Goal: Information Seeking & Learning: Learn about a topic

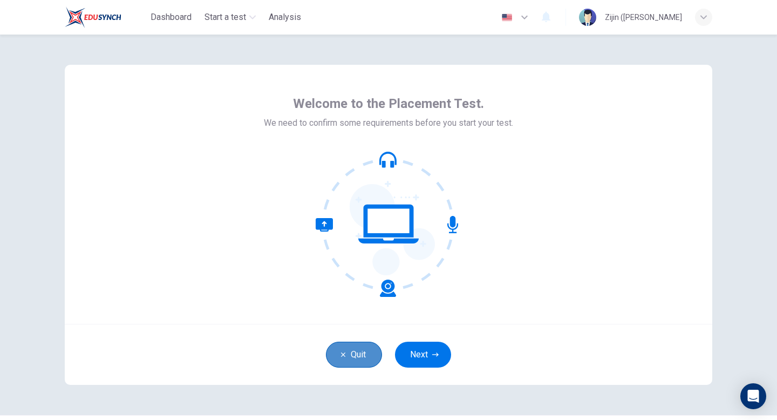
click at [359, 344] on button "Quit" at bounding box center [354, 355] width 56 height 26
click at [431, 342] on button "Next" at bounding box center [423, 355] width 56 height 26
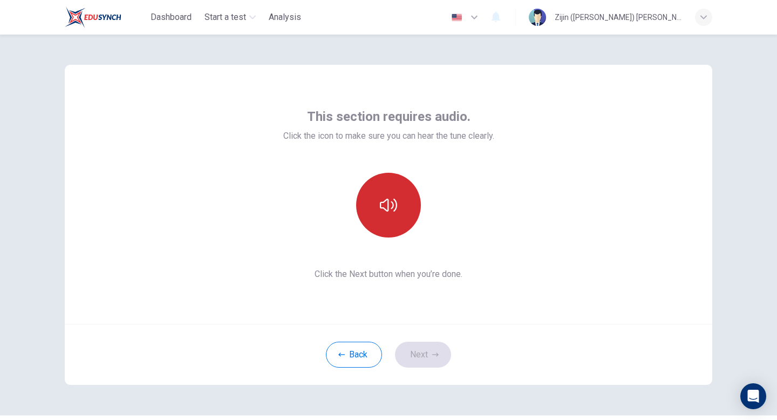
click at [403, 225] on button "button" at bounding box center [388, 205] width 65 height 65
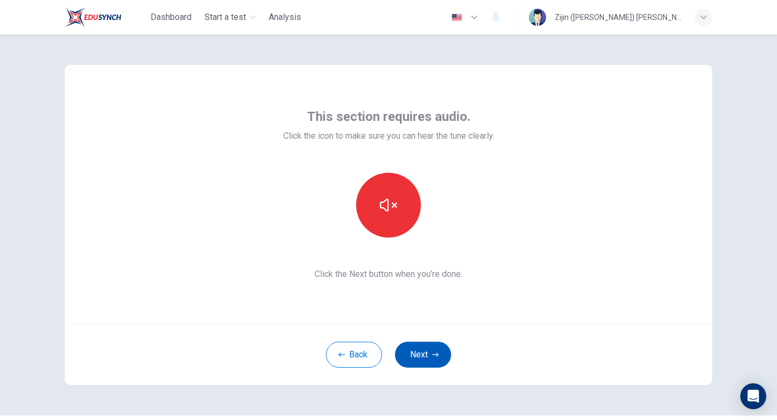
click at [430, 345] on button "Next" at bounding box center [423, 355] width 56 height 26
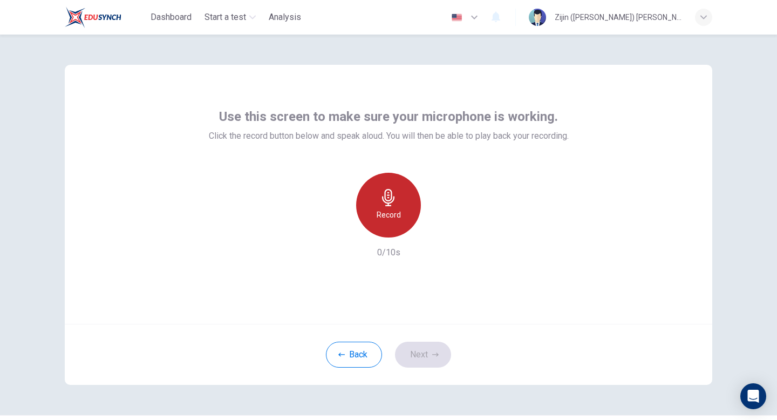
click at [395, 228] on div "Record" at bounding box center [388, 205] width 65 height 65
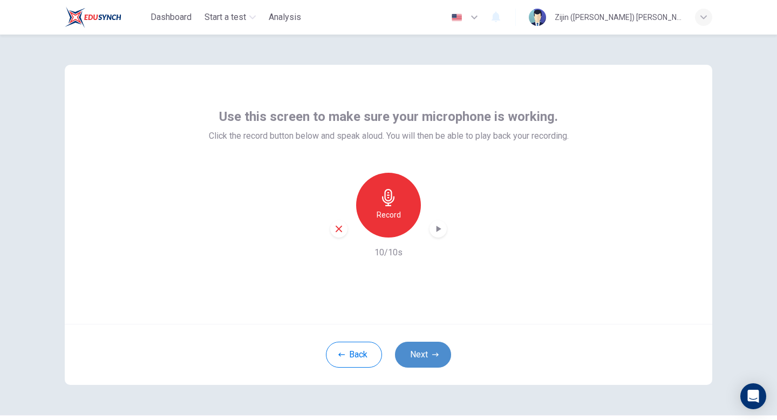
click at [419, 359] on button "Next" at bounding box center [423, 355] width 56 height 26
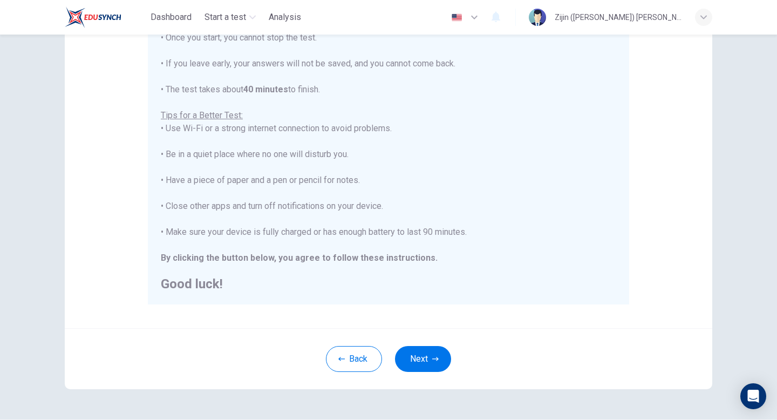
scroll to position [180, 0]
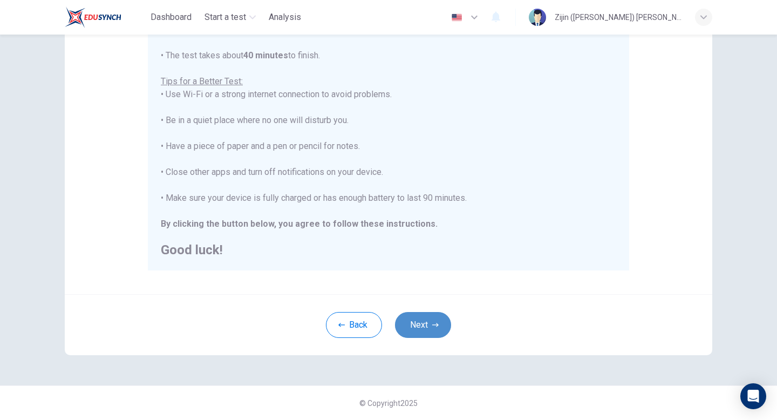
click at [422, 321] on button "Next" at bounding box center [423, 325] width 56 height 26
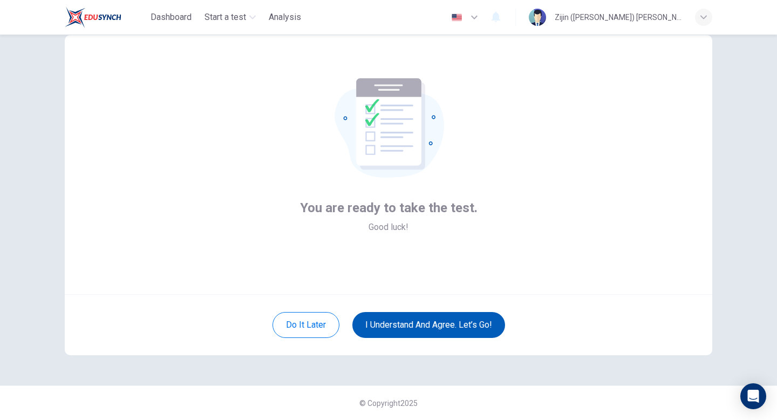
scroll to position [30, 0]
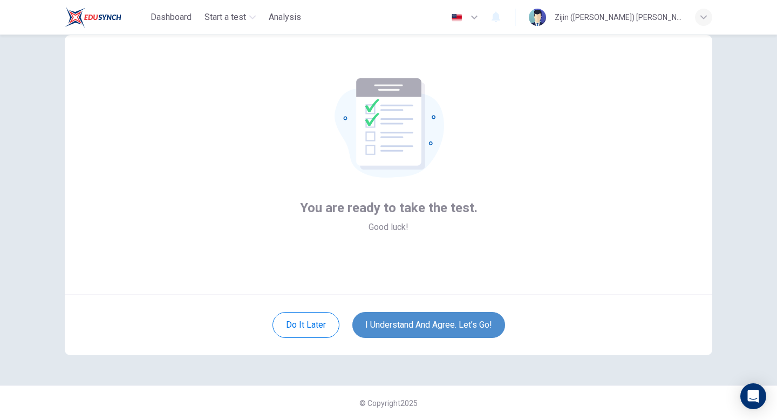
click at [443, 313] on button "I understand and agree. Let’s go!" at bounding box center [428, 325] width 153 height 26
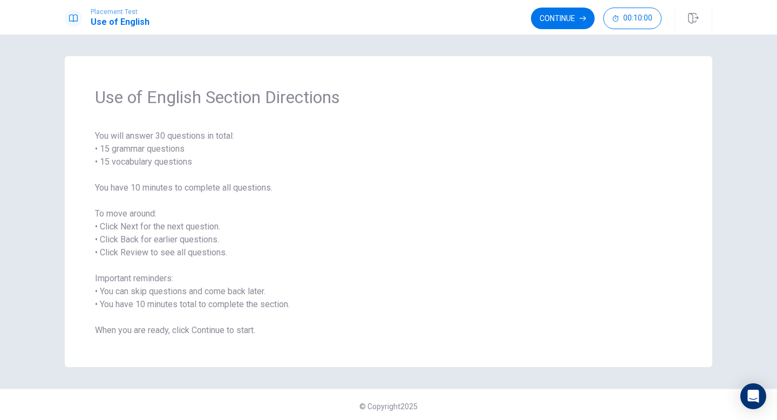
scroll to position [3, 0]
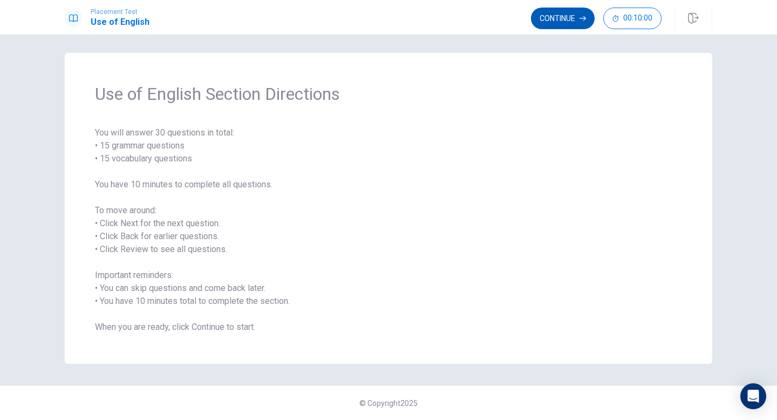
click at [571, 12] on button "Continue" at bounding box center [563, 19] width 64 height 22
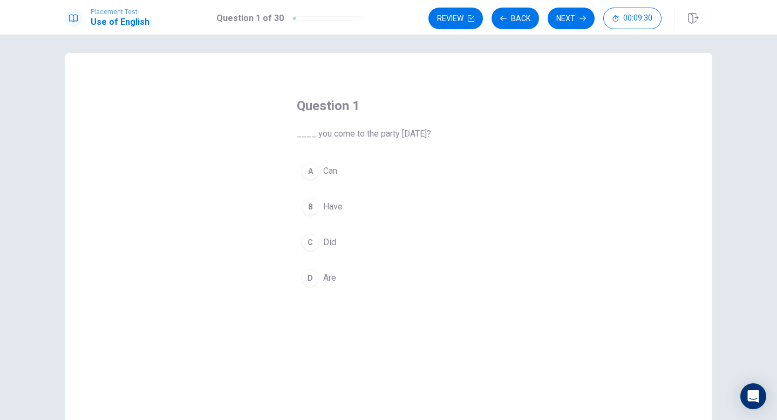
click at [309, 171] on div "A" at bounding box center [310, 170] width 17 height 17
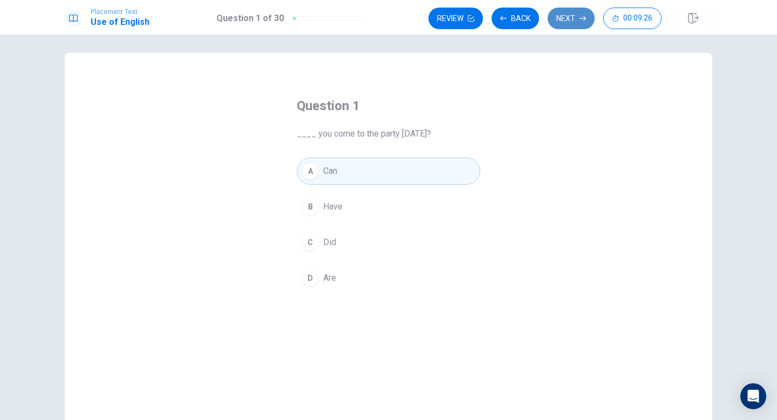
click at [575, 13] on button "Next" at bounding box center [571, 19] width 47 height 22
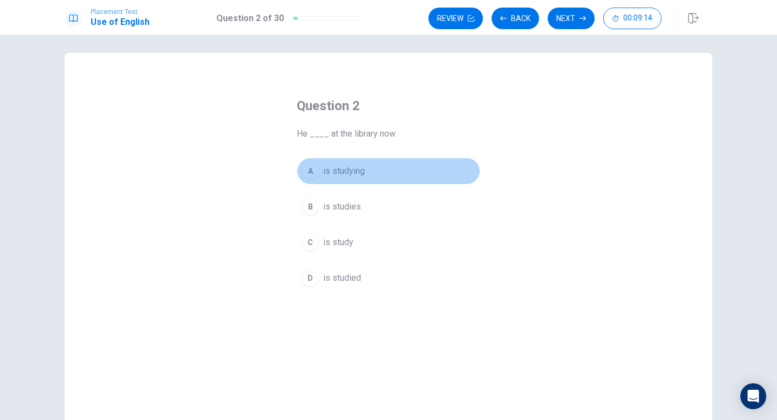
click at [316, 168] on div "A" at bounding box center [310, 170] width 17 height 17
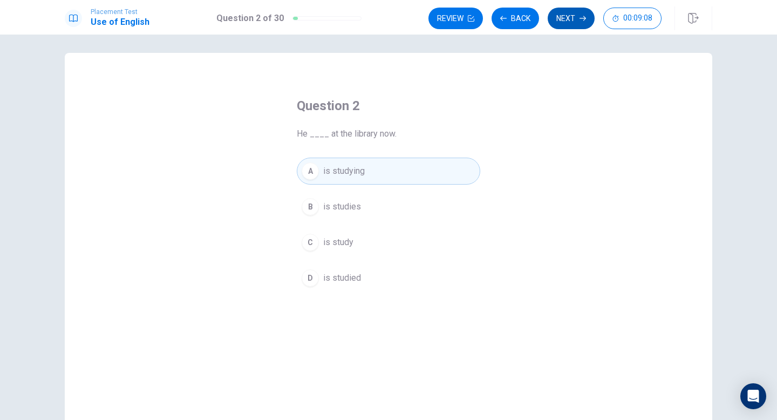
click at [566, 11] on button "Next" at bounding box center [571, 19] width 47 height 22
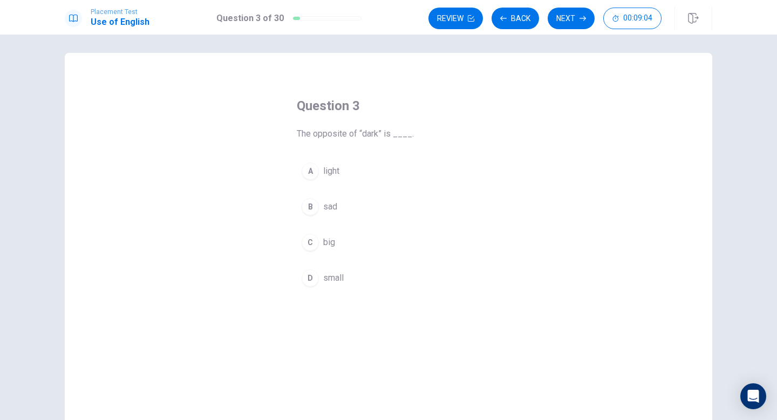
drag, startPoint x: 299, startPoint y: 135, endPoint x: 425, endPoint y: 126, distance: 126.1
click at [426, 126] on div "Question 3 The opposite of “dark” is ____." at bounding box center [389, 118] width 184 height 43
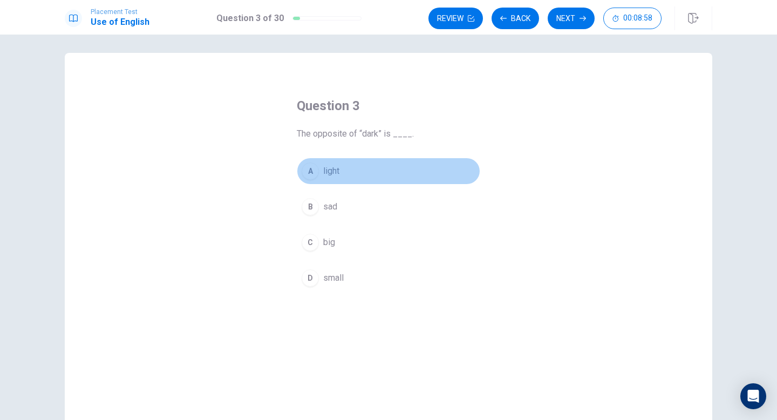
click at [314, 171] on div "A" at bounding box center [310, 170] width 17 height 17
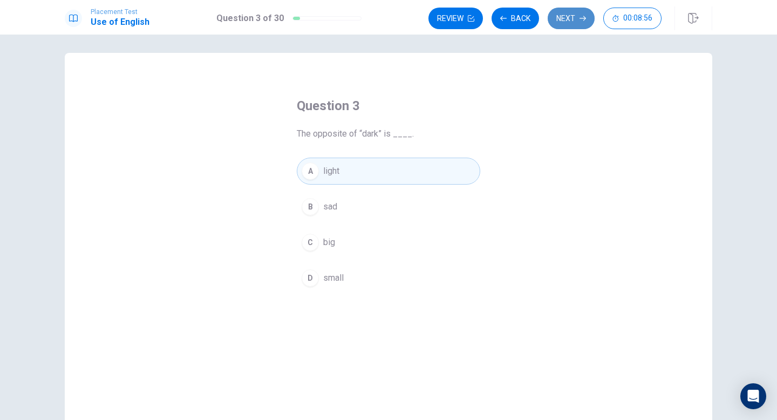
click at [572, 20] on button "Next" at bounding box center [571, 19] width 47 height 22
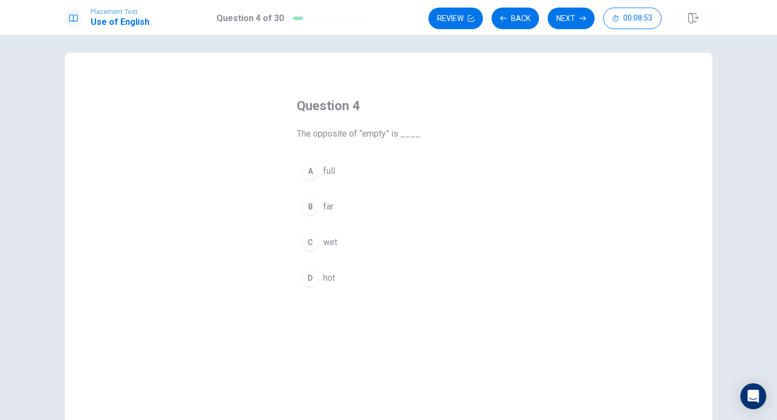
drag, startPoint x: 298, startPoint y: 133, endPoint x: 411, endPoint y: 127, distance: 113.5
click at [412, 127] on span "The opposite of “empty” is ____." at bounding box center [389, 133] width 184 height 13
click at [310, 169] on div "A" at bounding box center [310, 170] width 17 height 17
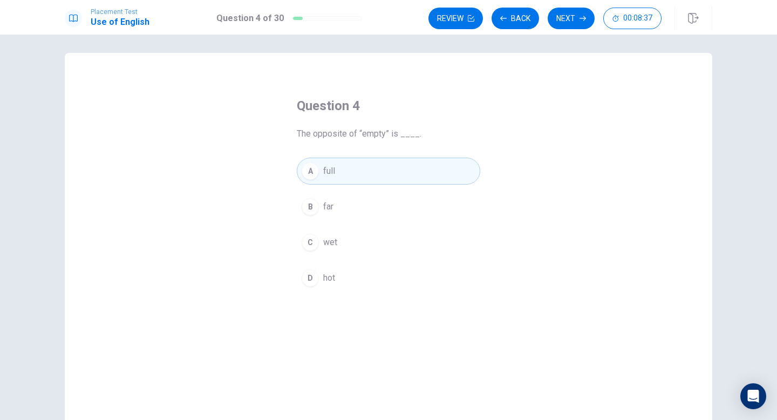
click at [555, 17] on button "Next" at bounding box center [571, 19] width 47 height 22
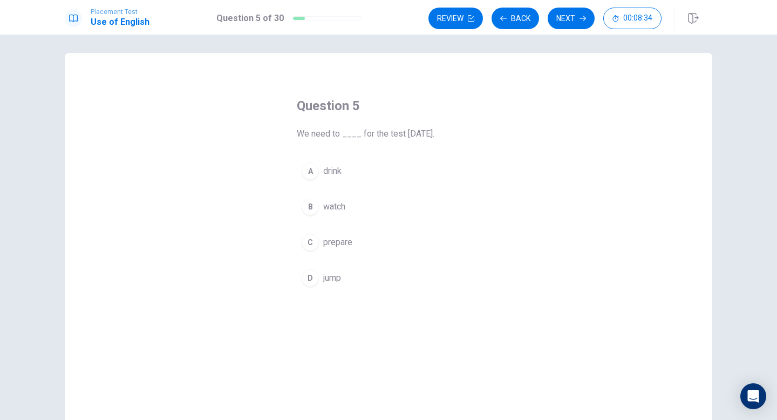
drag, startPoint x: 295, startPoint y: 132, endPoint x: 454, endPoint y: 133, distance: 159.8
click at [454, 134] on div "Question 5 We need to ____ for the test [DATE]. A drink B watch C prepare D jump" at bounding box center [388, 194] width 227 height 229
drag, startPoint x: 454, startPoint y: 133, endPoint x: 422, endPoint y: 135, distance: 32.5
click at [422, 135] on span "We need to ____ for the test [DATE]." at bounding box center [389, 133] width 184 height 13
click at [311, 238] on div "C" at bounding box center [310, 242] width 17 height 17
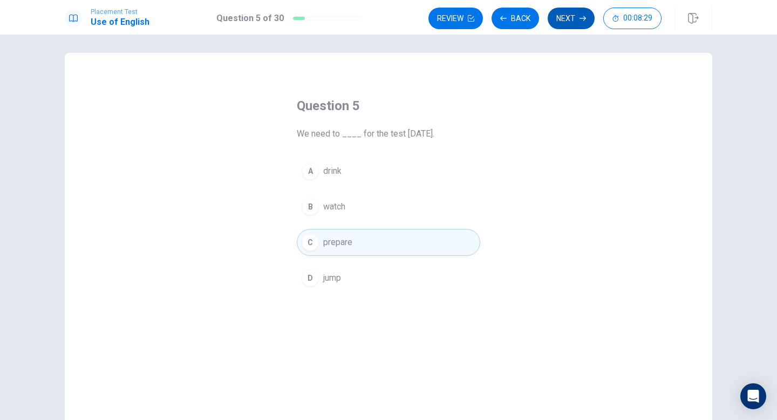
click at [559, 17] on button "Next" at bounding box center [571, 19] width 47 height 22
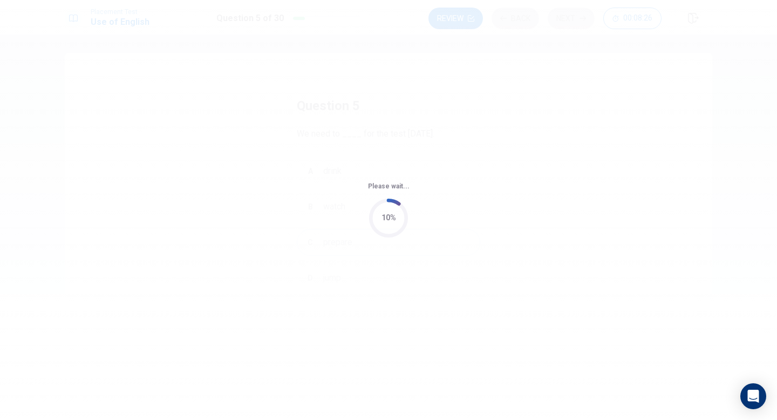
scroll to position [0, 0]
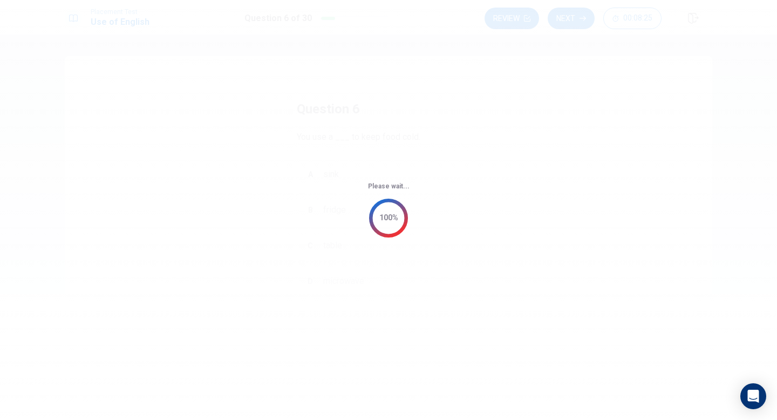
click at [461, 123] on div "Please wait... 100%" at bounding box center [388, 210] width 777 height 420
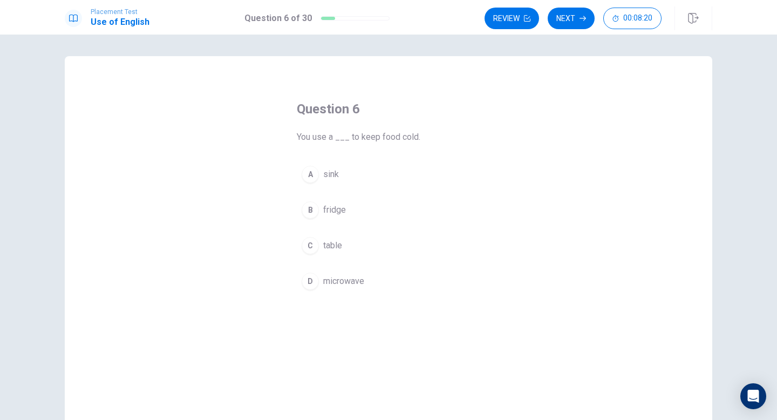
drag, startPoint x: 304, startPoint y: 139, endPoint x: 382, endPoint y: 120, distance: 79.9
click at [383, 120] on div "Question 6 You use a ___ to keep food cold." at bounding box center [389, 121] width 184 height 43
click at [313, 180] on div "A" at bounding box center [310, 174] width 17 height 17
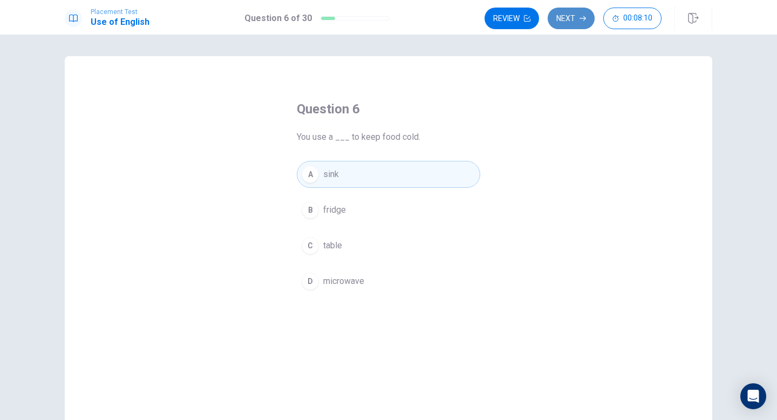
click at [585, 9] on button "Next" at bounding box center [571, 19] width 47 height 22
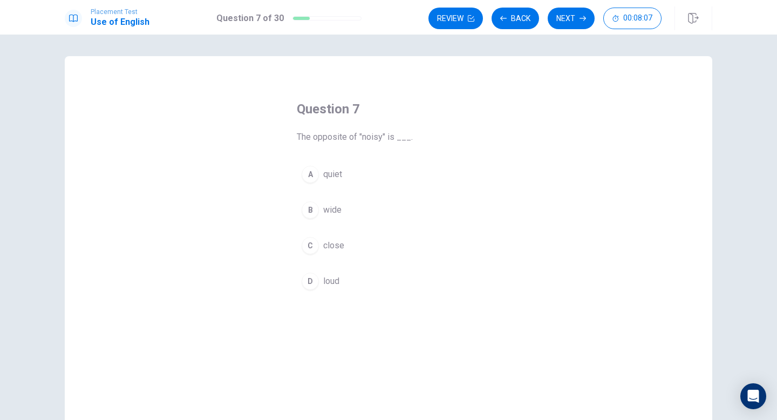
drag, startPoint x: 302, startPoint y: 138, endPoint x: 394, endPoint y: 128, distance: 92.3
click at [395, 128] on div "Question 7 The opposite of "noisy" is ___." at bounding box center [389, 121] width 184 height 43
click at [313, 179] on div "A" at bounding box center [310, 174] width 17 height 17
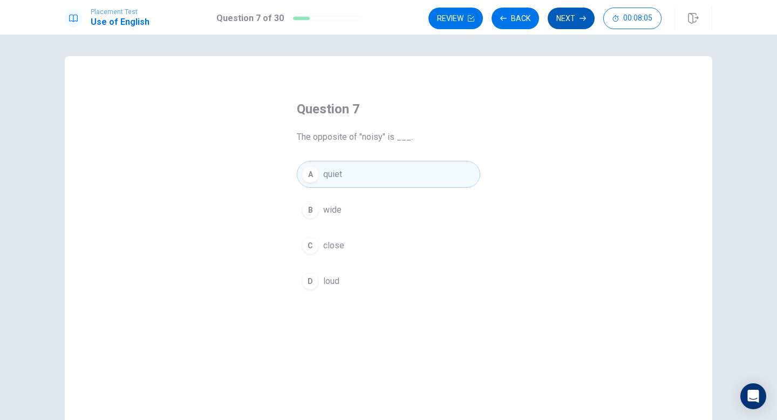
click at [561, 24] on button "Next" at bounding box center [571, 19] width 47 height 22
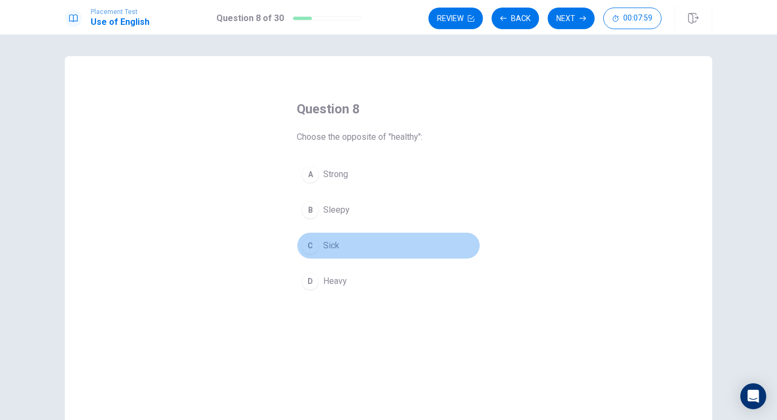
click at [318, 243] on div "C" at bounding box center [310, 245] width 17 height 17
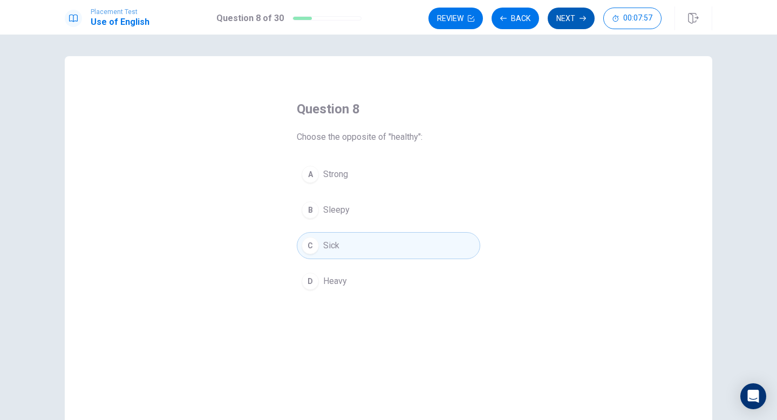
click at [576, 28] on button "Next" at bounding box center [571, 19] width 47 height 22
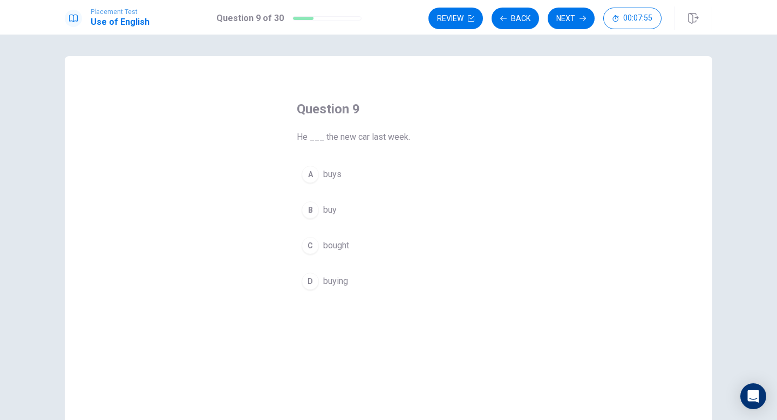
drag, startPoint x: 298, startPoint y: 133, endPoint x: 404, endPoint y: 133, distance: 105.8
click at [404, 133] on span "He ___ the new car last week." at bounding box center [389, 137] width 184 height 13
click at [315, 245] on div "C" at bounding box center [310, 245] width 17 height 17
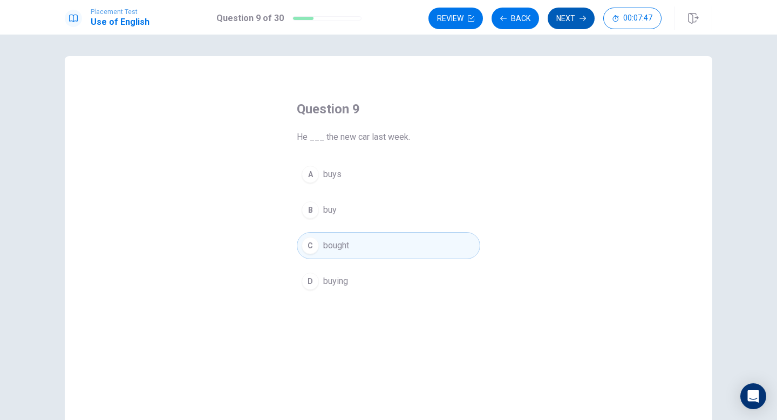
click at [565, 19] on button "Next" at bounding box center [571, 19] width 47 height 22
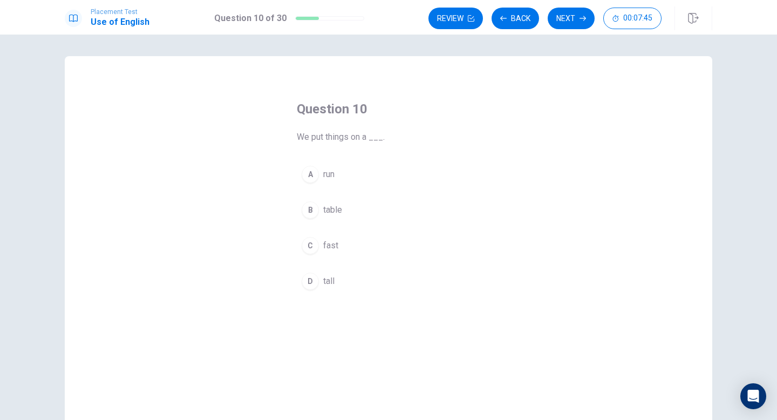
drag, startPoint x: 295, startPoint y: 133, endPoint x: 351, endPoint y: 137, distance: 56.3
click at [351, 137] on div "Question 10 We put things on a ___. A run B table C fast D tall" at bounding box center [388, 197] width 227 height 229
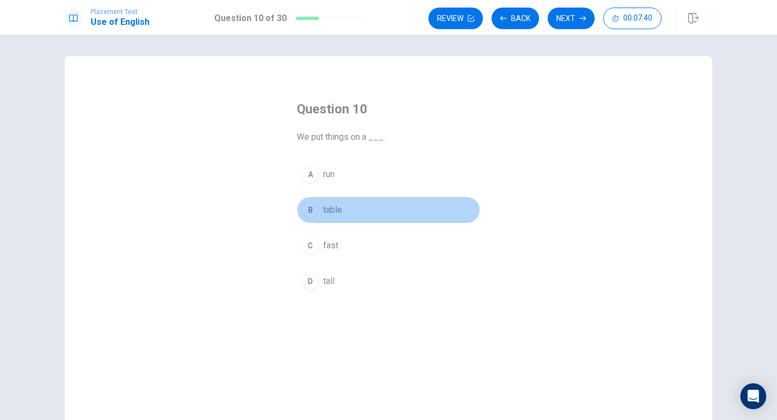
click at [309, 204] on div "B" at bounding box center [310, 209] width 17 height 17
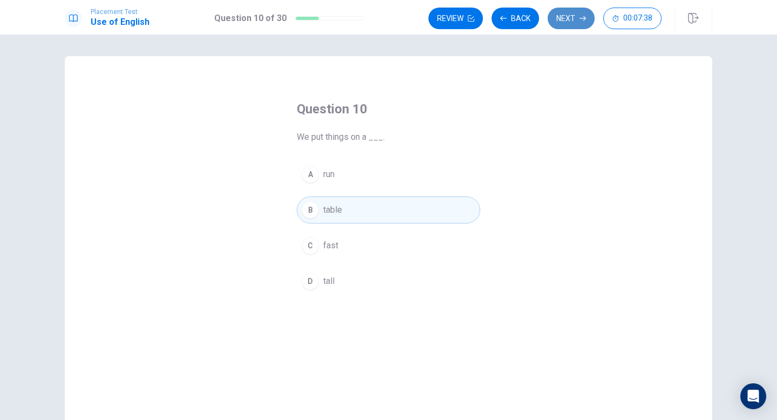
click at [581, 19] on icon "button" at bounding box center [583, 18] width 6 height 6
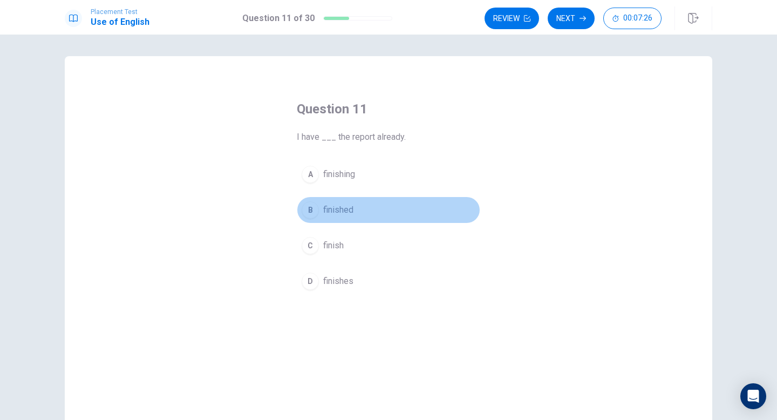
click at [317, 208] on div "B" at bounding box center [310, 209] width 17 height 17
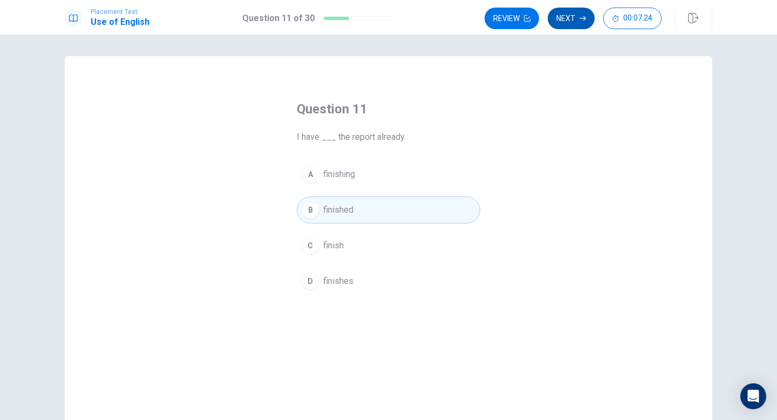
click at [581, 23] on button "Next" at bounding box center [571, 19] width 47 height 22
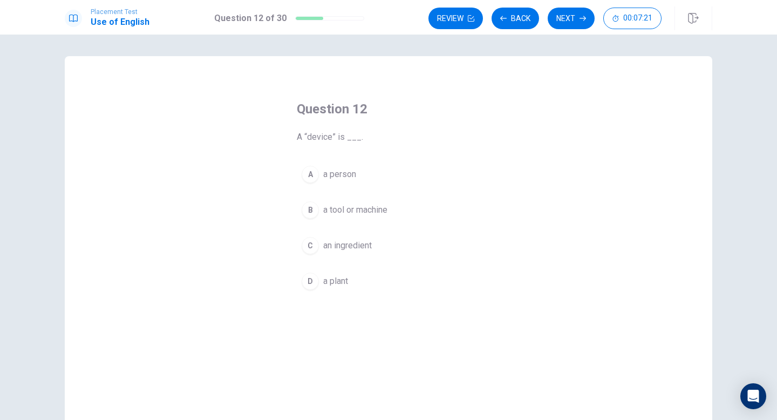
drag, startPoint x: 293, startPoint y: 139, endPoint x: 358, endPoint y: 119, distance: 68.3
click at [358, 119] on div "Question 12 A “device” is ___. A a person B a tool or machine C an ingredient D…" at bounding box center [388, 197] width 227 height 229
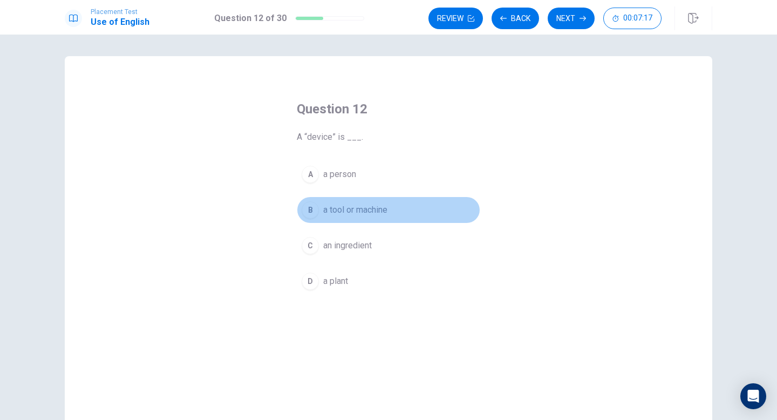
click at [308, 212] on div "B" at bounding box center [310, 209] width 17 height 17
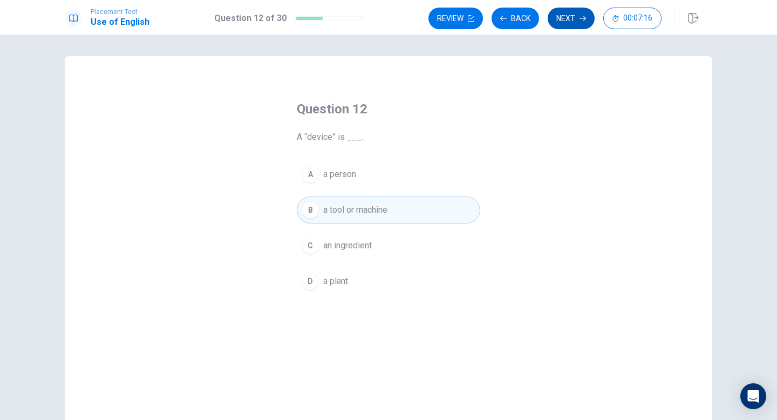
click at [585, 17] on icon "button" at bounding box center [583, 18] width 6 height 6
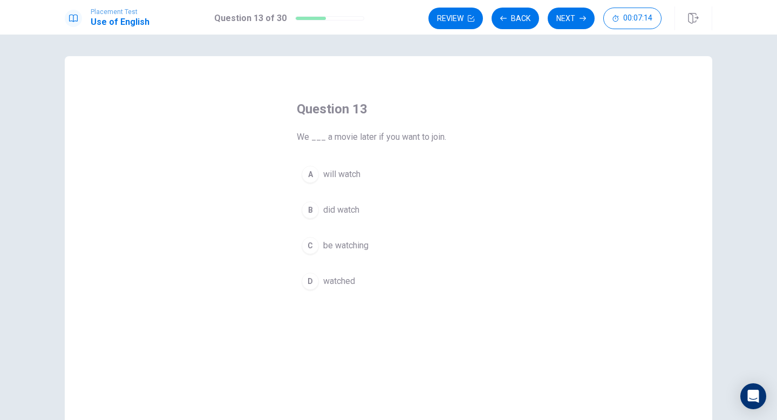
drag, startPoint x: 298, startPoint y: 132, endPoint x: 397, endPoint y: 139, distance: 99.1
click at [397, 139] on span "We ___ a movie later if you want to join." at bounding box center [389, 137] width 184 height 13
click at [312, 168] on div "A" at bounding box center [310, 174] width 17 height 17
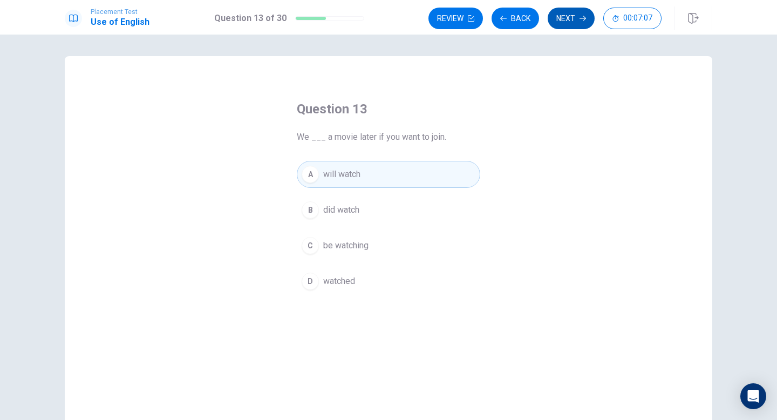
click at [571, 19] on button "Next" at bounding box center [571, 19] width 47 height 22
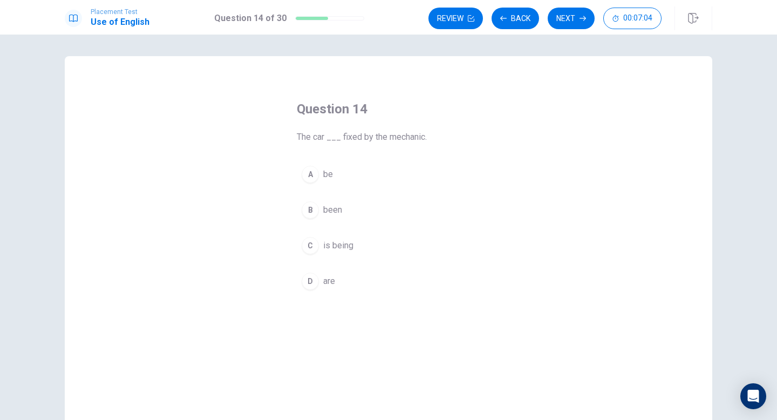
drag, startPoint x: 300, startPoint y: 139, endPoint x: 458, endPoint y: 139, distance: 158.2
click at [454, 136] on span "The car ___ fixed by the mechanic." at bounding box center [389, 137] width 184 height 13
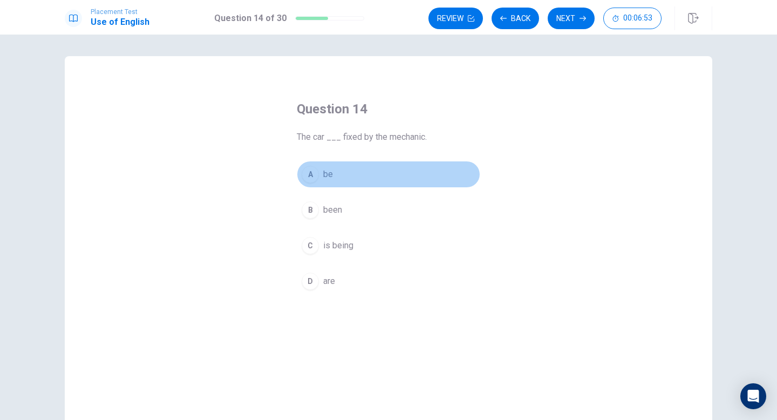
click at [312, 180] on div "A" at bounding box center [310, 174] width 17 height 17
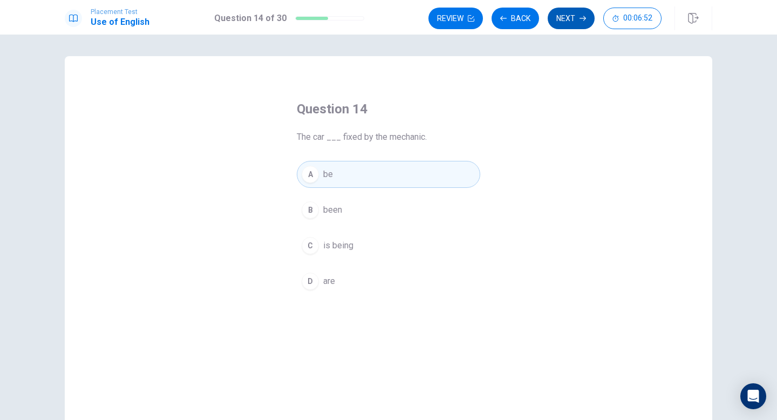
click at [575, 25] on button "Next" at bounding box center [571, 19] width 47 height 22
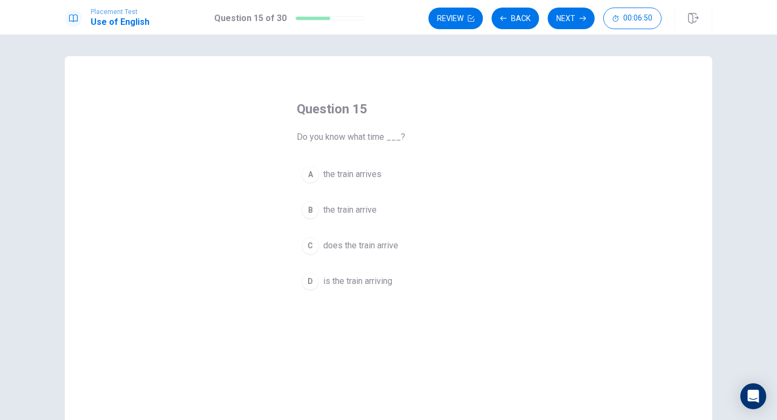
drag, startPoint x: 304, startPoint y: 137, endPoint x: 402, endPoint y: 131, distance: 97.9
click at [403, 132] on span "Do you know what time ___?" at bounding box center [389, 137] width 184 height 13
click at [322, 249] on button "C does the train arrive" at bounding box center [389, 245] width 184 height 27
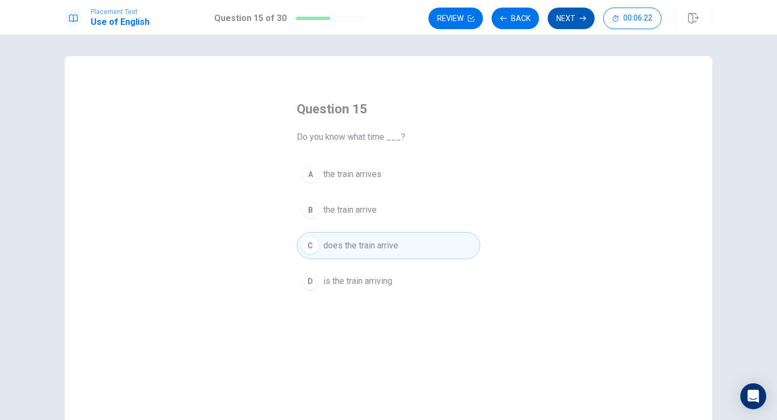
click at [564, 23] on button "Next" at bounding box center [571, 19] width 47 height 22
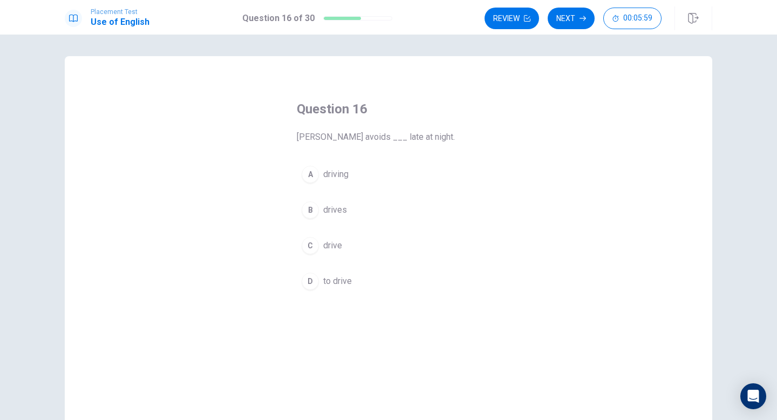
click at [314, 284] on div "D" at bounding box center [310, 281] width 17 height 17
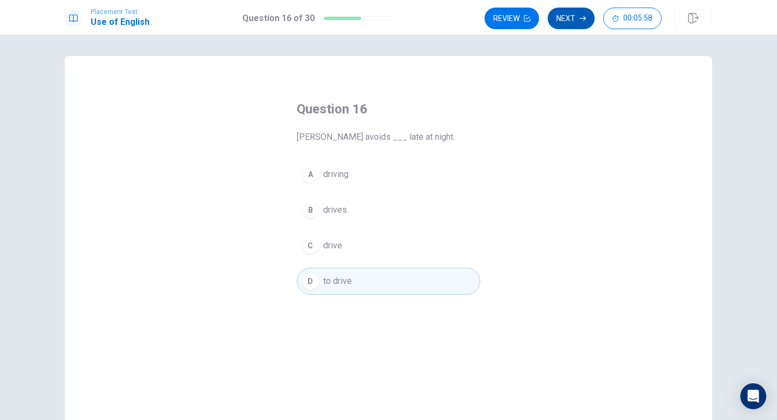
click at [563, 16] on button "Next" at bounding box center [571, 19] width 47 height 22
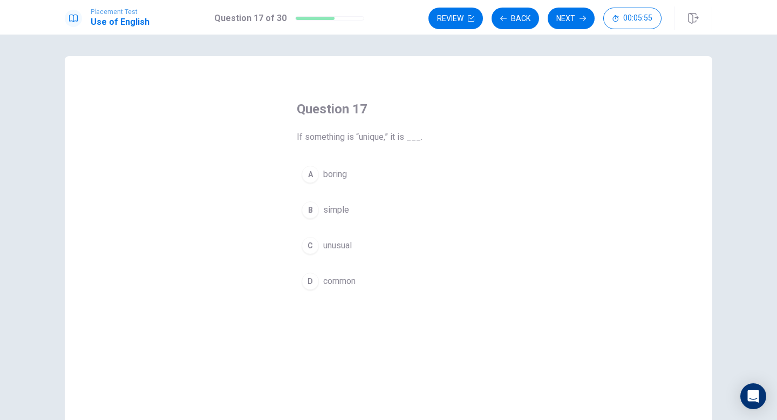
drag, startPoint x: 277, startPoint y: 124, endPoint x: 355, endPoint y: 117, distance: 78.0
click at [354, 119] on div "Question 17 If something is “unique,” it is ___. A boring B simple C unusual D …" at bounding box center [388, 197] width 227 height 229
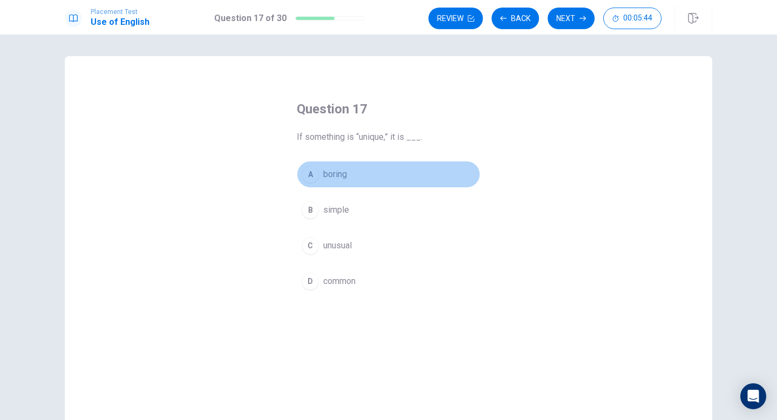
click at [307, 181] on div "A" at bounding box center [310, 174] width 17 height 17
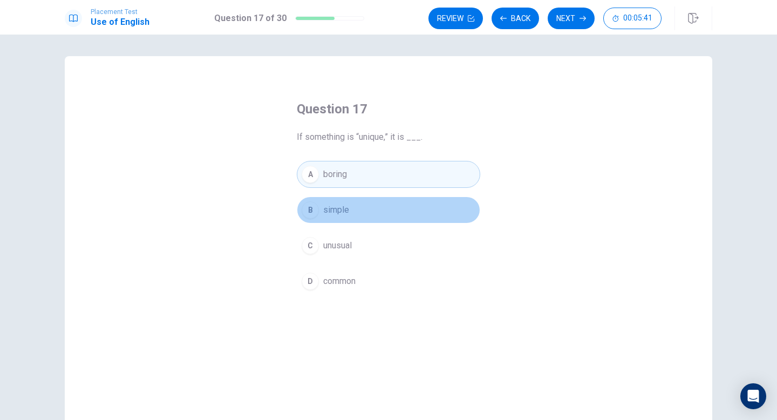
click at [315, 214] on div "B" at bounding box center [310, 209] width 17 height 17
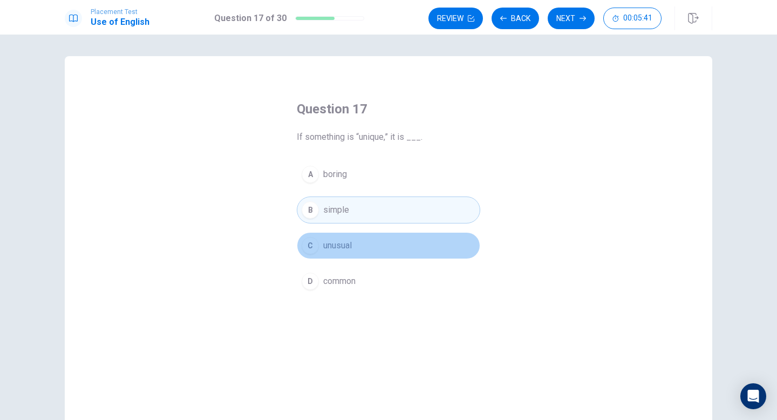
click at [317, 242] on div "C" at bounding box center [310, 245] width 17 height 17
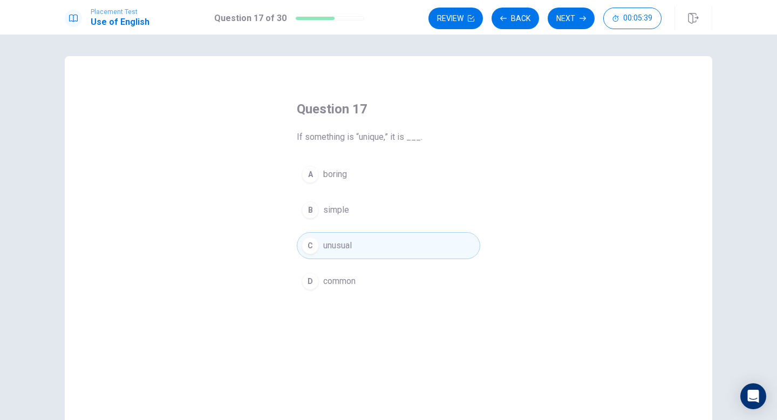
click at [347, 282] on span "common" at bounding box center [339, 281] width 32 height 13
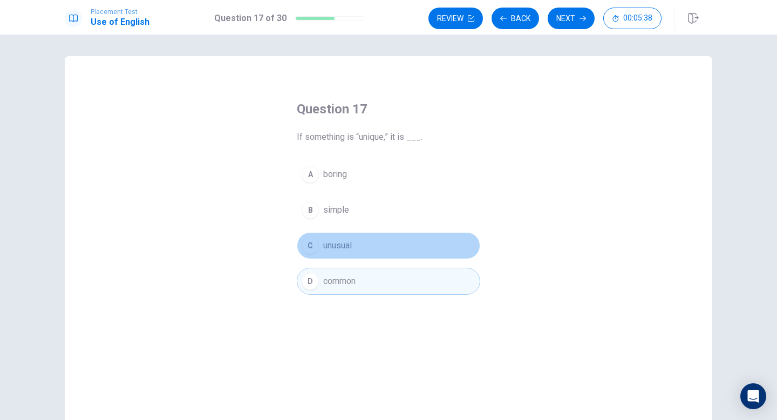
click at [343, 254] on button "C unusual" at bounding box center [389, 245] width 184 height 27
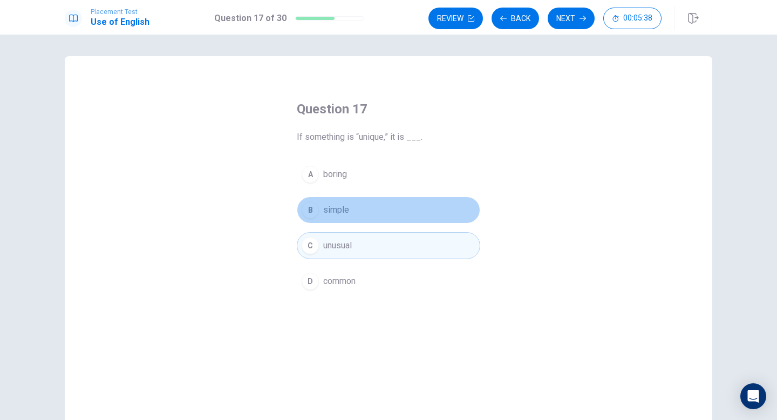
click at [343, 210] on span "simple" at bounding box center [336, 209] width 26 height 13
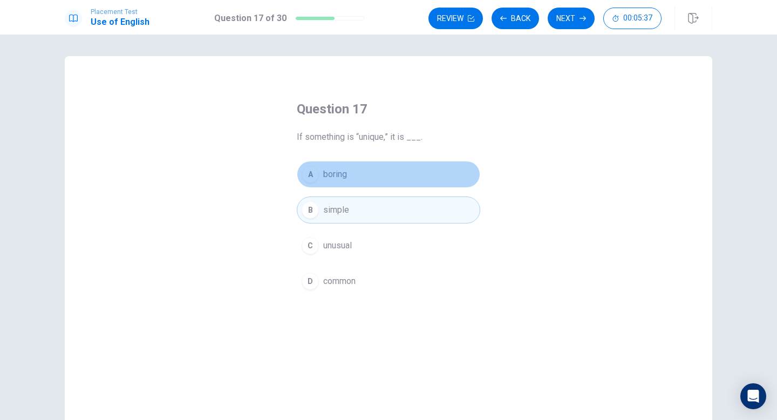
click at [339, 166] on button "A boring" at bounding box center [389, 174] width 184 height 27
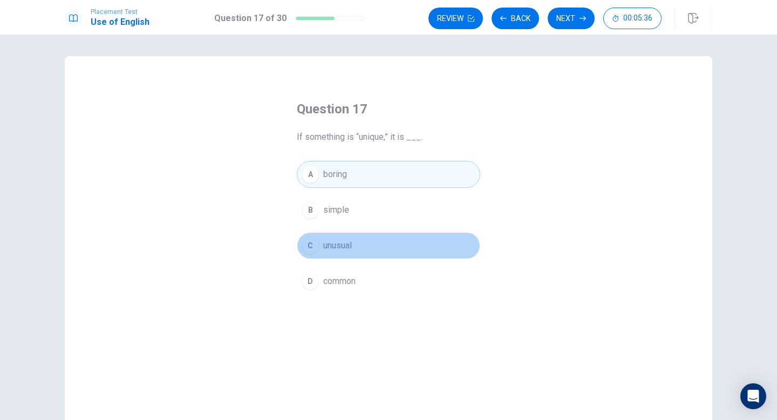
click at [366, 243] on button "C unusual" at bounding box center [389, 245] width 184 height 27
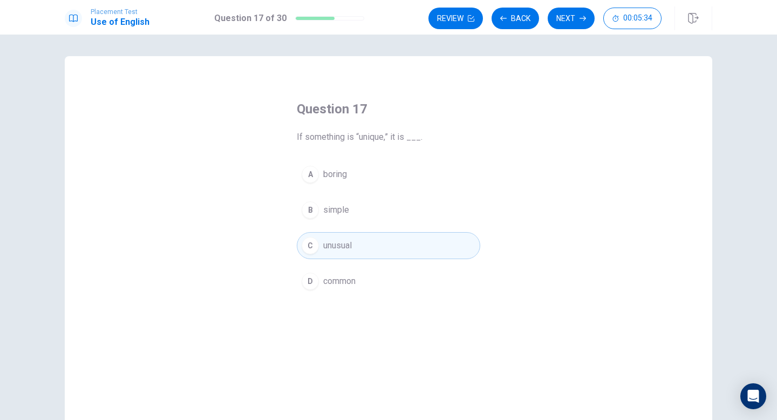
click at [379, 280] on button "D common" at bounding box center [389, 281] width 184 height 27
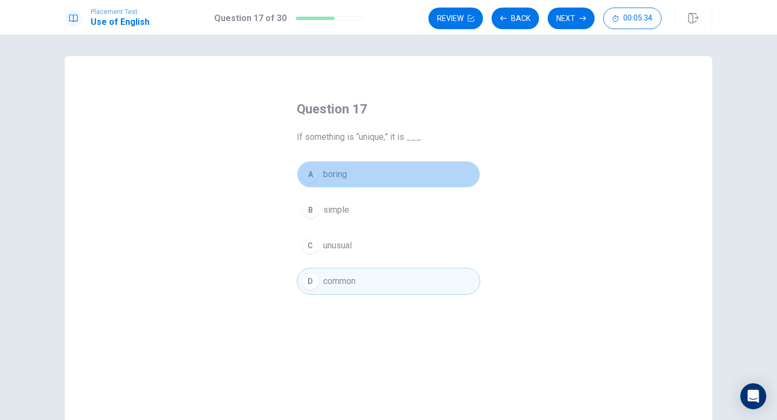
click at [358, 171] on button "A boring" at bounding box center [389, 174] width 184 height 27
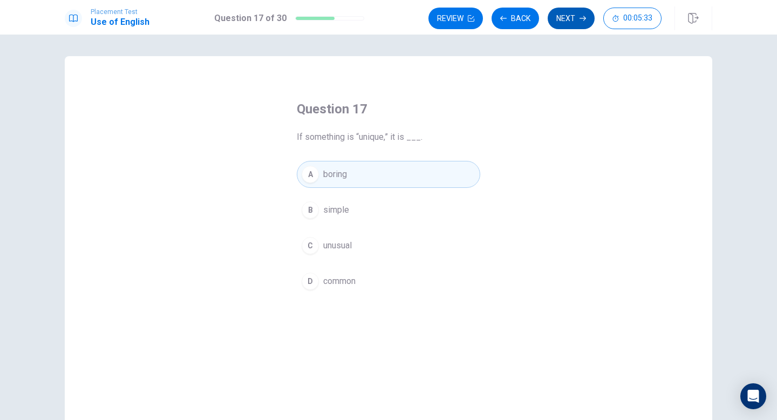
click at [571, 17] on button "Next" at bounding box center [571, 19] width 47 height 22
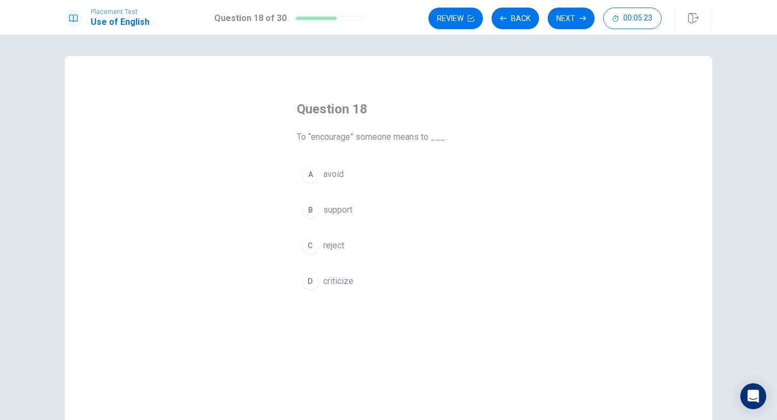
drag, startPoint x: 325, startPoint y: 135, endPoint x: 351, endPoint y: 135, distance: 26.4
click at [336, 135] on span "To “encourage” someone means to ___." at bounding box center [389, 137] width 184 height 13
click at [351, 135] on span "To “encourage” someone means to ___." at bounding box center [389, 137] width 184 height 13
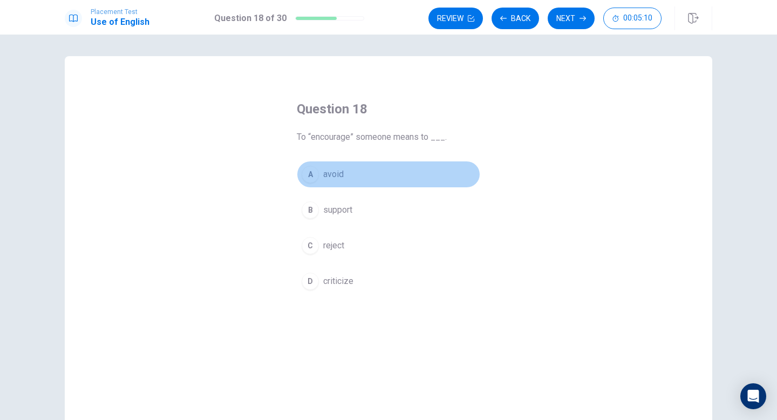
click at [311, 179] on div "A" at bounding box center [310, 174] width 17 height 17
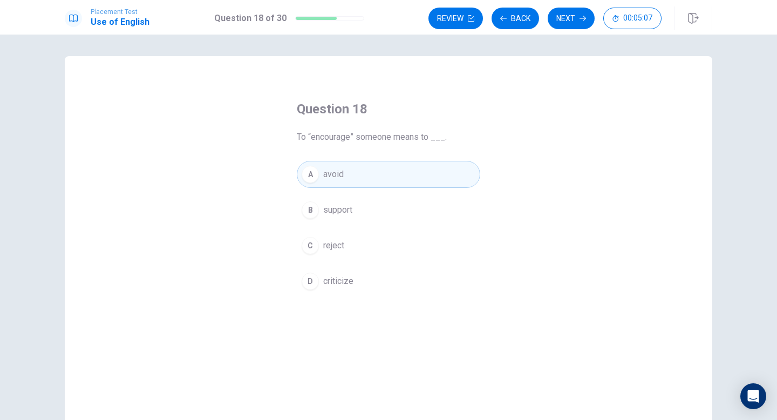
click at [319, 242] on button "C reject" at bounding box center [389, 245] width 184 height 27
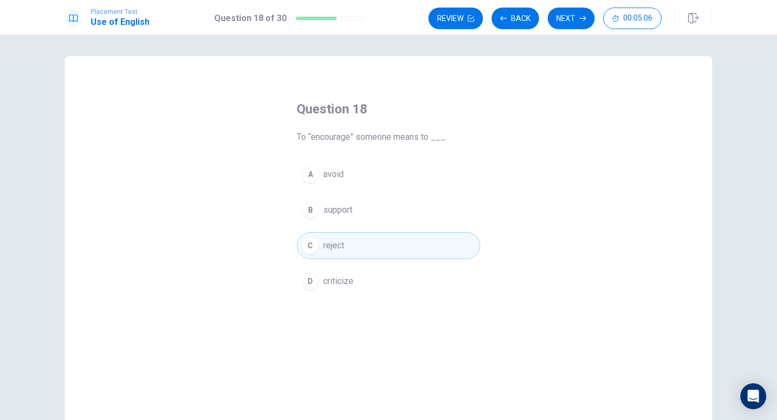
click at [320, 214] on button "B support" at bounding box center [389, 209] width 184 height 27
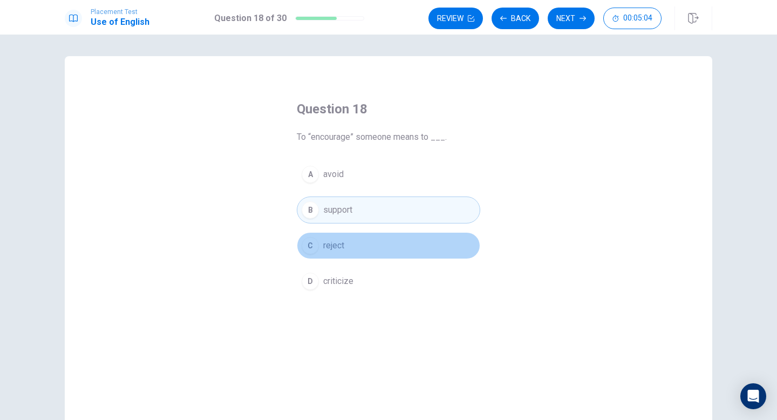
click at [317, 250] on button "C reject" at bounding box center [389, 245] width 184 height 27
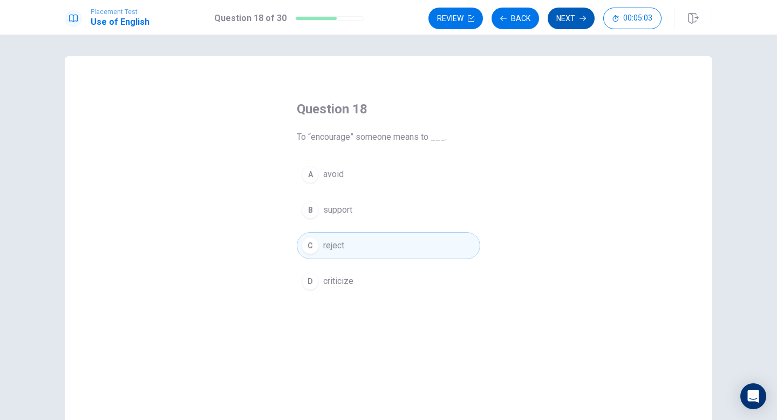
click at [576, 9] on button "Next" at bounding box center [571, 19] width 47 height 22
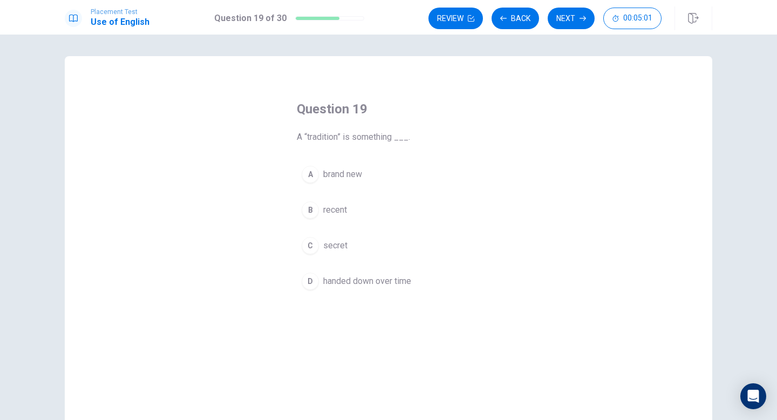
drag, startPoint x: 293, startPoint y: 137, endPoint x: 415, endPoint y: 119, distance: 123.3
click at [415, 119] on div "Question 19 A “tradition” is something ___. A brand new B recent C secret D han…" at bounding box center [388, 197] width 227 height 229
click at [325, 261] on div "A brand new B recent C secret D handed down over time" at bounding box center [389, 228] width 184 height 134
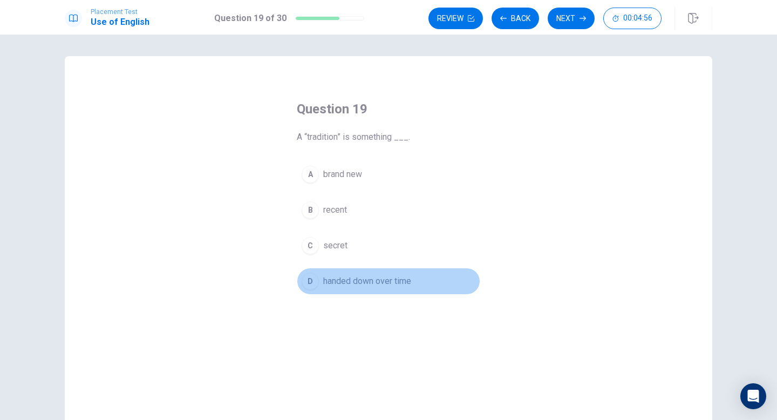
click at [325, 271] on button "D handed down over time" at bounding box center [389, 281] width 184 height 27
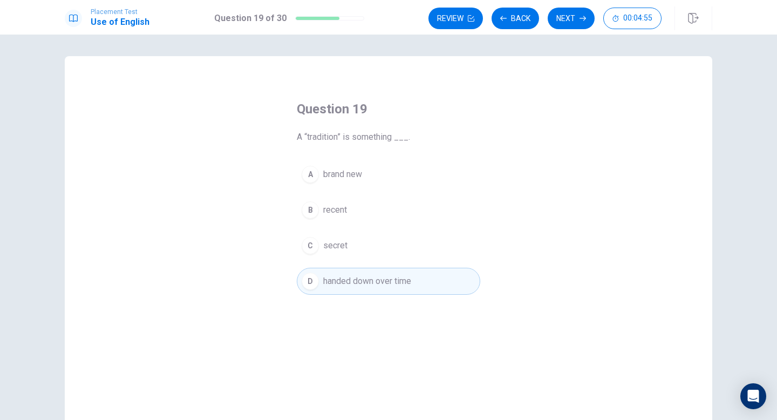
click at [326, 251] on span "secret" at bounding box center [335, 245] width 24 height 13
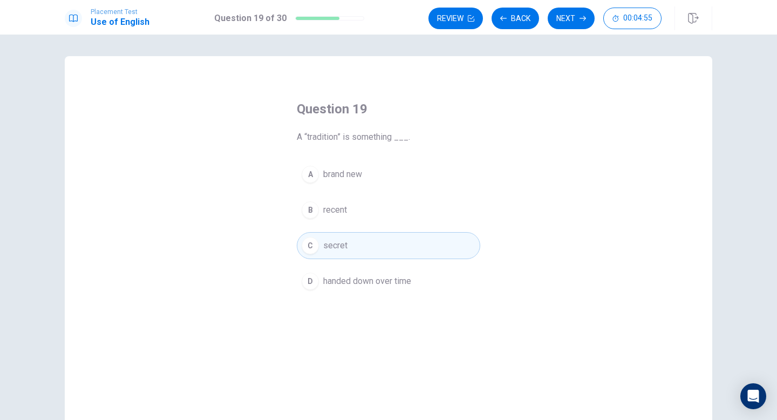
click at [337, 220] on button "B recent" at bounding box center [389, 209] width 184 height 27
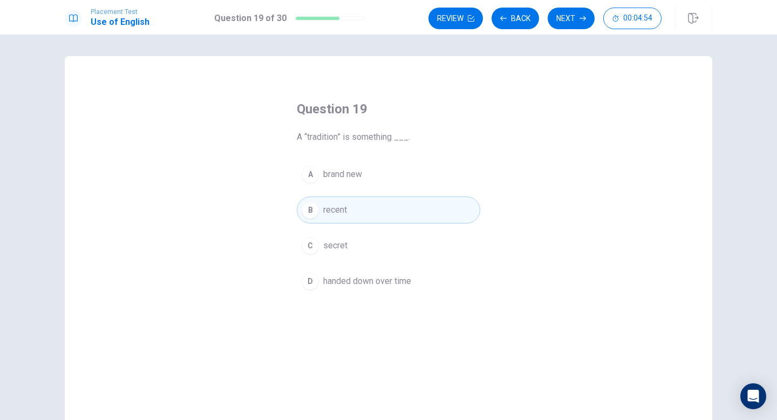
click at [341, 180] on span "brand new" at bounding box center [342, 174] width 39 height 13
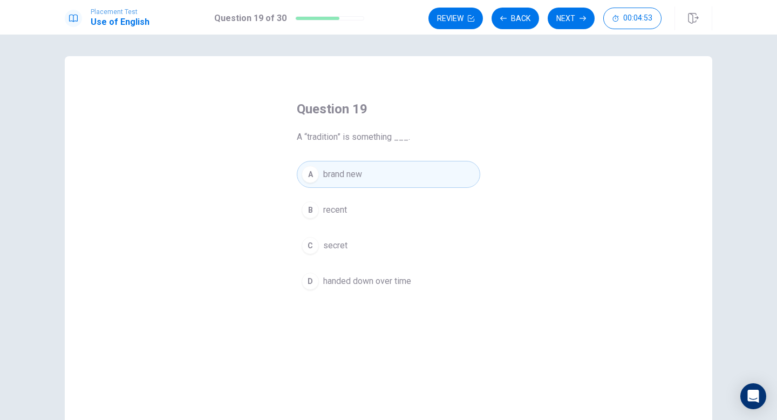
click at [343, 205] on span "recent" at bounding box center [335, 209] width 24 height 13
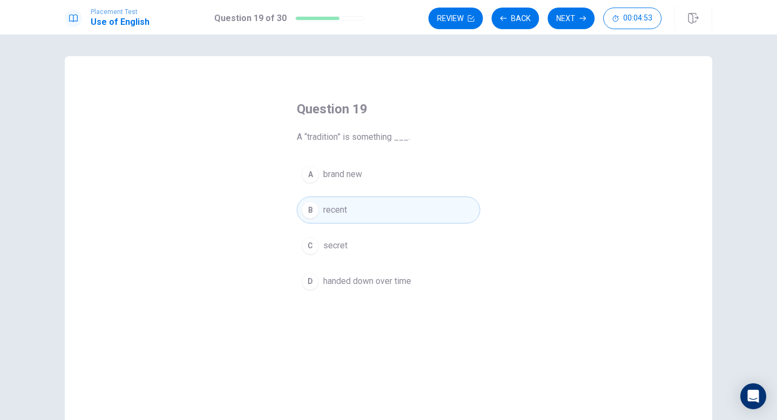
click at [347, 229] on div "A brand new B recent C secret D handed down over time" at bounding box center [389, 228] width 184 height 134
click at [348, 241] on button "C secret" at bounding box center [389, 245] width 184 height 27
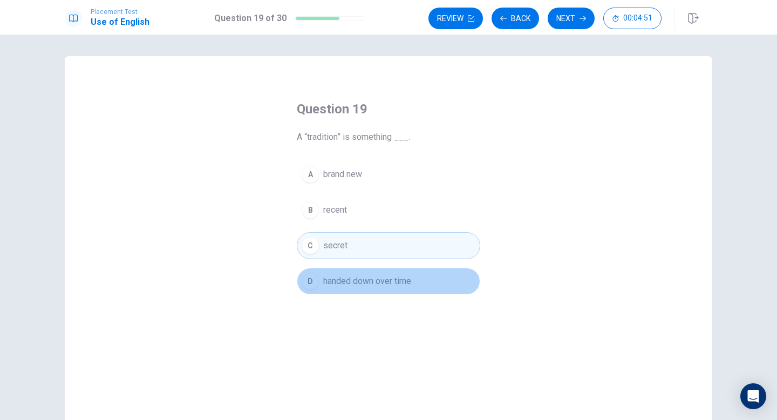
click at [359, 272] on button "D handed down over time" at bounding box center [389, 281] width 184 height 27
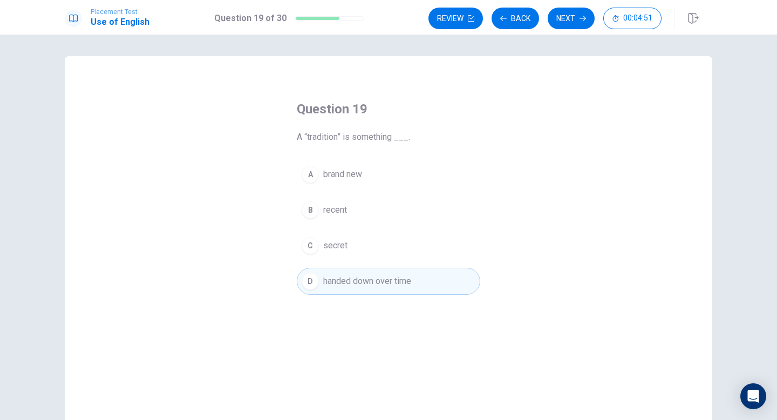
click at [358, 239] on button "C secret" at bounding box center [389, 245] width 184 height 27
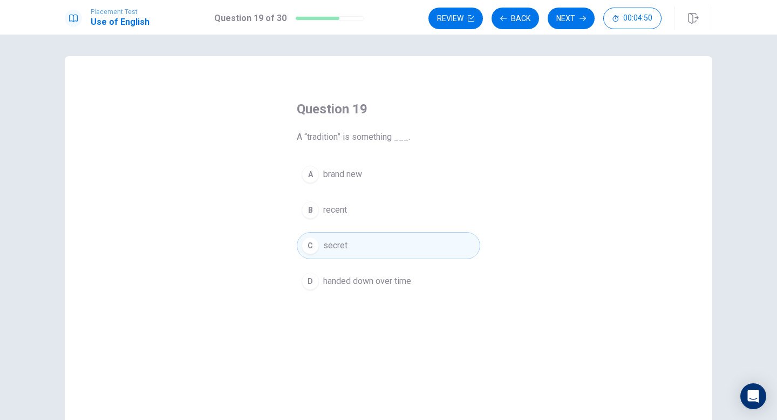
click at [363, 184] on button "A brand new" at bounding box center [389, 174] width 184 height 27
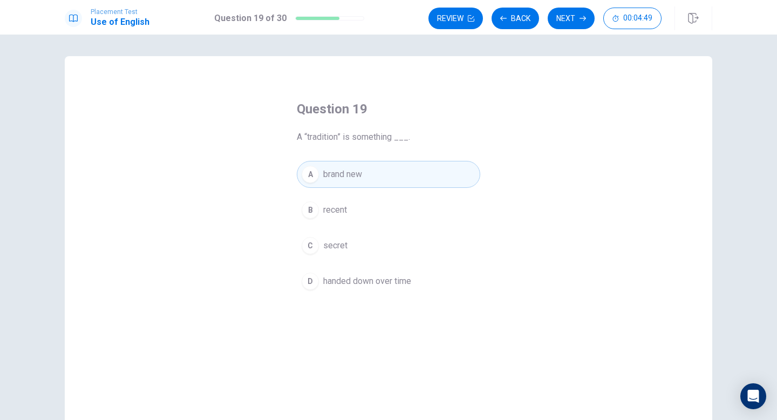
click at [374, 281] on span "handed down over time" at bounding box center [367, 281] width 88 height 13
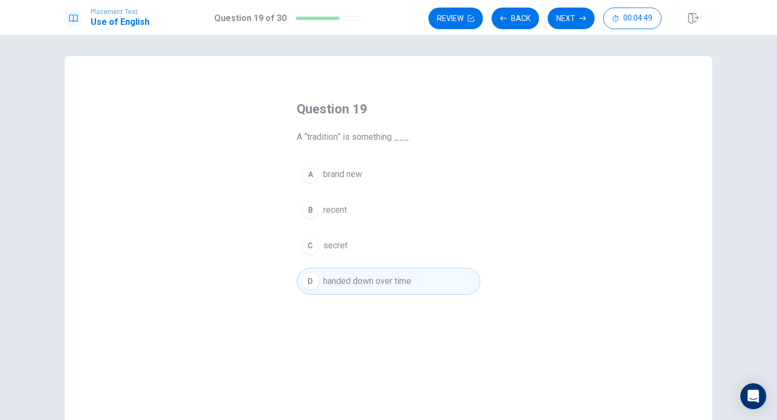
click at [403, 219] on button "B recent" at bounding box center [389, 209] width 184 height 27
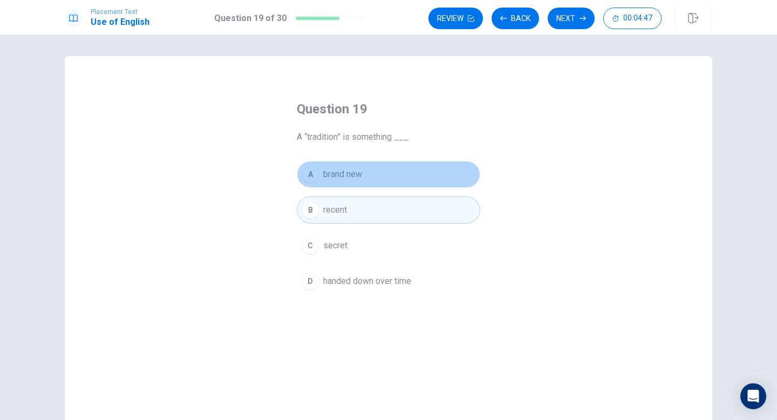
click at [380, 181] on button "A brand new" at bounding box center [389, 174] width 184 height 27
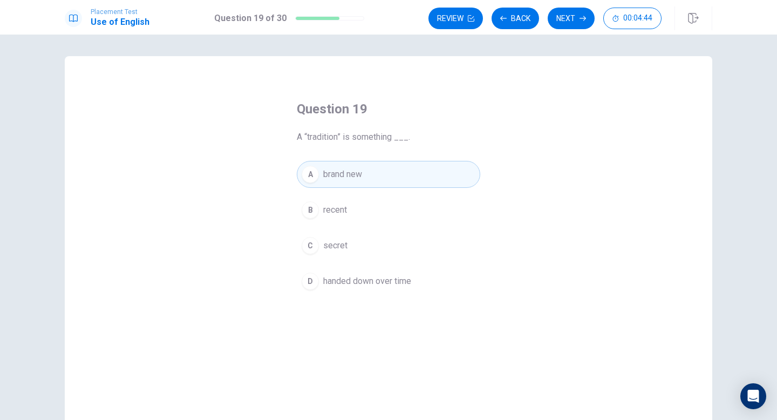
click at [392, 228] on div "A brand new B recent C secret D handed down over time" at bounding box center [389, 228] width 184 height 134
click at [391, 248] on button "C secret" at bounding box center [389, 245] width 184 height 27
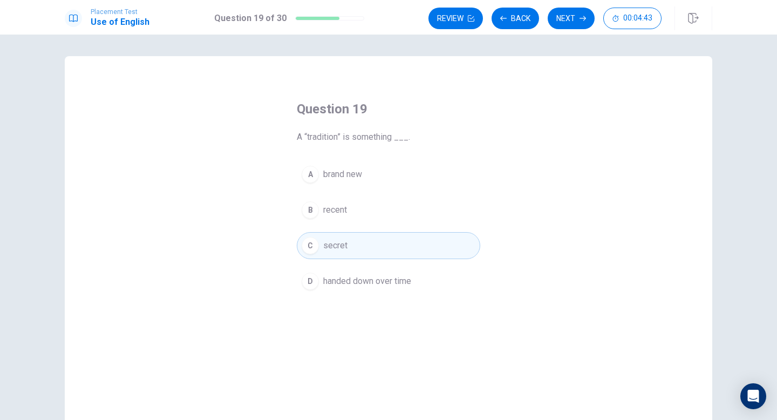
click at [390, 230] on div "A brand new B recent C secret D handed down over time" at bounding box center [389, 228] width 184 height 134
click at [390, 223] on div "A brand new B recent C secret D handed down over time" at bounding box center [389, 228] width 184 height 134
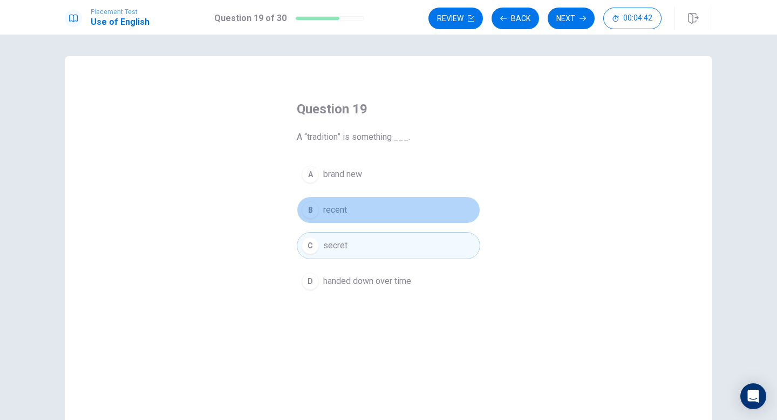
click at [390, 214] on button "B recent" at bounding box center [389, 209] width 184 height 27
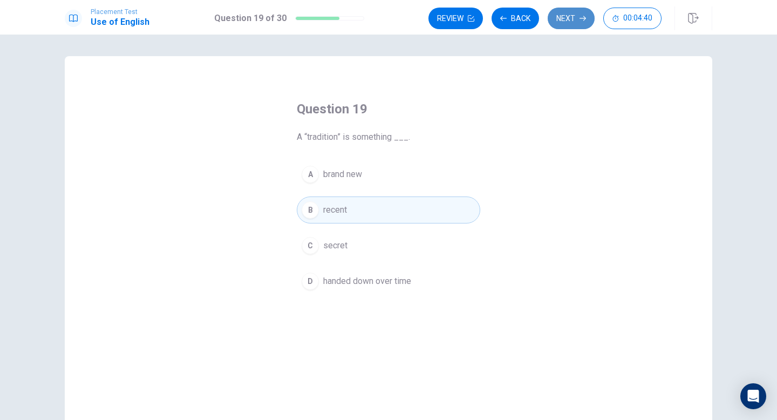
click at [583, 11] on button "Next" at bounding box center [571, 19] width 47 height 22
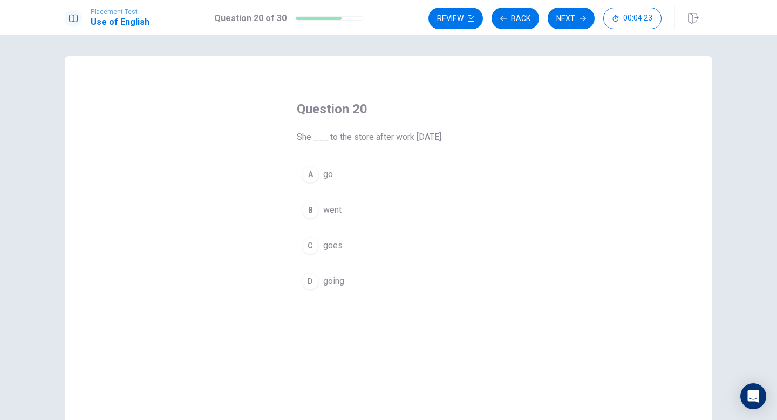
click at [304, 205] on div "B" at bounding box center [310, 209] width 17 height 17
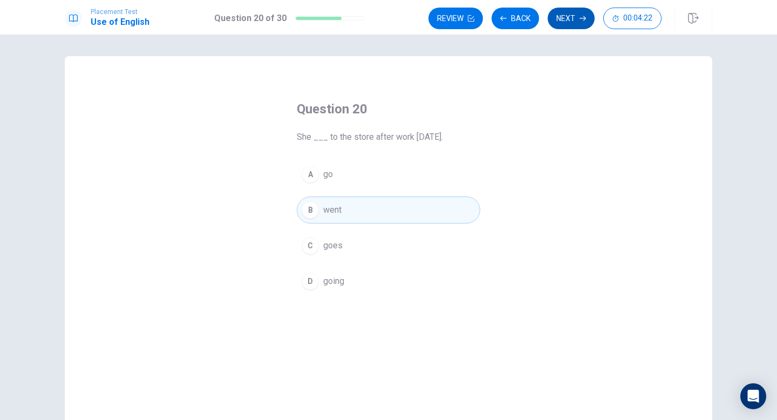
click at [561, 19] on button "Next" at bounding box center [571, 19] width 47 height 22
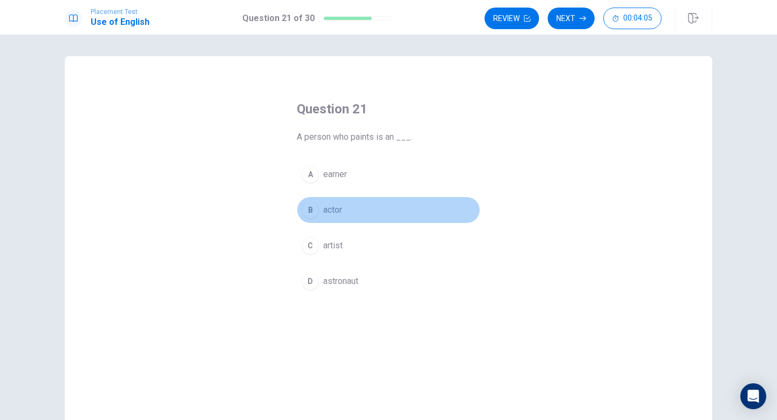
click at [302, 220] on button "B actor" at bounding box center [389, 209] width 184 height 27
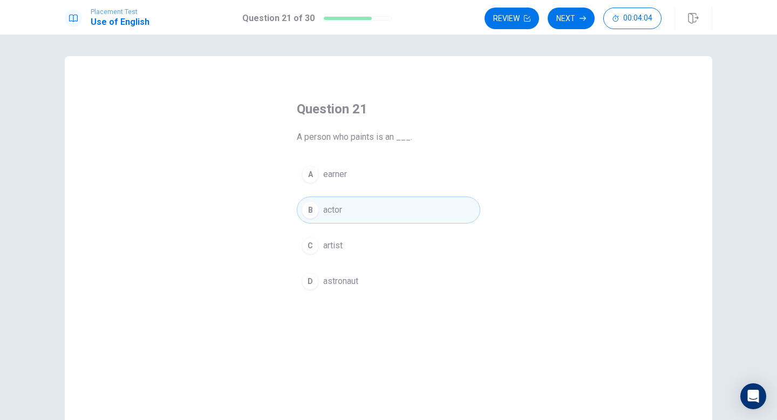
click at [317, 245] on div "C" at bounding box center [310, 245] width 17 height 17
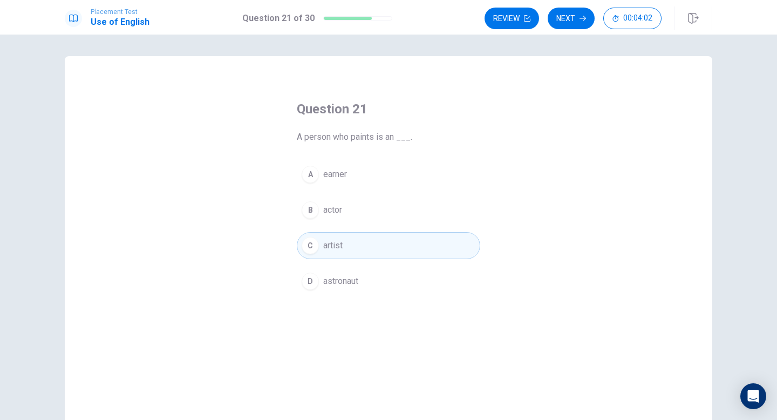
click at [570, 3] on div "Placement Test Use of English Question 21 of 30 Review Next 00:04:02" at bounding box center [388, 17] width 777 height 35
click at [574, 17] on button "Next" at bounding box center [571, 19] width 47 height 22
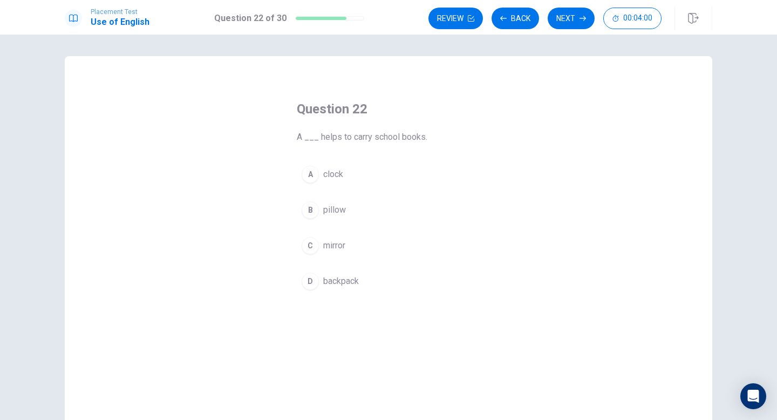
drag, startPoint x: 298, startPoint y: 137, endPoint x: 396, endPoint y: 122, distance: 99.4
click at [396, 122] on div "Question 22 A ___ helps to carry school books." at bounding box center [389, 121] width 184 height 43
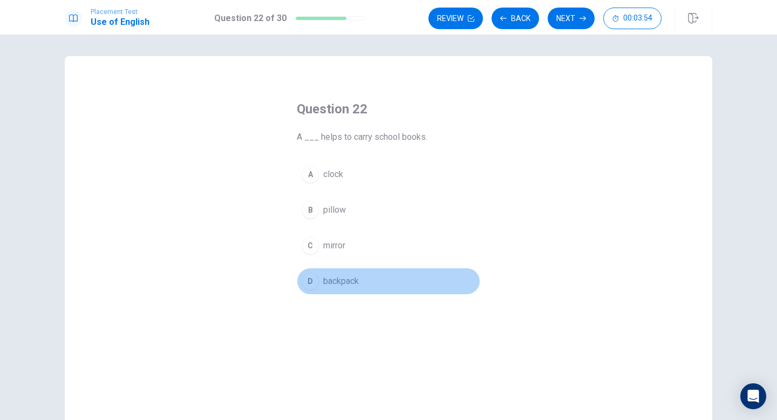
click at [309, 273] on div "D" at bounding box center [310, 281] width 17 height 17
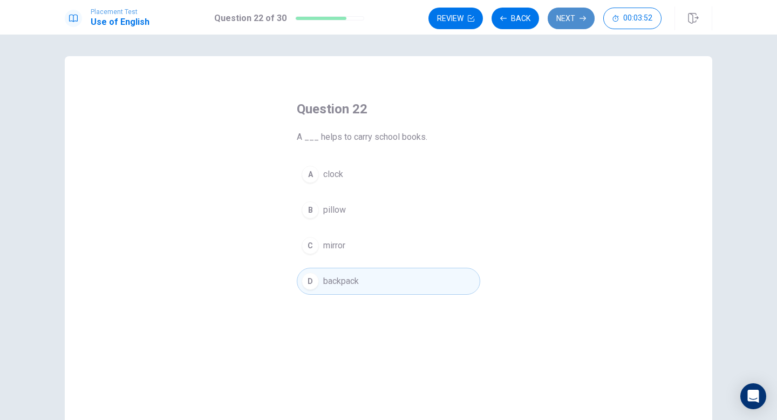
click at [561, 21] on button "Next" at bounding box center [571, 19] width 47 height 22
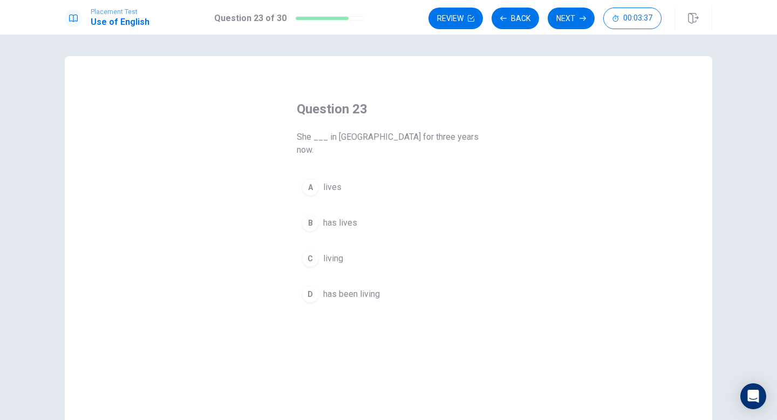
click at [313, 214] on div "B" at bounding box center [310, 222] width 17 height 17
click at [383, 281] on button "D has been living" at bounding box center [389, 294] width 184 height 27
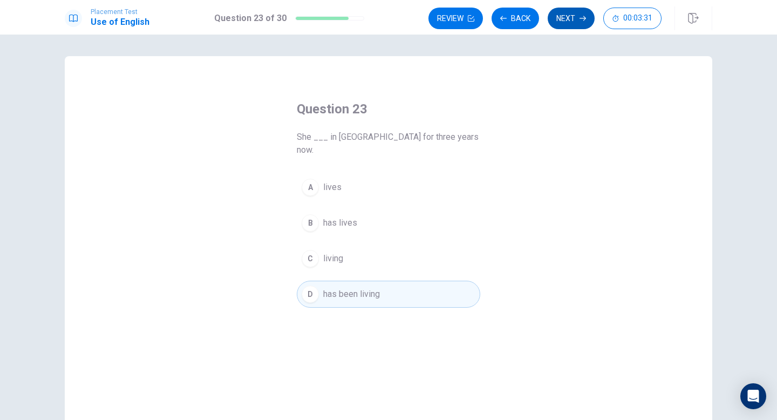
click at [571, 21] on button "Next" at bounding box center [571, 19] width 47 height 22
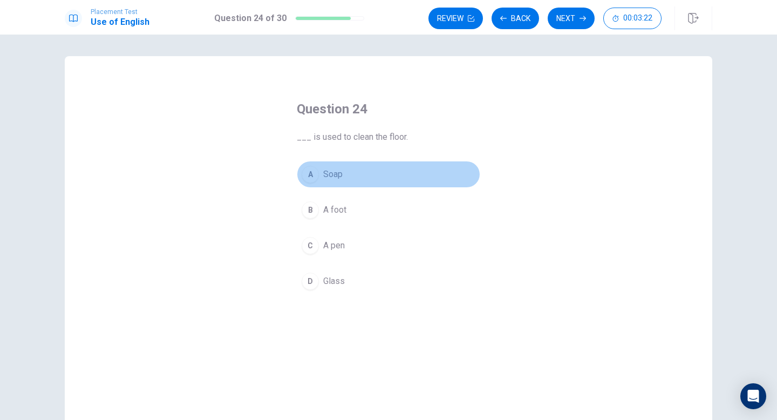
click at [311, 172] on div "A" at bounding box center [310, 174] width 17 height 17
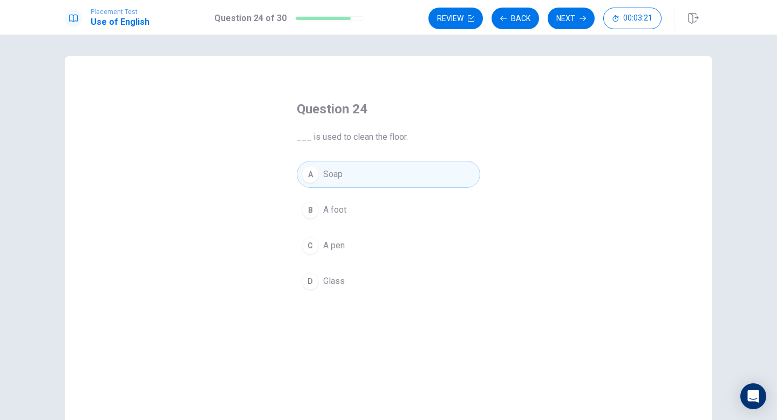
click at [328, 229] on div "A Soap B A foot C A pen D Glass" at bounding box center [389, 228] width 184 height 134
click at [328, 212] on span "A foot" at bounding box center [334, 209] width 23 height 13
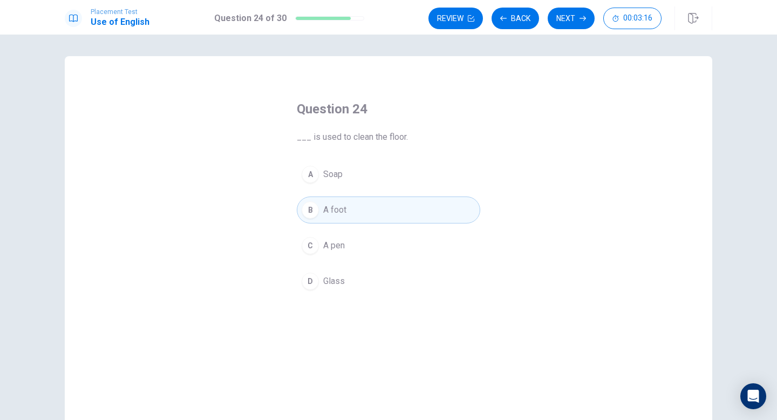
click at [351, 242] on button "C A pen" at bounding box center [389, 245] width 184 height 27
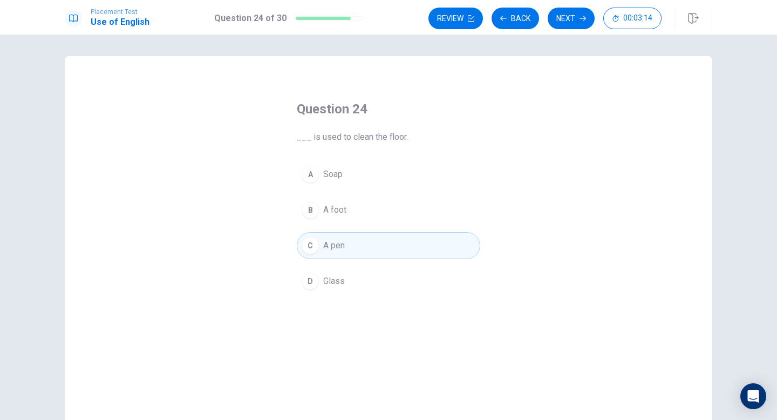
click at [336, 275] on span "Glass" at bounding box center [334, 281] width 22 height 13
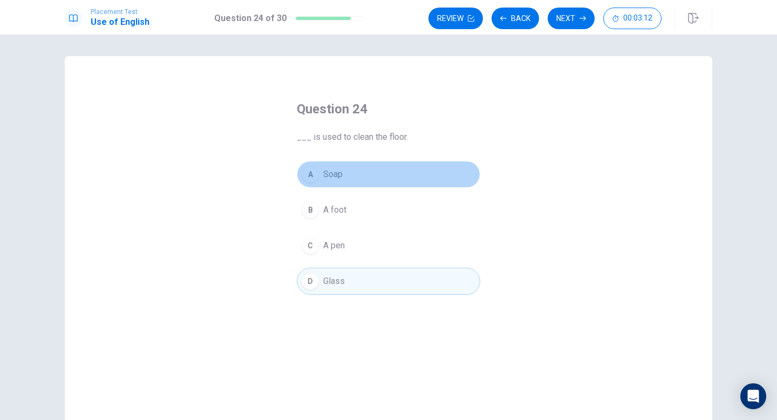
click at [351, 172] on button "A Soap" at bounding box center [389, 174] width 184 height 27
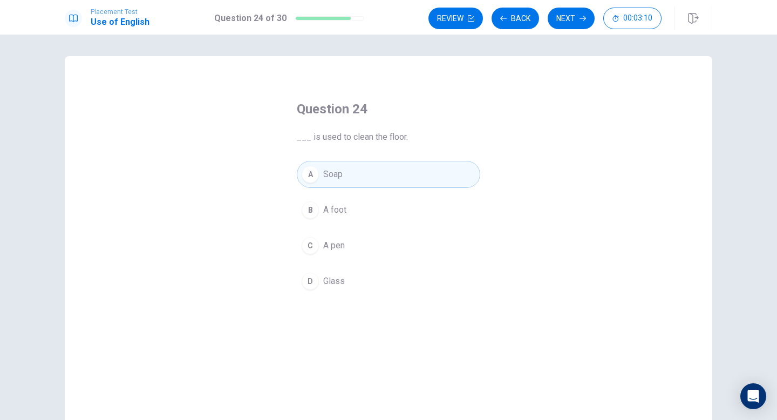
click at [569, 32] on div "Placement Test Use of English Question 24 of 30 Review Back Next 00:03:10" at bounding box center [388, 17] width 777 height 35
click at [569, 19] on button "Next" at bounding box center [571, 19] width 47 height 22
click at [354, 168] on button "A waited" at bounding box center [389, 174] width 184 height 27
click at [568, 17] on button "Next" at bounding box center [571, 19] width 47 height 22
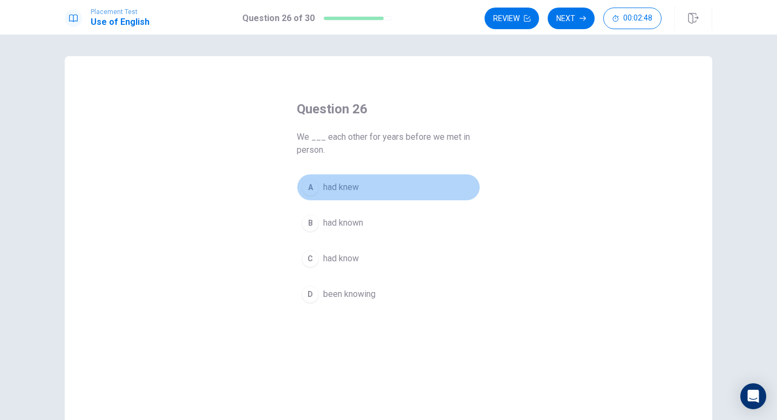
click at [320, 186] on button "A had knew" at bounding box center [389, 187] width 184 height 27
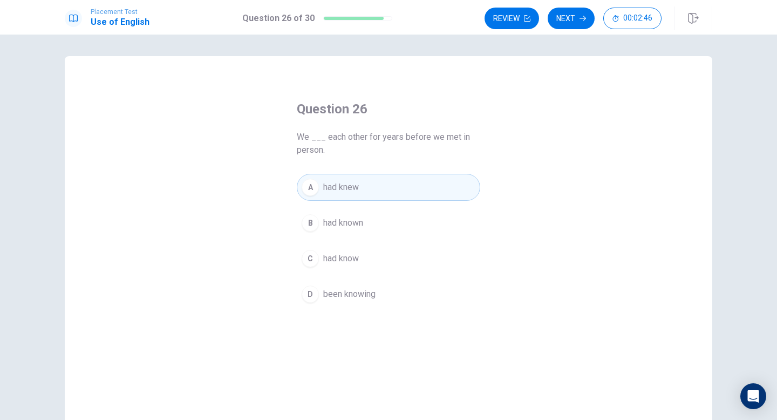
click at [353, 263] on span "had know" at bounding box center [341, 258] width 36 height 13
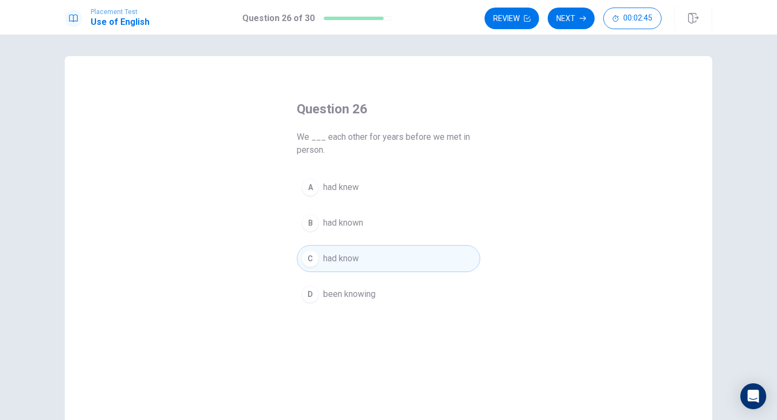
click at [362, 164] on div "Question 26 We ___ each other for years before we met in person. A had knew B h…" at bounding box center [388, 204] width 227 height 242
click at [362, 191] on button "A had knew" at bounding box center [389, 187] width 184 height 27
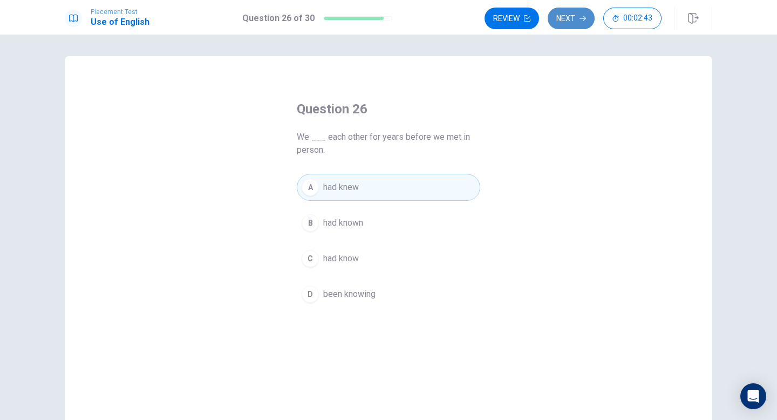
click at [571, 19] on button "Next" at bounding box center [571, 19] width 47 height 22
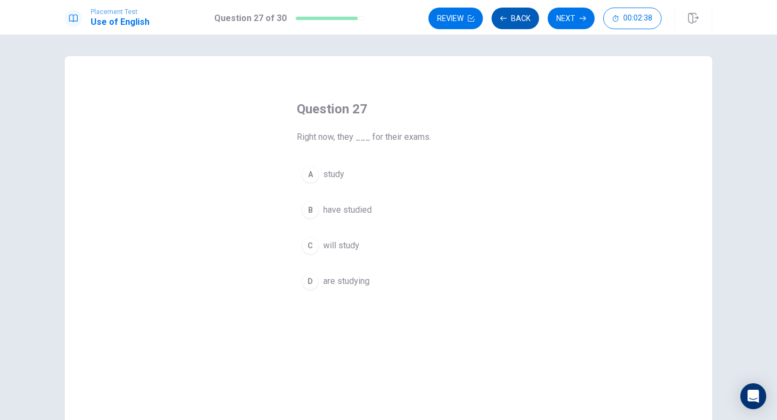
click at [528, 15] on button "Back" at bounding box center [515, 19] width 47 height 22
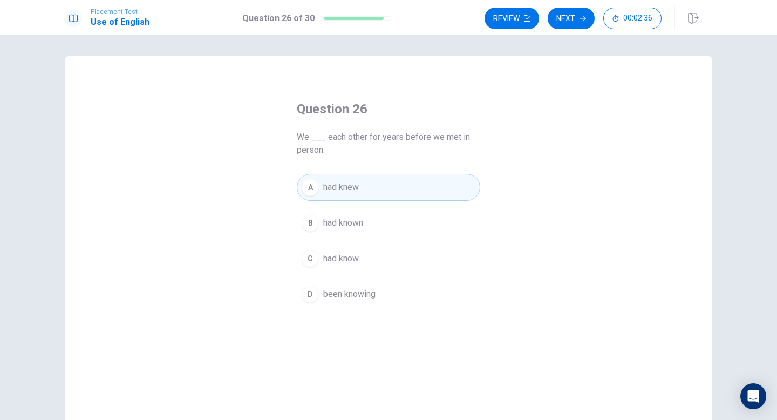
click at [413, 208] on div "A had knew B had known C had know D been knowing" at bounding box center [389, 241] width 184 height 134
click at [411, 218] on button "B had known" at bounding box center [389, 222] width 184 height 27
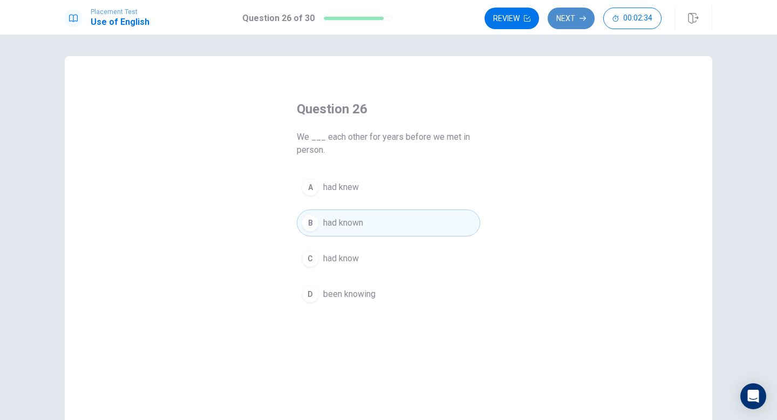
click at [583, 11] on button "Next" at bounding box center [571, 19] width 47 height 22
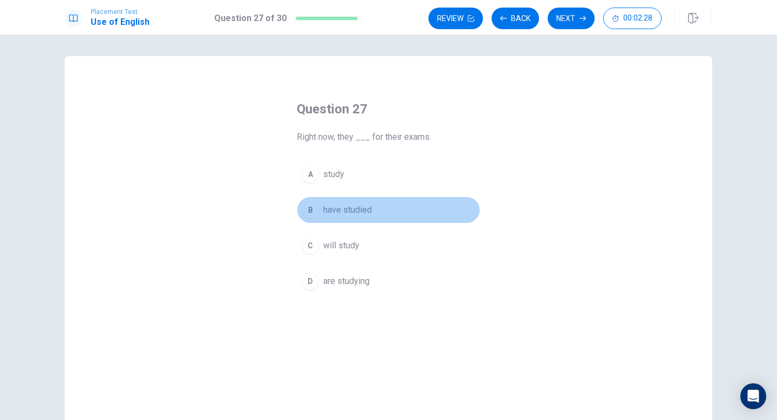
click at [372, 213] on button "B have studied" at bounding box center [389, 209] width 184 height 27
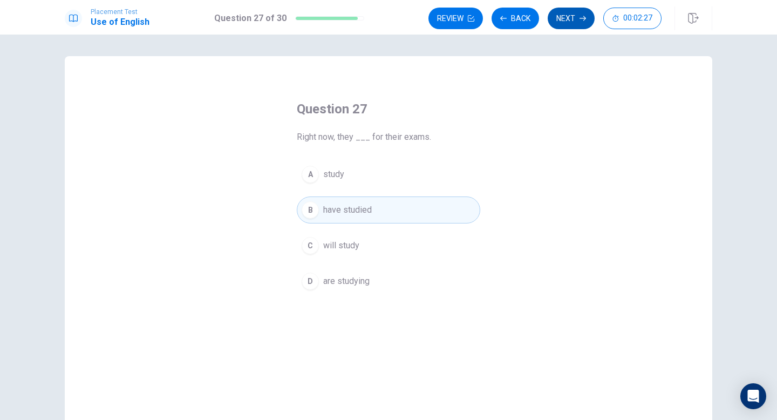
click at [573, 10] on button "Next" at bounding box center [571, 19] width 47 height 22
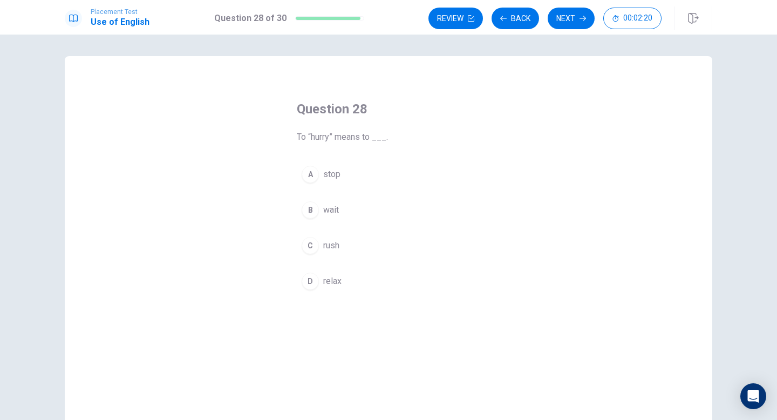
click at [360, 250] on button "C rush" at bounding box center [389, 245] width 184 height 27
click at [580, 16] on icon "button" at bounding box center [583, 18] width 6 height 6
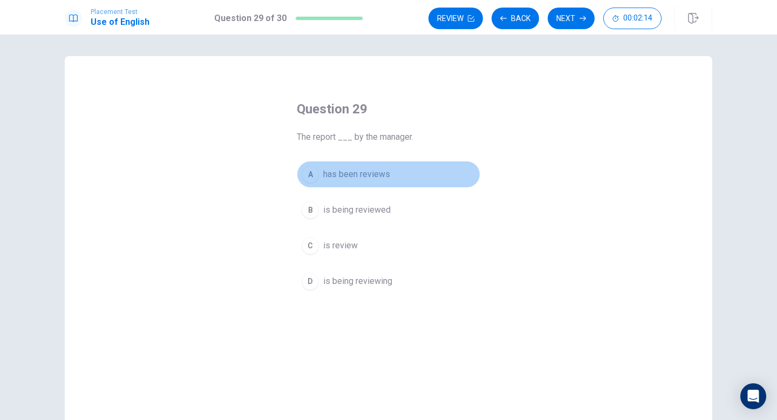
click at [327, 178] on span "has been reviews" at bounding box center [356, 174] width 67 height 13
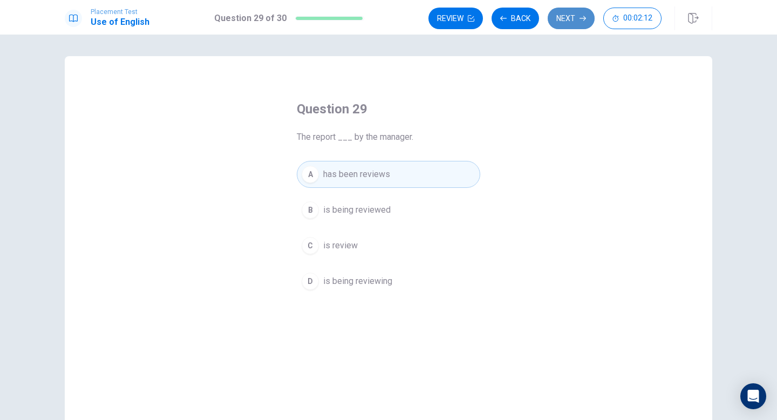
click at [572, 23] on button "Next" at bounding box center [571, 19] width 47 height 22
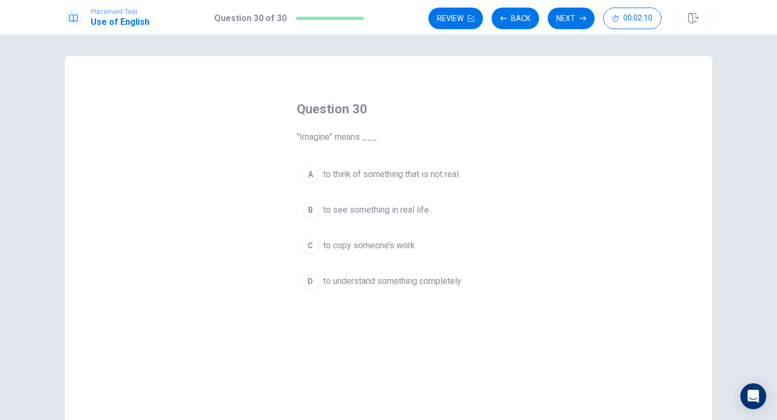
drag, startPoint x: 302, startPoint y: 139, endPoint x: 419, endPoint y: 102, distance: 122.9
click at [419, 103] on div "Question 30 "Imagine" means ___." at bounding box center [389, 121] width 184 height 43
click at [390, 177] on span "to think of something that is not real" at bounding box center [390, 174] width 135 height 13
click at [436, 265] on div "A to think of something that is not real B to see something in real life C to c…" at bounding box center [389, 228] width 184 height 134
click at [436, 279] on span "to understand something completely" at bounding box center [392, 281] width 138 height 13
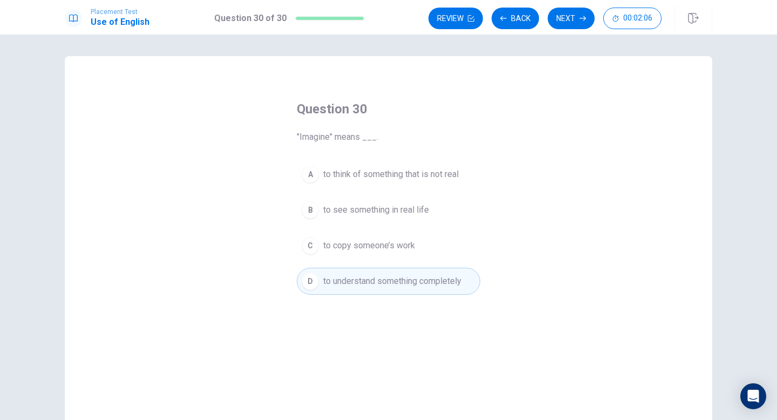
click at [411, 259] on button "C to copy someone’s work" at bounding box center [389, 245] width 184 height 27
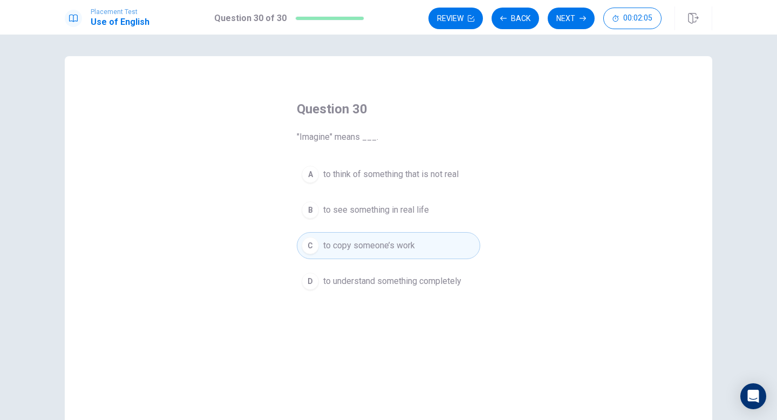
click at [409, 200] on button "B to see something in real life" at bounding box center [389, 209] width 184 height 27
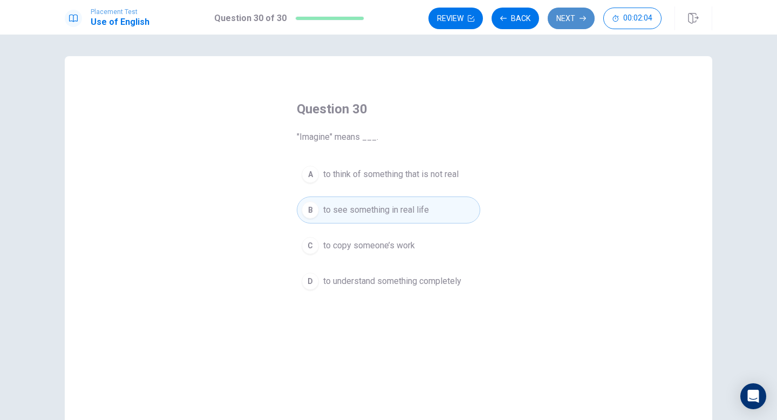
click at [564, 25] on button "Next" at bounding box center [571, 19] width 47 height 22
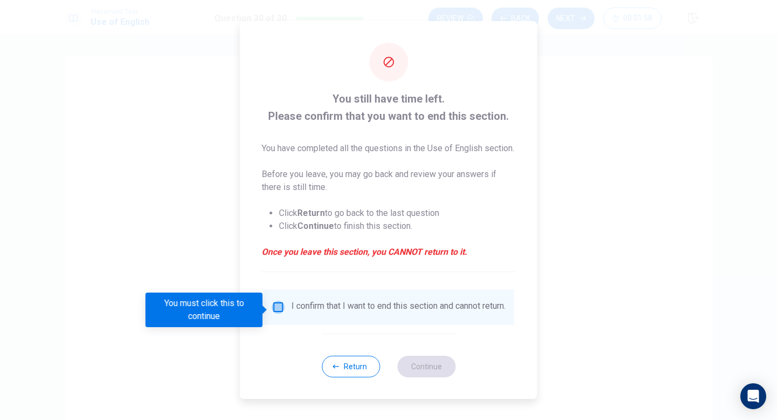
click at [281, 306] on input "You must click this to continue" at bounding box center [278, 307] width 13 height 13
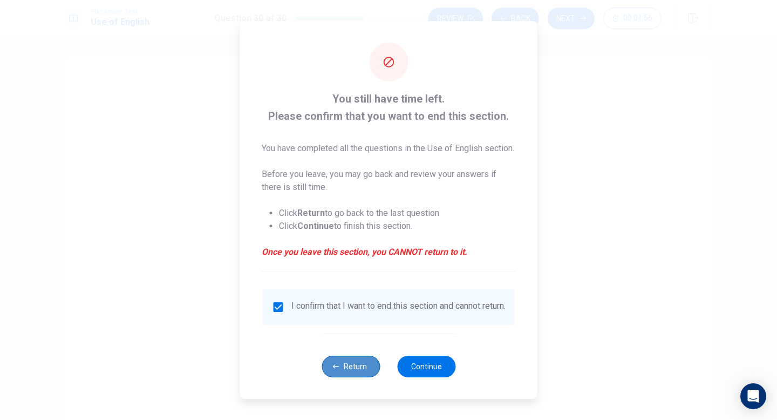
click at [366, 375] on button "Return" at bounding box center [351, 367] width 58 height 22
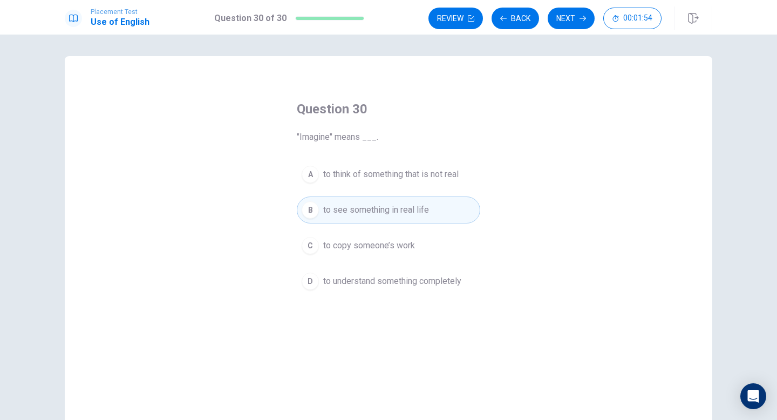
click at [451, 236] on button "C to copy someone’s work" at bounding box center [389, 245] width 184 height 27
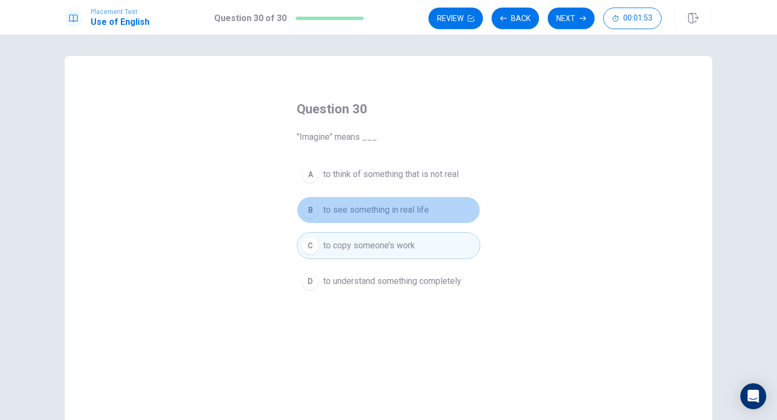
click at [436, 213] on button "B to see something in real life" at bounding box center [389, 209] width 184 height 27
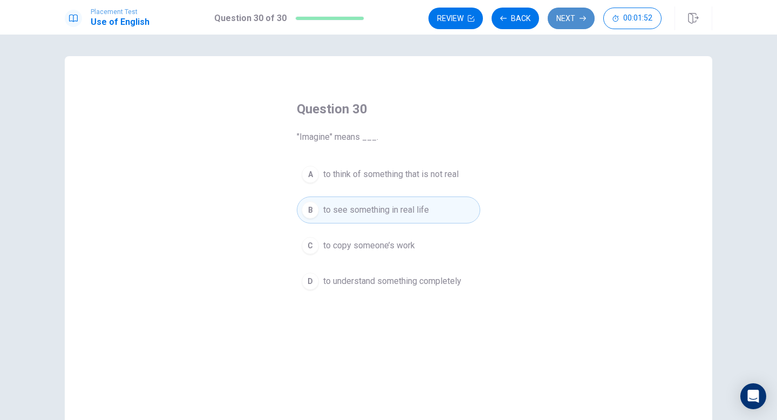
click at [559, 21] on button "Next" at bounding box center [571, 19] width 47 height 22
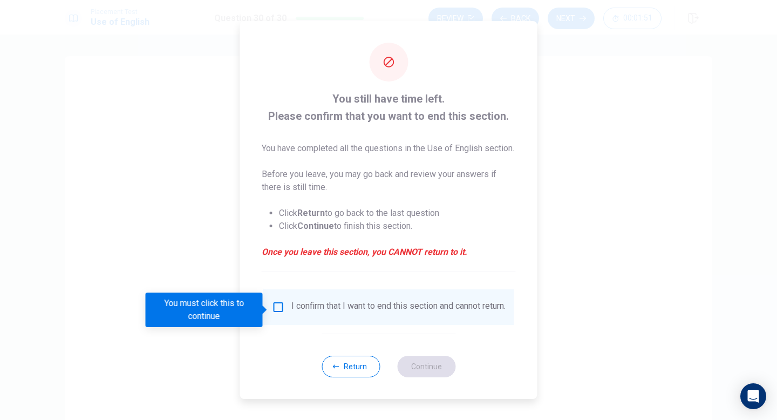
click at [285, 309] on div "I confirm that I want to end this section and cannot return." at bounding box center [389, 307] width 234 height 13
click at [276, 306] on input "You must click this to continue" at bounding box center [278, 307] width 13 height 13
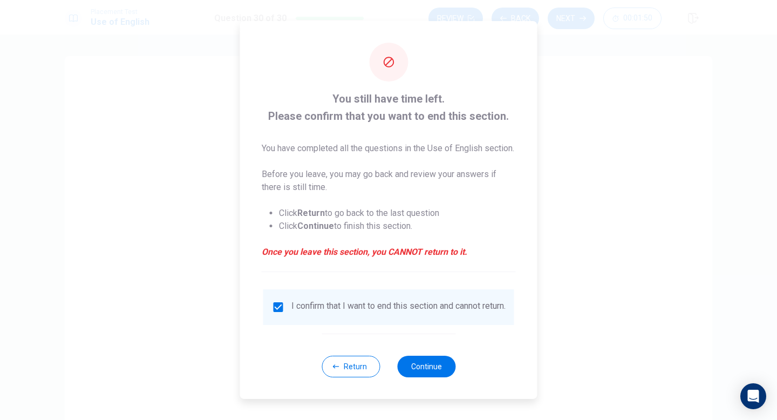
click at [277, 306] on input "checkbox" at bounding box center [278, 307] width 13 height 13
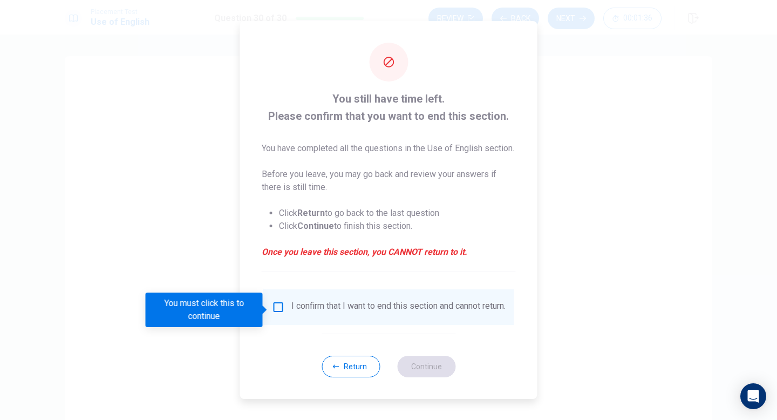
click at [280, 314] on input "You must click this to continue" at bounding box center [278, 307] width 13 height 13
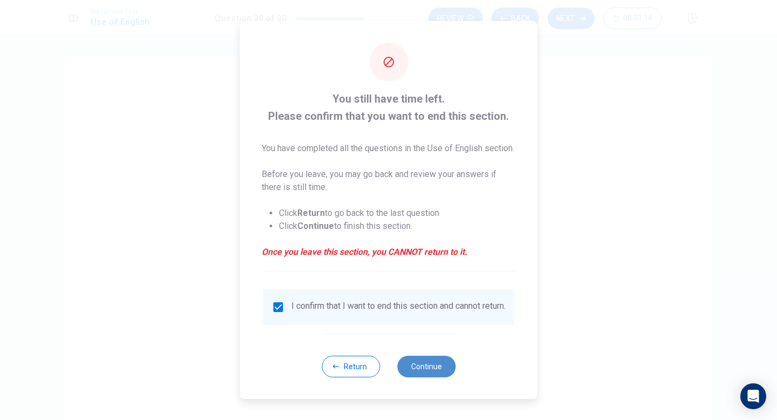
click at [420, 375] on button "Continue" at bounding box center [426, 367] width 58 height 22
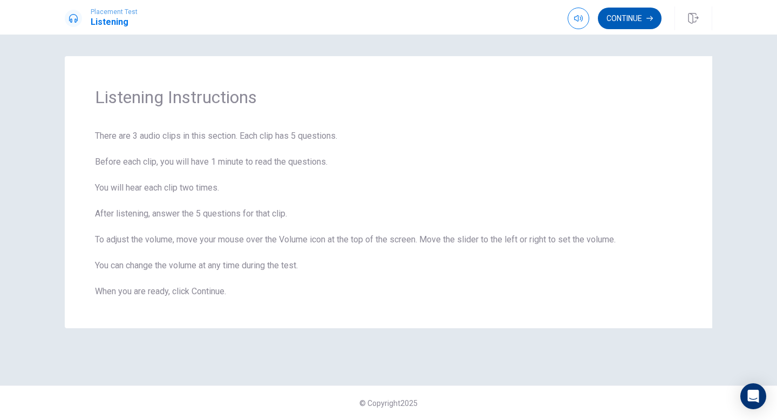
click at [649, 26] on button "Continue" at bounding box center [630, 19] width 64 height 22
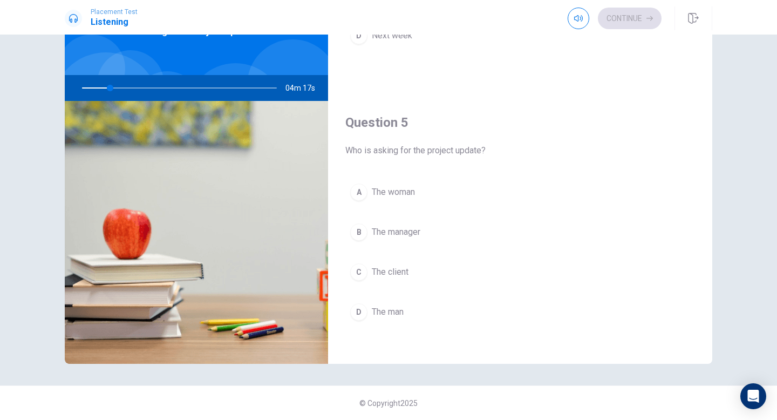
scroll to position [1007, 0]
click at [471, 276] on button "C The client" at bounding box center [520, 267] width 350 height 27
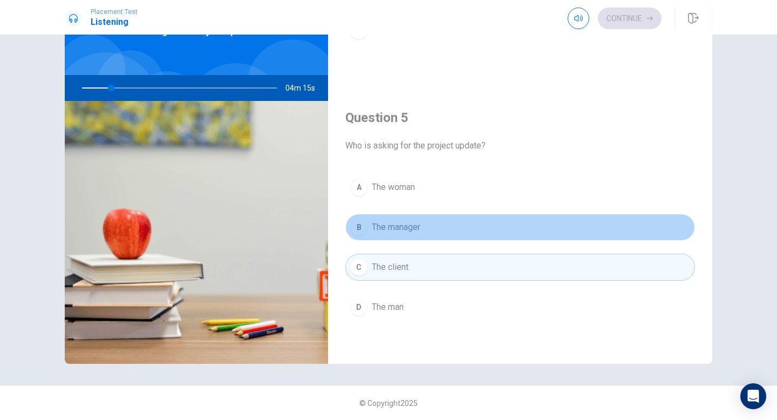
click at [486, 214] on button "B The manager" at bounding box center [520, 227] width 350 height 27
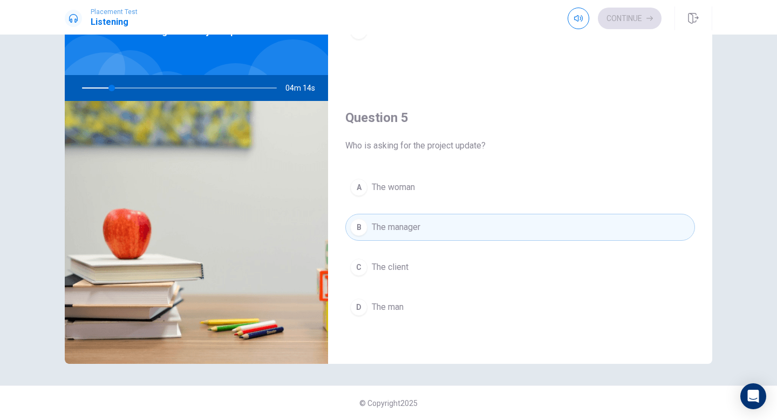
click at [500, 162] on div "Question 5 Who is asking for the project update? A The woman B The manager C Th…" at bounding box center [520, 225] width 384 height 276
click at [724, 348] on div "Question 1 What does the woman ask the man to send her? A A full report B The f…" at bounding box center [388, 176] width 682 height 375
click at [749, 401] on icon "Open Intercom Messenger" at bounding box center [753, 396] width 14 height 14
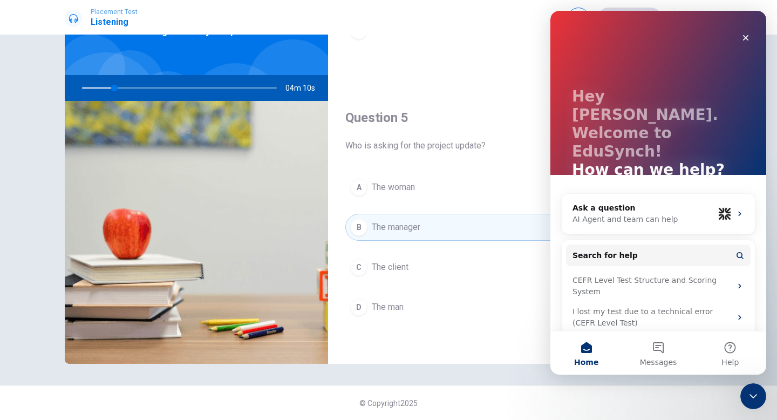
scroll to position [0, 0]
click at [746, 399] on icon "Close Intercom Messenger" at bounding box center [751, 394] width 13 height 13
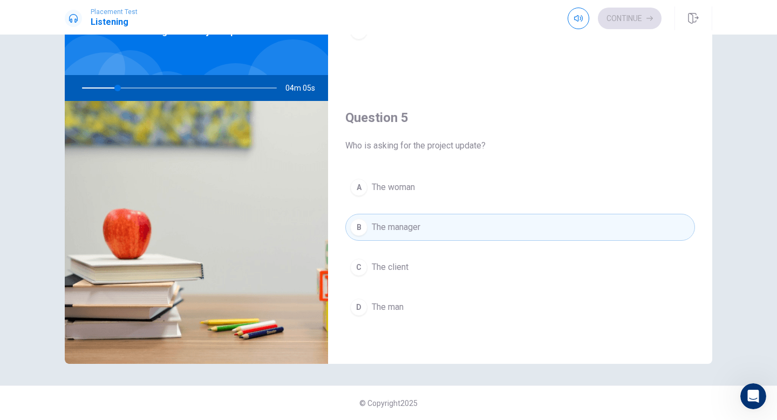
click at [603, 389] on div "© Copyright 2025" at bounding box center [388, 402] width 777 height 35
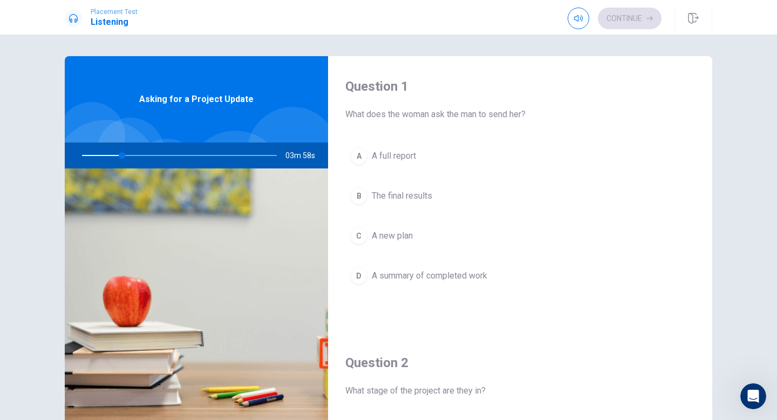
click at [412, 119] on span "What does the woman ask the man to send her?" at bounding box center [520, 114] width 350 height 13
click at [406, 148] on button "A A full report" at bounding box center [520, 155] width 350 height 27
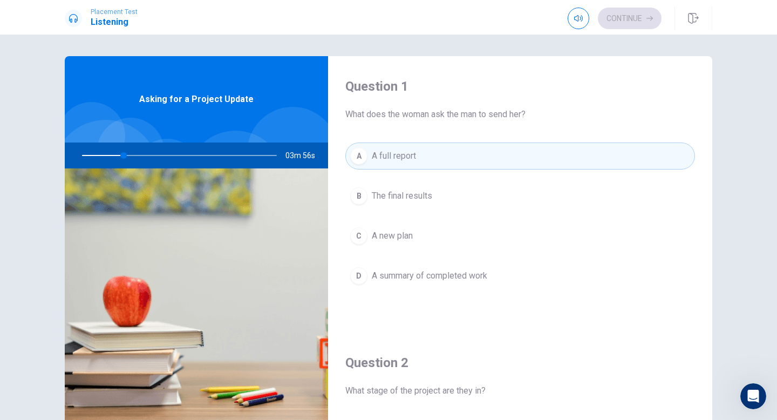
click at [406, 157] on span "A full report" at bounding box center [394, 156] width 44 height 13
click at [406, 181] on div "A A full report B The final results C A new plan D A summary of completed work" at bounding box center [520, 226] width 350 height 168
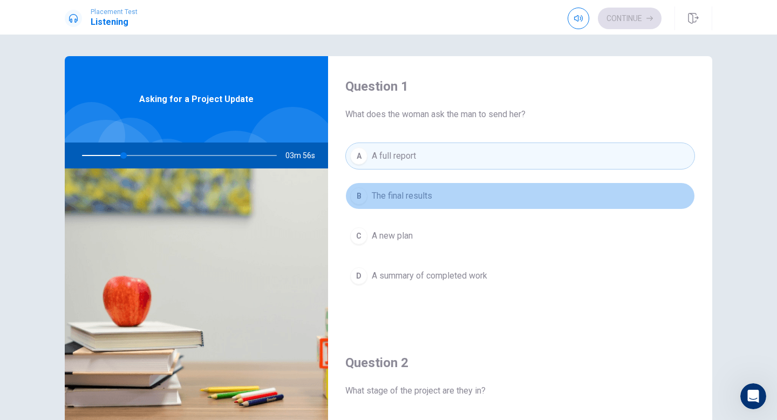
click at [406, 202] on span "The final results" at bounding box center [402, 195] width 60 height 13
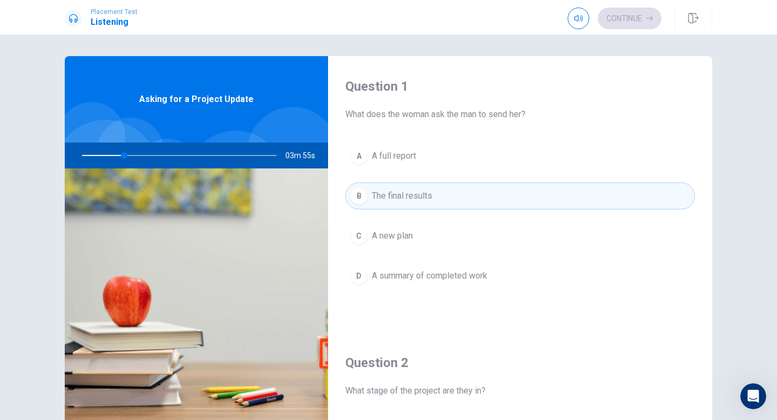
click at [406, 136] on div "Question 1 What does the woman ask the man to send her? A A full report B The f…" at bounding box center [520, 194] width 384 height 276
click at [411, 175] on div "A A full report B The final results C A new plan D A summary of completed work" at bounding box center [520, 226] width 350 height 168
click at [411, 97] on div "Question 1 What does the woman ask the man to send her?" at bounding box center [520, 99] width 350 height 43
click at [390, 222] on div "A A full report B The final results C A new plan D A summary of completed work" at bounding box center [520, 226] width 350 height 168
click at [398, 259] on div "A A full report B The final results C A new plan D A summary of completed work" at bounding box center [520, 226] width 350 height 168
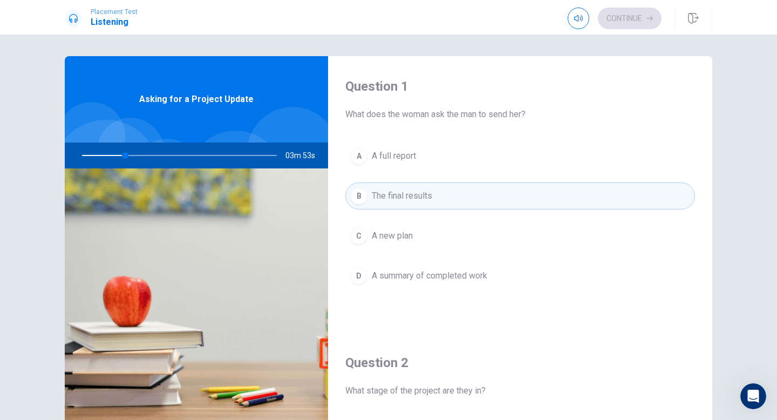
click at [399, 295] on div "A A full report B The final results C A new plan D A summary of completed work" at bounding box center [520, 226] width 350 height 168
click at [396, 280] on span "A summary of completed work" at bounding box center [430, 275] width 116 height 13
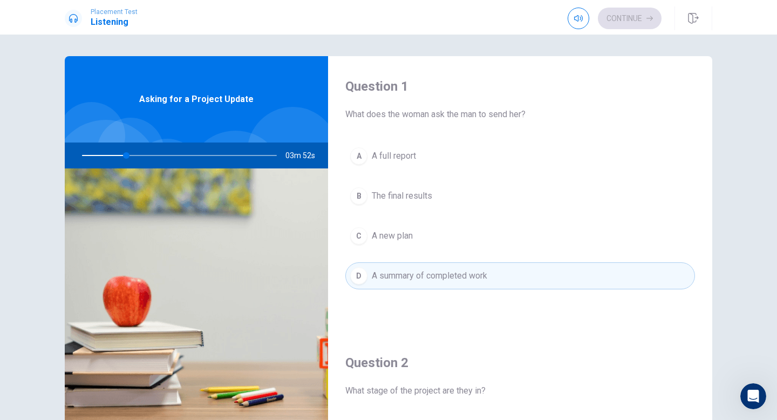
click at [396, 307] on div "A A full report B The final results C A new plan D A summary of completed work" at bounding box center [520, 226] width 350 height 168
click at [396, 308] on div "A A full report B The final results C A new plan D A summary of completed work" at bounding box center [520, 226] width 350 height 168
drag, startPoint x: 382, startPoint y: 309, endPoint x: 386, endPoint y: 335, distance: 26.4
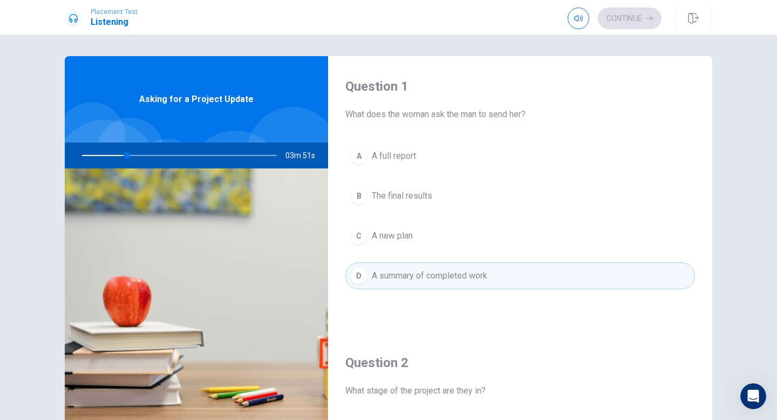
click at [390, 328] on div "Question 1 What does the woman ask the man to send her? A A full report B The f…" at bounding box center [520, 194] width 384 height 276
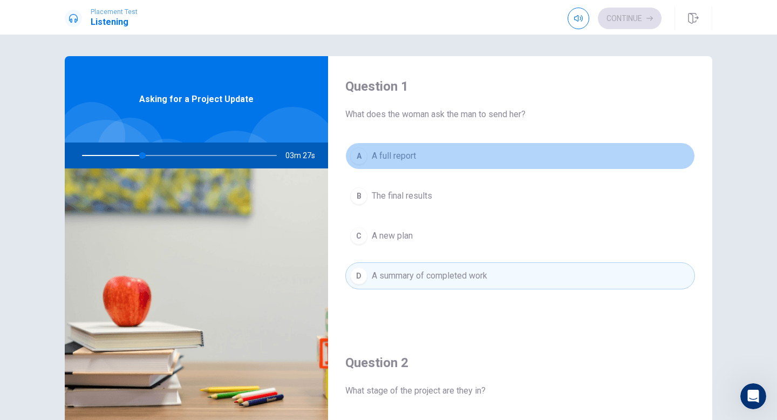
click at [442, 165] on button "A A full report" at bounding box center [520, 155] width 350 height 27
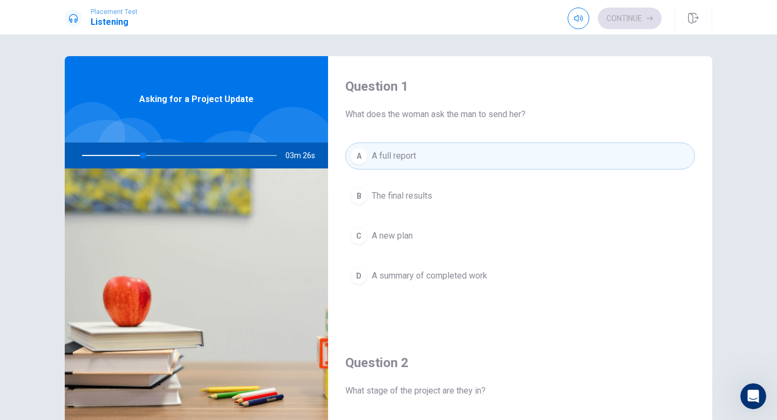
click at [454, 218] on div "A A full report B The final results C A new plan D A summary of completed work" at bounding box center [520, 226] width 350 height 168
click at [452, 253] on div "A A full report B The final results C A new plan D A summary of completed work" at bounding box center [520, 226] width 350 height 168
click at [452, 276] on span "A summary of completed work" at bounding box center [430, 275] width 116 height 13
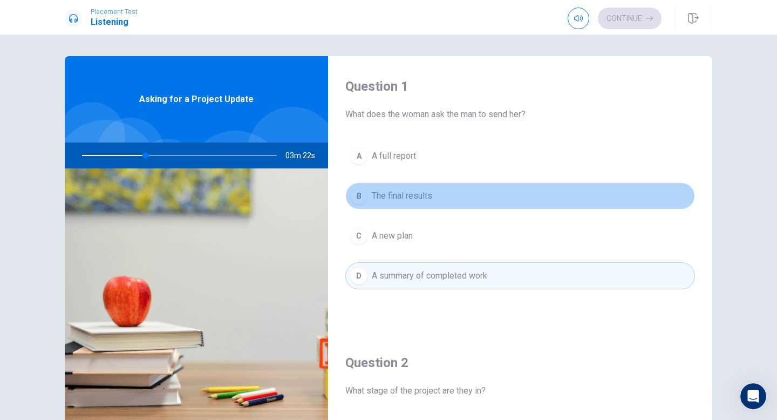
click at [442, 201] on button "B The final results" at bounding box center [520, 195] width 350 height 27
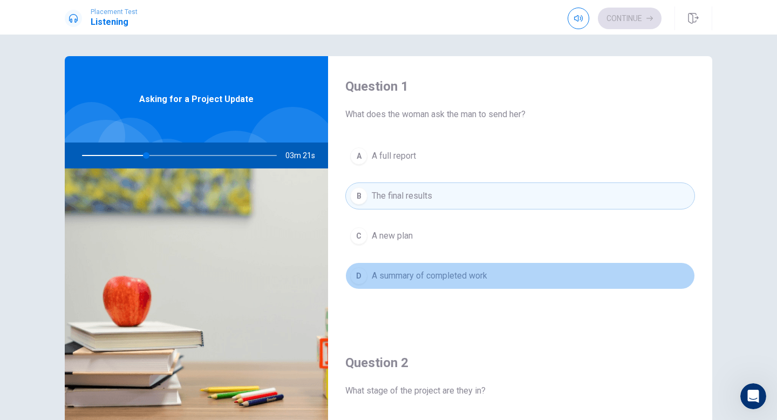
click at [465, 278] on span "A summary of completed work" at bounding box center [430, 275] width 116 height 13
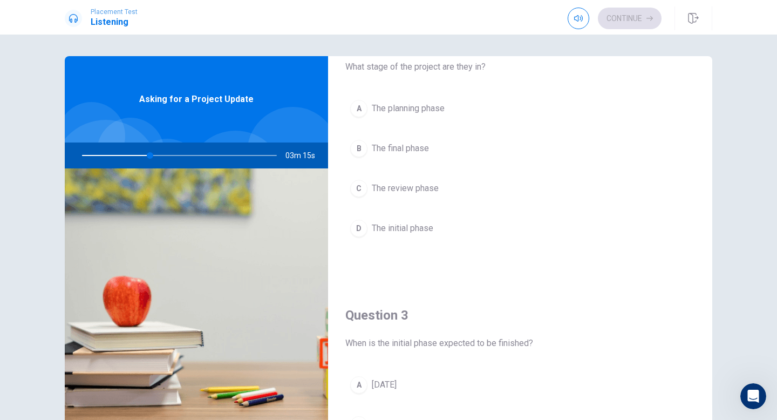
scroll to position [330, 0]
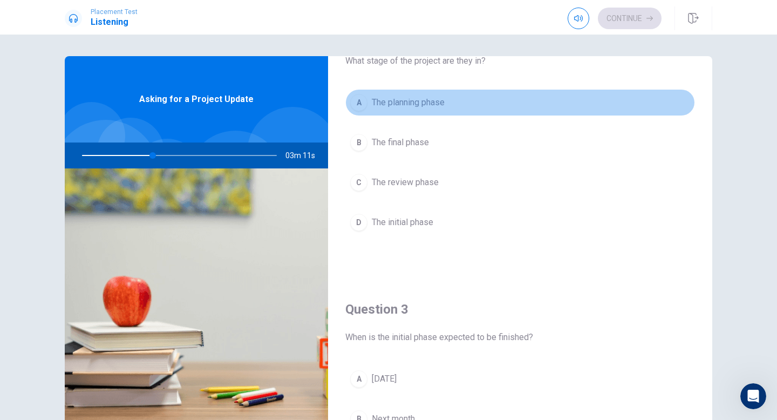
click at [426, 100] on span "The planning phase" at bounding box center [408, 102] width 73 height 13
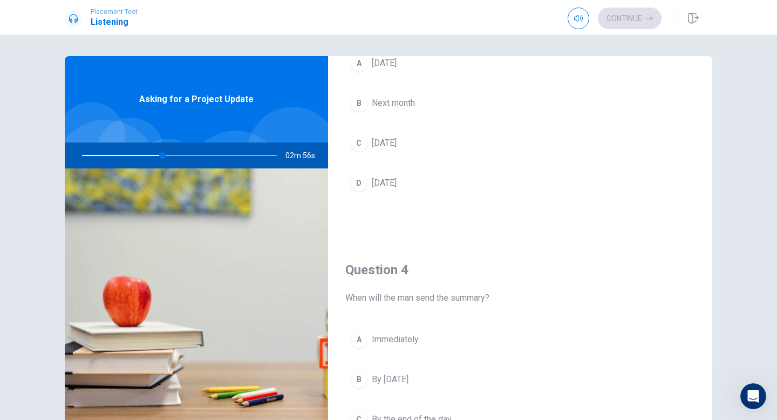
scroll to position [610, 0]
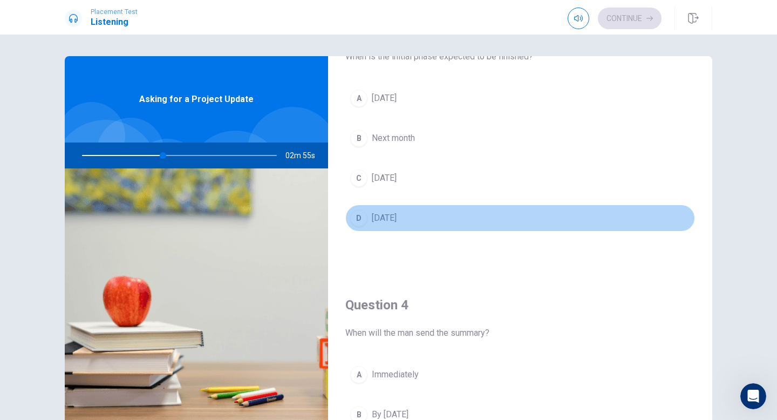
click at [432, 227] on button "D [DATE]" at bounding box center [520, 218] width 350 height 27
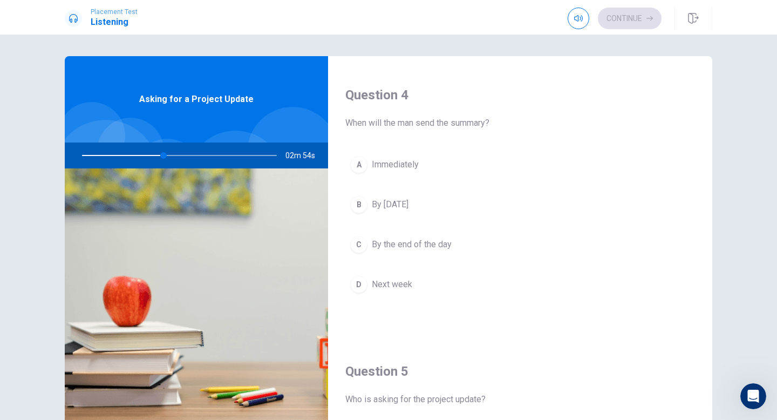
scroll to position [835, 0]
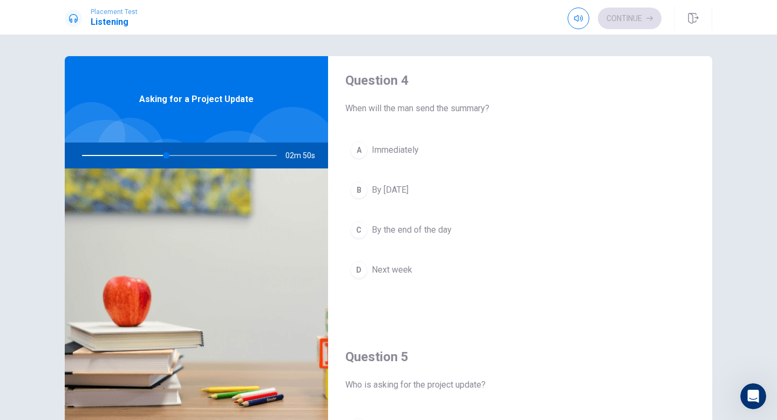
click at [447, 232] on span "By the end of the day" at bounding box center [412, 229] width 80 height 13
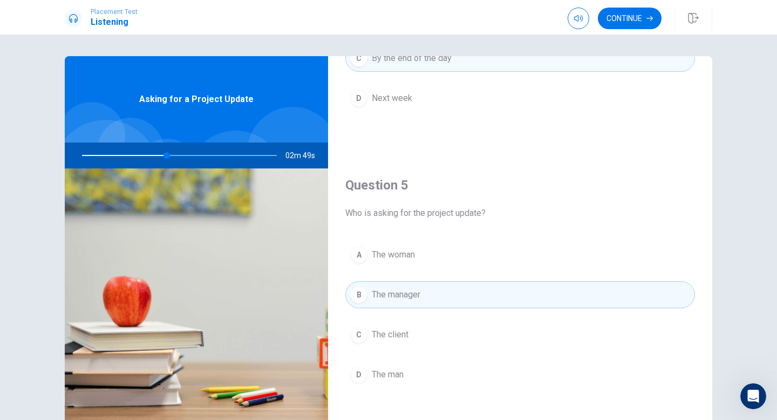
scroll to position [2, 0]
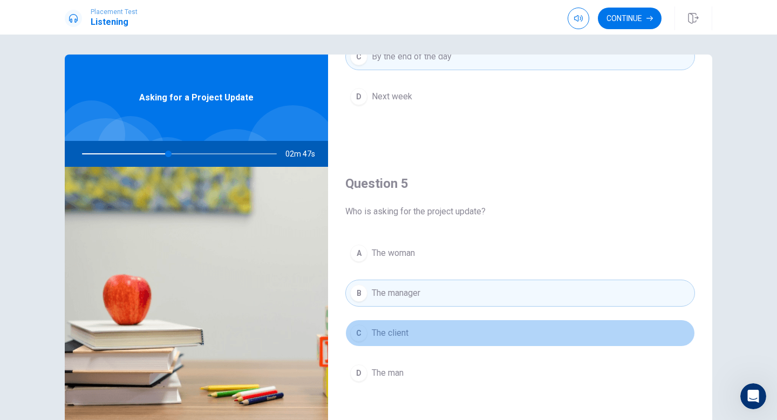
click at [453, 324] on button "C The client" at bounding box center [520, 333] width 350 height 27
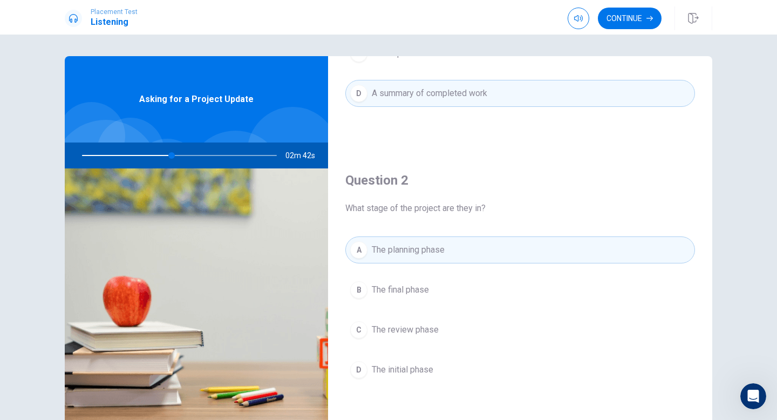
scroll to position [199, 0]
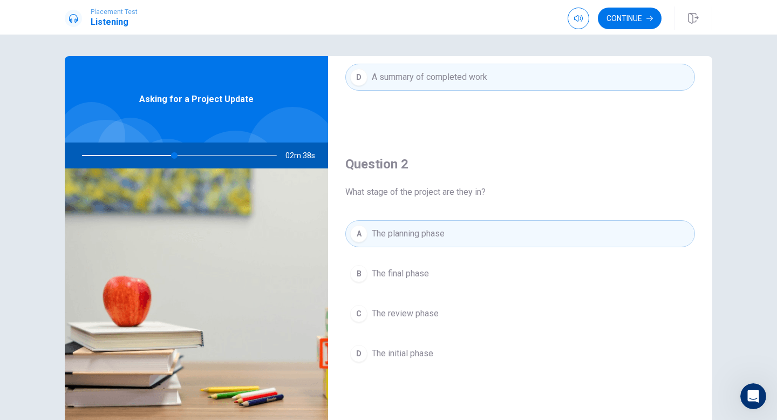
click at [255, 156] on div at bounding box center [177, 155] width 216 height 26
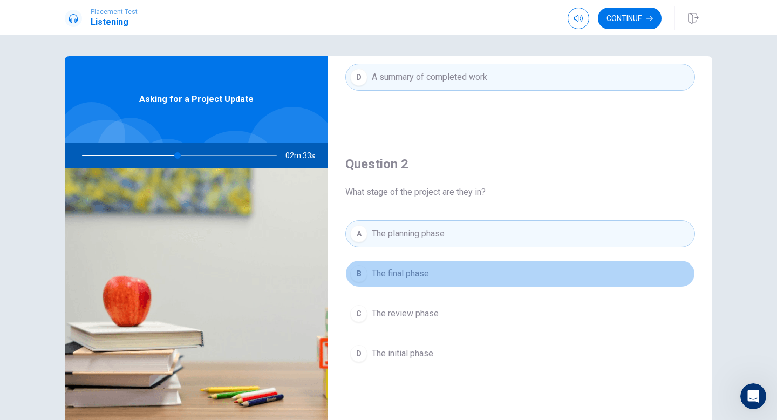
click at [488, 284] on button "B The final phase" at bounding box center [520, 273] width 350 height 27
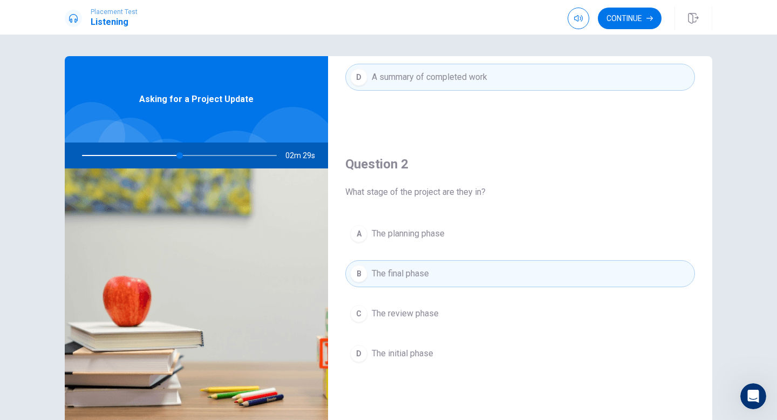
click at [490, 318] on button "C The review phase" at bounding box center [520, 313] width 350 height 27
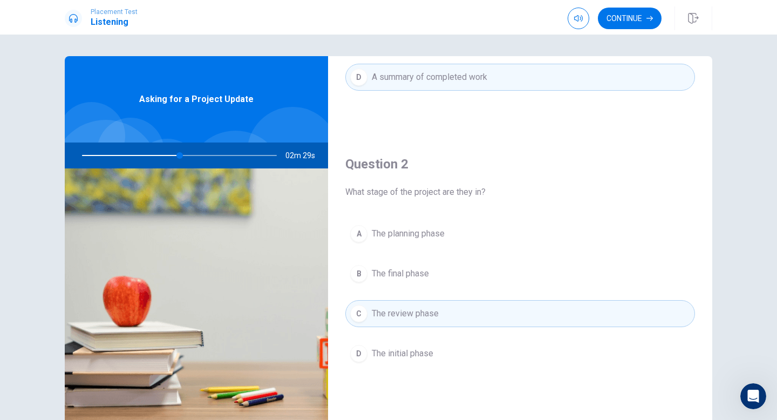
click at [500, 225] on button "A The planning phase" at bounding box center [520, 233] width 350 height 27
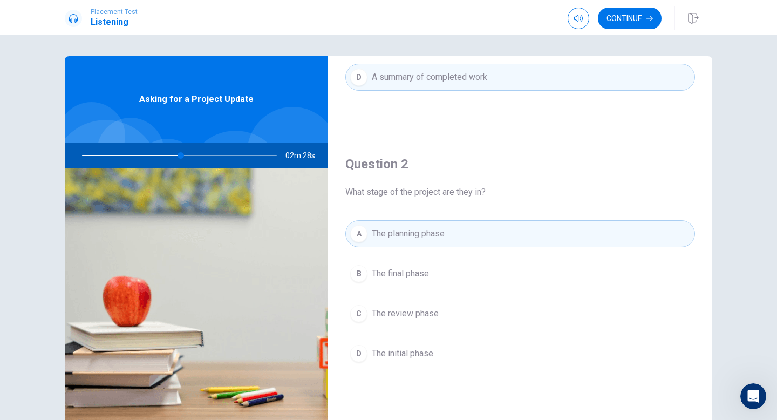
click at [497, 269] on button "B The final phase" at bounding box center [520, 273] width 350 height 27
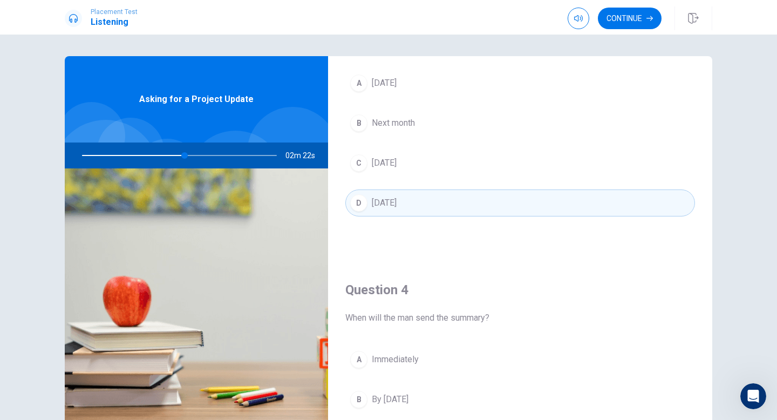
scroll to position [1007, 0]
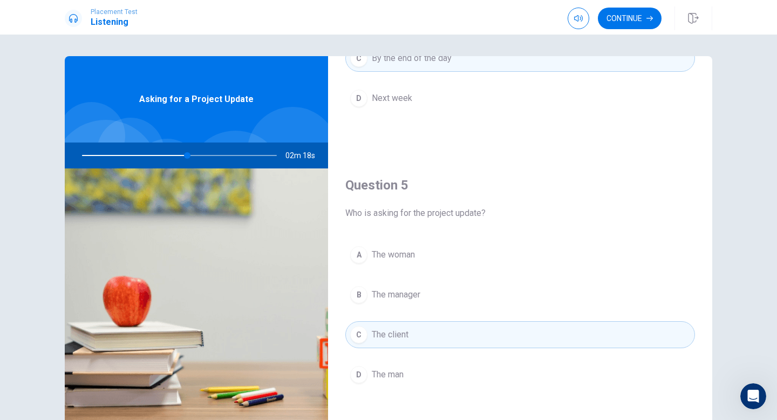
drag, startPoint x: 187, startPoint y: 155, endPoint x: 294, endPoint y: 142, distance: 108.2
click at [295, 143] on div "02m 18s" at bounding box center [196, 155] width 263 height 26
click at [611, 25] on button "Continue" at bounding box center [630, 19] width 64 height 22
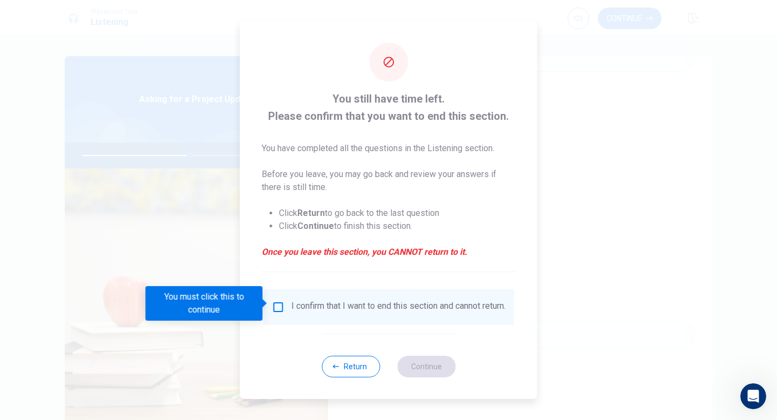
click at [285, 308] on div "I confirm that I want to end this section and cannot return." at bounding box center [389, 307] width 234 height 13
click at [279, 304] on input "You must click this to continue" at bounding box center [278, 307] width 13 height 13
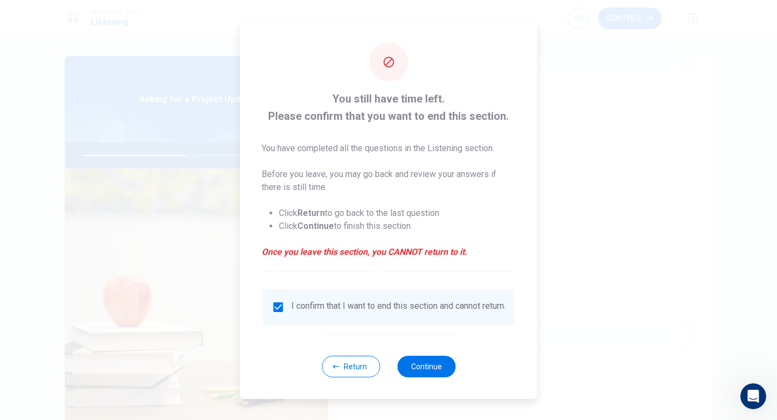
click at [425, 348] on div "Return Continue" at bounding box center [389, 366] width 134 height 65
click at [420, 371] on button "Continue" at bounding box center [426, 367] width 58 height 22
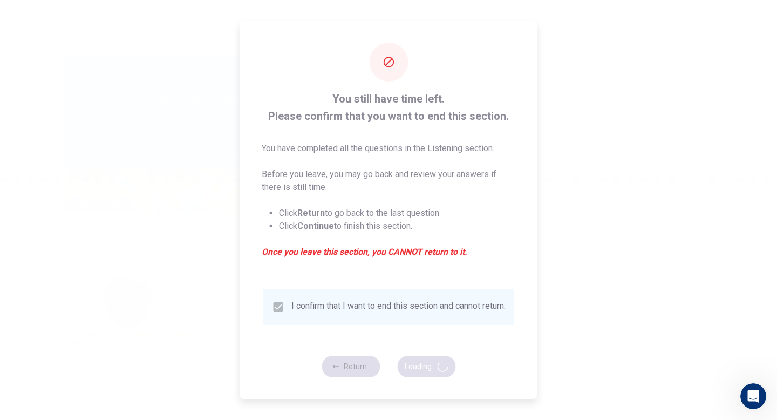
type input "57"
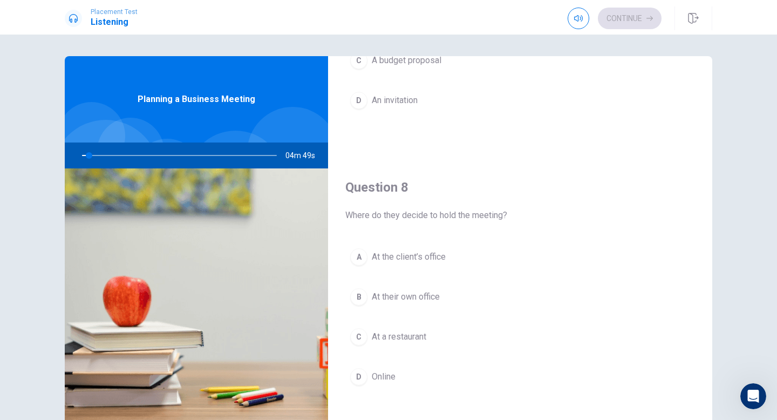
scroll to position [538, 0]
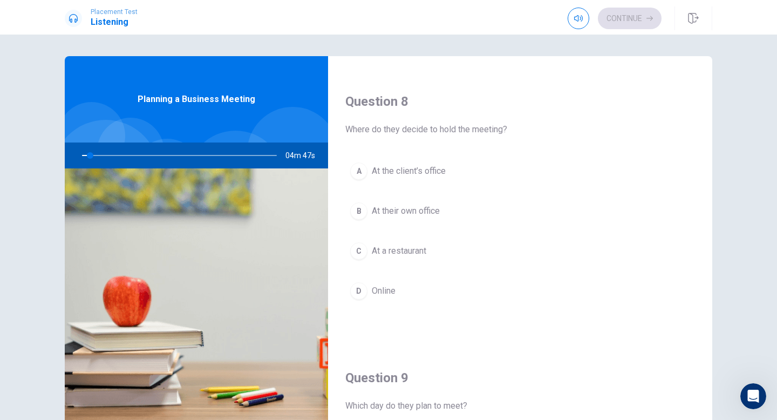
drag, startPoint x: 356, startPoint y: 128, endPoint x: 504, endPoint y: 114, distance: 148.0
click at [503, 114] on div "Question 8 Where do they decide to hold the meeting?" at bounding box center [520, 114] width 350 height 43
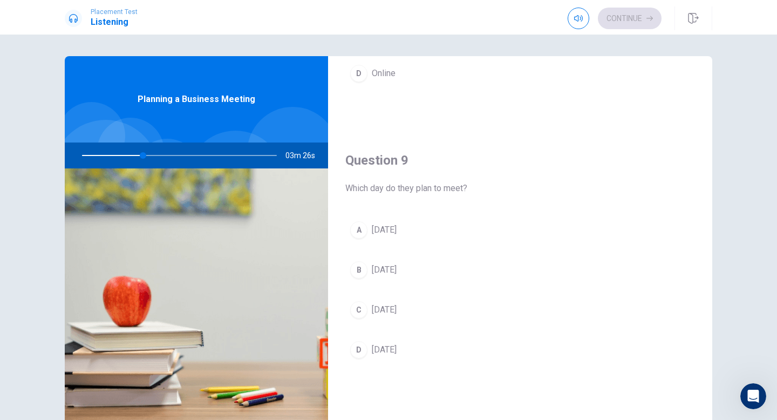
scroll to position [796, 0]
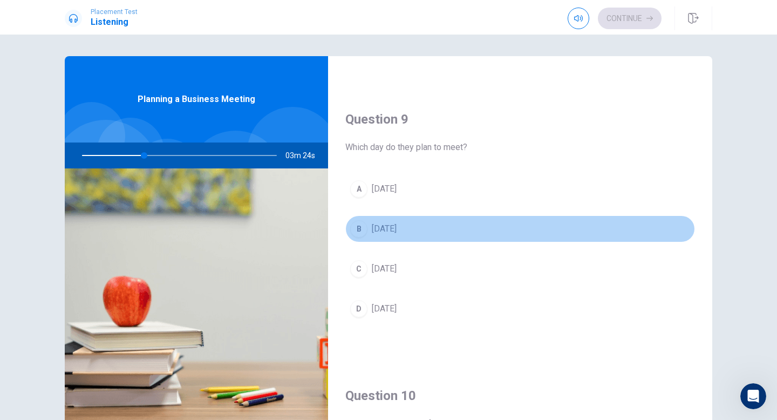
click at [390, 225] on span "[DATE]" at bounding box center [384, 228] width 25 height 13
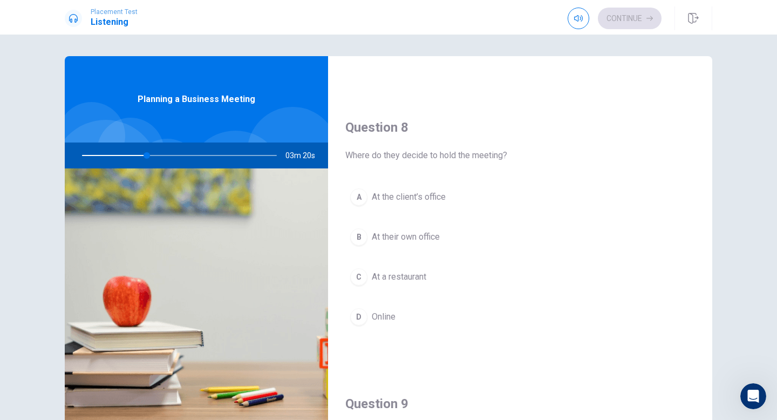
scroll to position [511, 0]
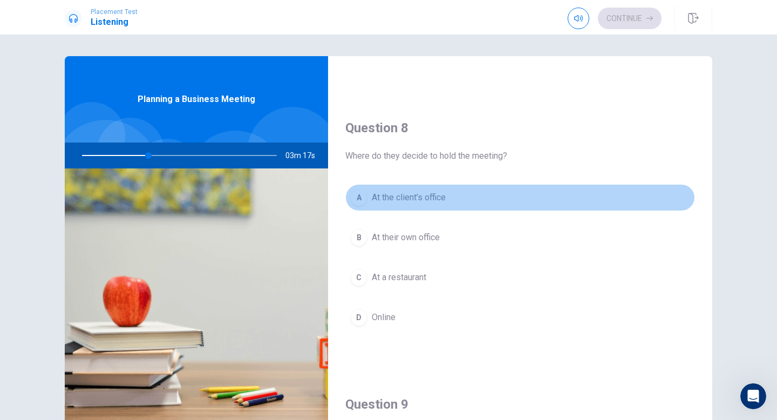
click at [415, 205] on button "A At the client’s office" at bounding box center [520, 197] width 350 height 27
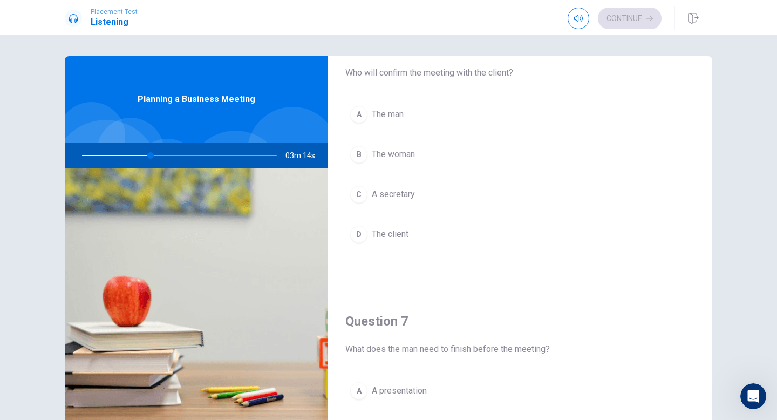
click at [419, 233] on button "D The client" at bounding box center [520, 234] width 350 height 27
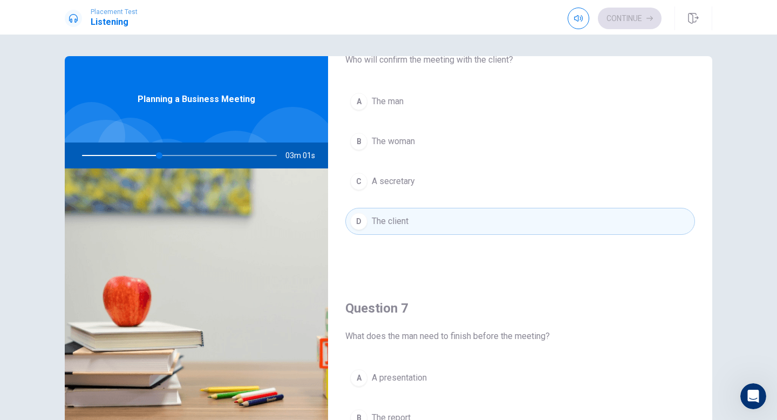
scroll to position [0, 0]
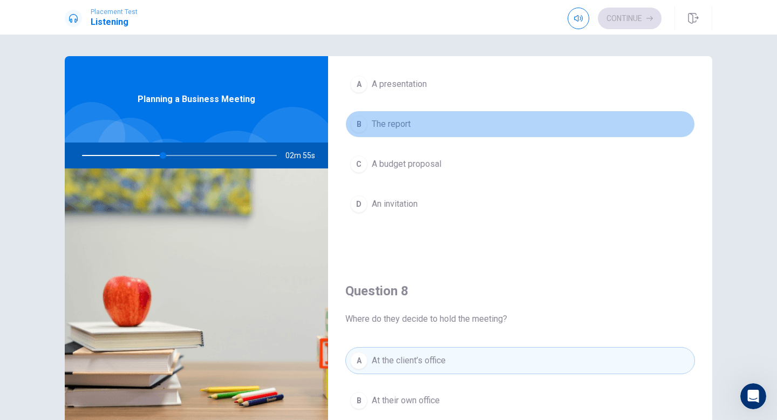
click at [408, 118] on span "The report" at bounding box center [391, 124] width 39 height 13
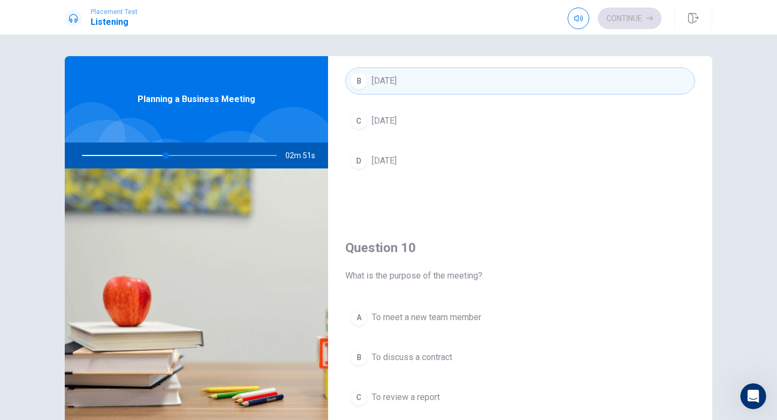
scroll to position [1007, 0]
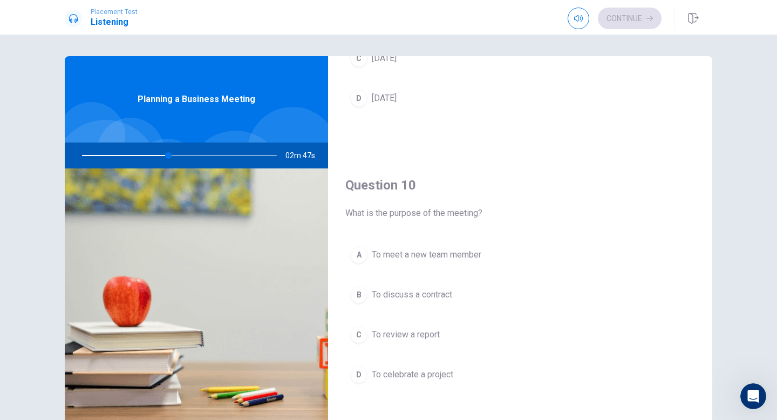
click at [463, 339] on button "C To review a report" at bounding box center [520, 334] width 350 height 27
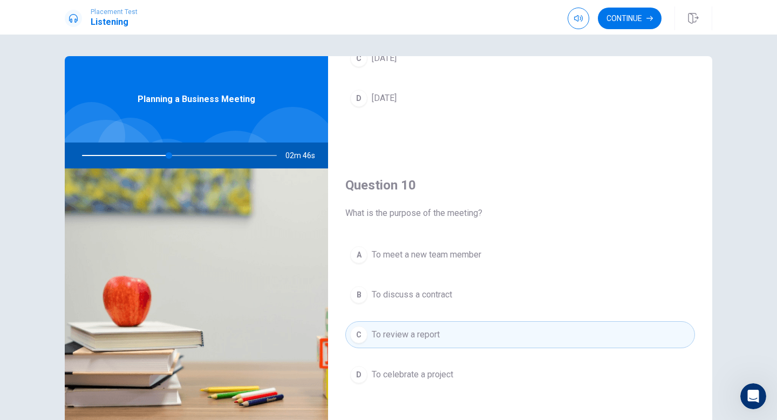
click at [474, 357] on div "A To meet a new team member B To discuss a contract C To review a report D To c…" at bounding box center [520, 325] width 350 height 168
click at [475, 287] on button "B To discuss a contract" at bounding box center [520, 294] width 350 height 27
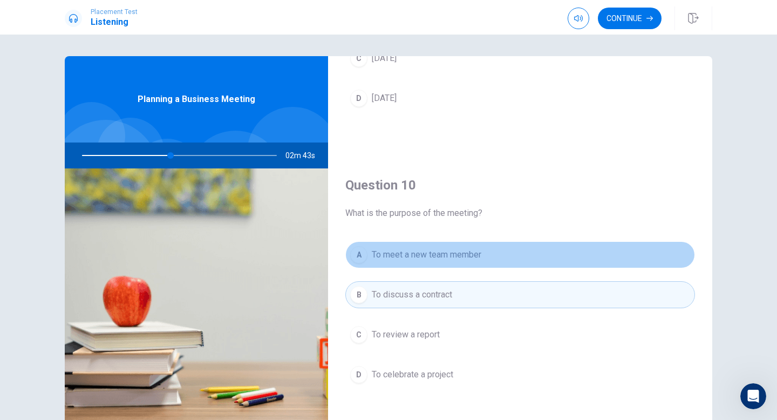
click at [431, 254] on span "To meet a new team member" at bounding box center [427, 254] width 110 height 13
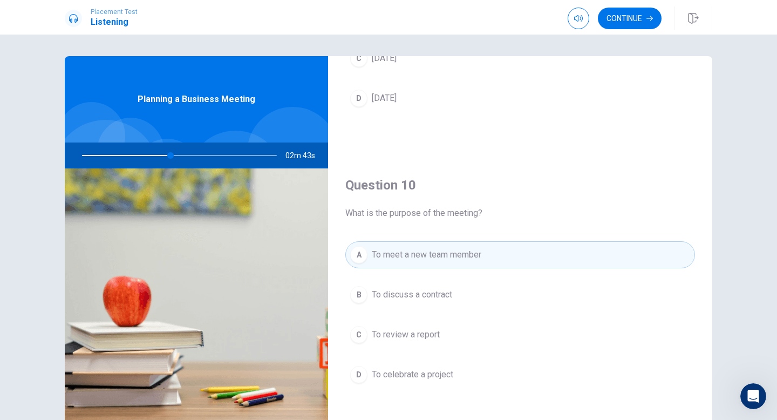
click at [438, 310] on div "A To meet a new team member B To discuss a contract C To review a report D To c…" at bounding box center [520, 325] width 350 height 168
click at [439, 277] on div "A To meet a new team member B To discuss a contract C To review a report D To c…" at bounding box center [520, 325] width 350 height 168
click at [440, 298] on span "To discuss a contract" at bounding box center [412, 294] width 80 height 13
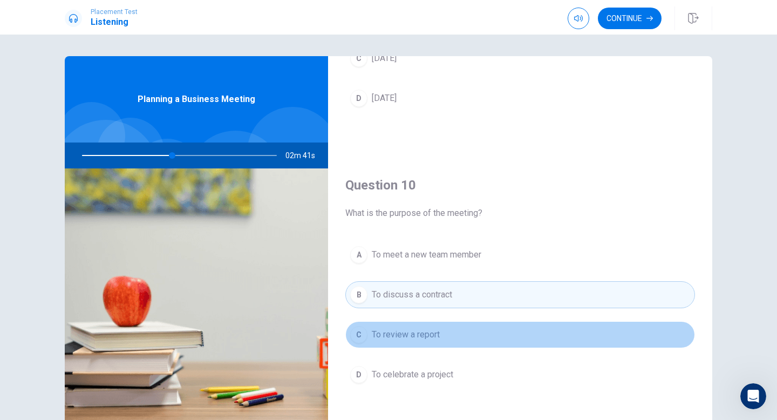
click at [436, 335] on span "To review a report" at bounding box center [406, 334] width 68 height 13
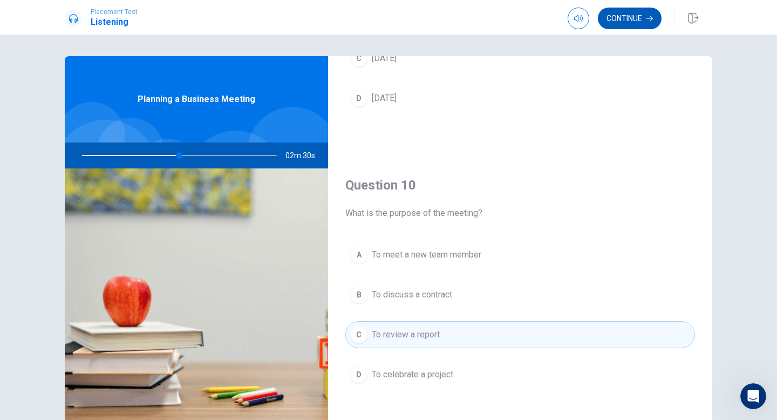
click at [643, 8] on button "Continue" at bounding box center [630, 19] width 64 height 22
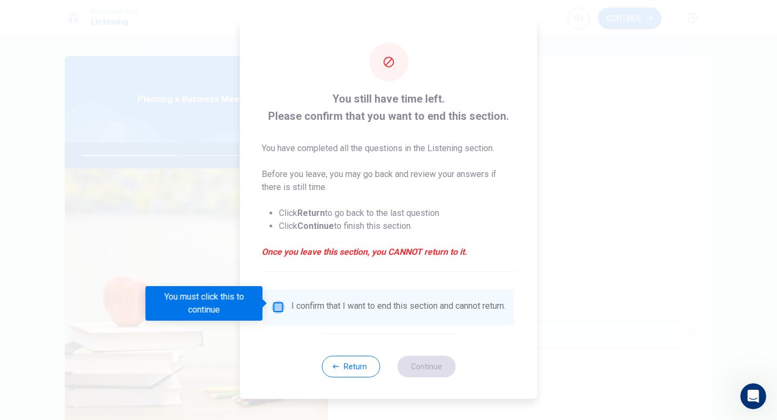
click at [279, 305] on input "You must click this to continue" at bounding box center [278, 307] width 13 height 13
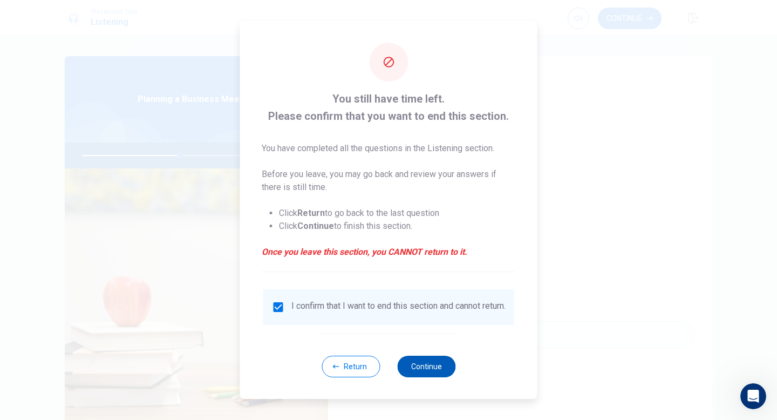
click at [414, 366] on button "Continue" at bounding box center [426, 367] width 58 height 22
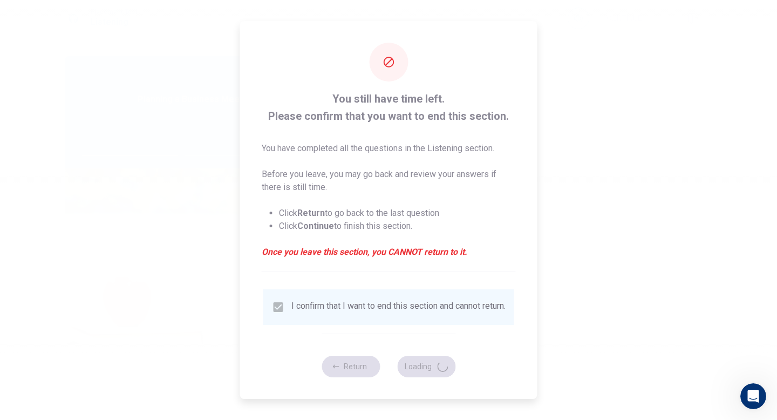
type input "51"
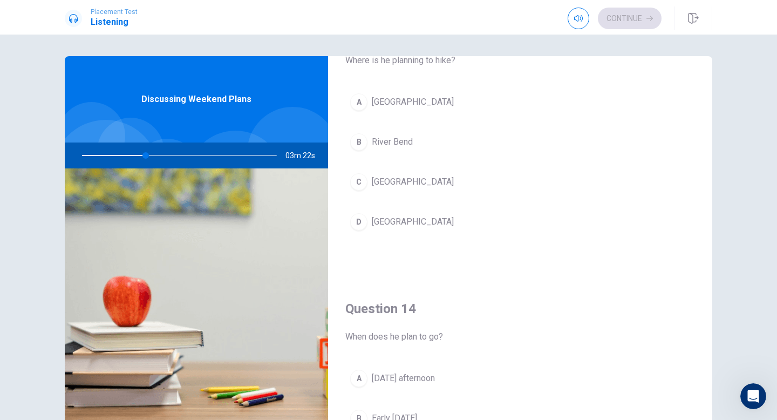
scroll to position [603, 0]
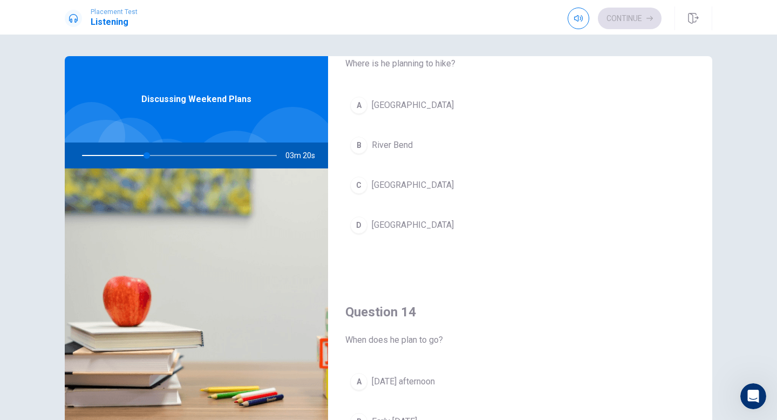
click at [450, 105] on button "A [GEOGRAPHIC_DATA]" at bounding box center [520, 105] width 350 height 27
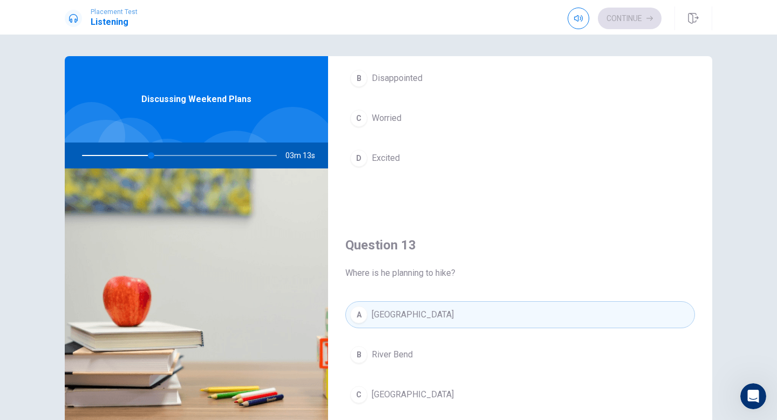
scroll to position [0, 0]
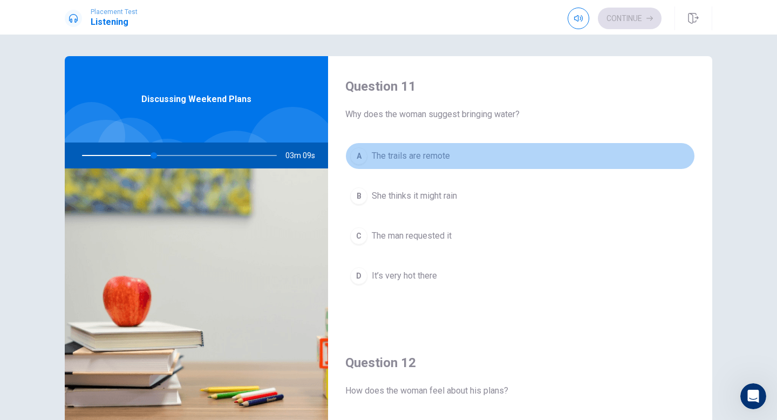
click at [381, 159] on span "The trails are remote" at bounding box center [411, 156] width 78 height 13
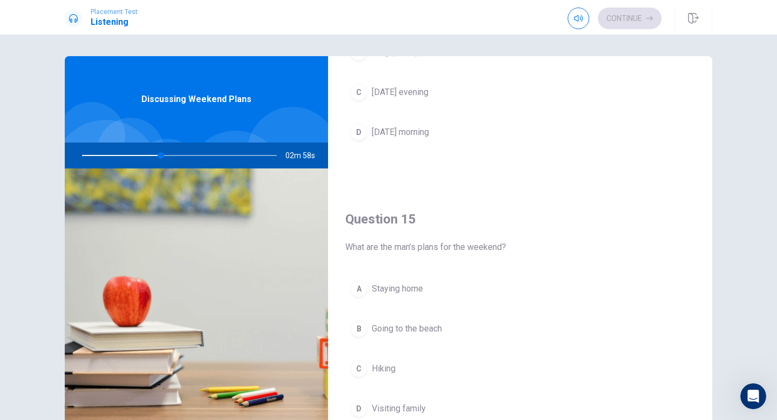
scroll to position [1007, 0]
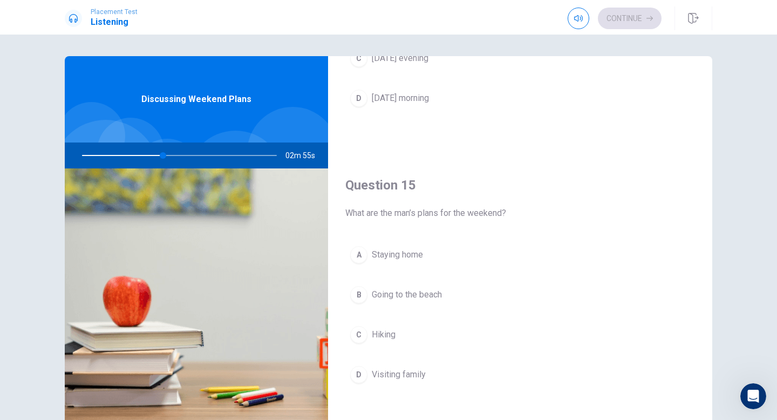
click at [446, 339] on button "C Hiking" at bounding box center [520, 334] width 350 height 27
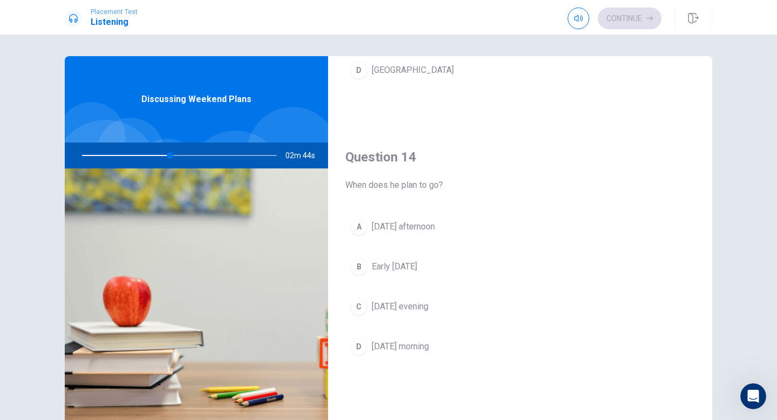
scroll to position [759, 0]
click at [451, 269] on button "B Early [DATE]" at bounding box center [520, 266] width 350 height 27
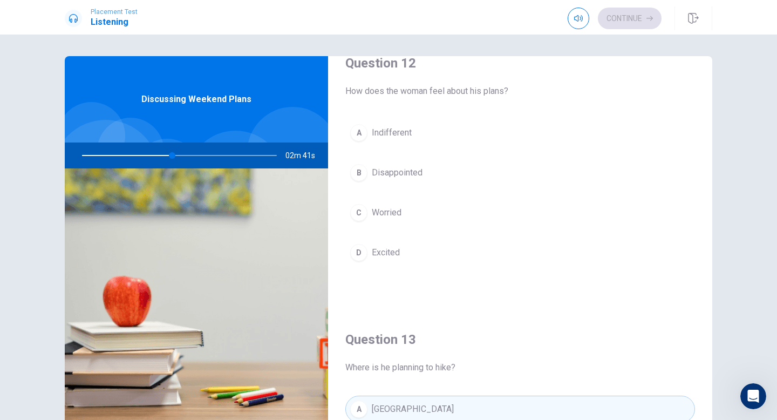
scroll to position [249, 0]
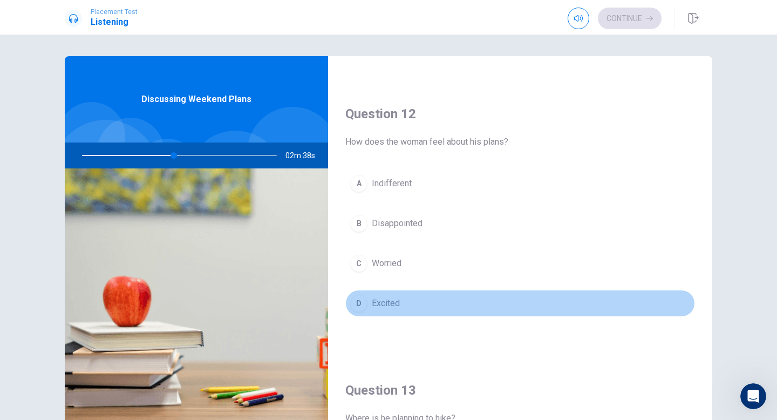
click at [435, 302] on button "D Excited" at bounding box center [520, 303] width 350 height 27
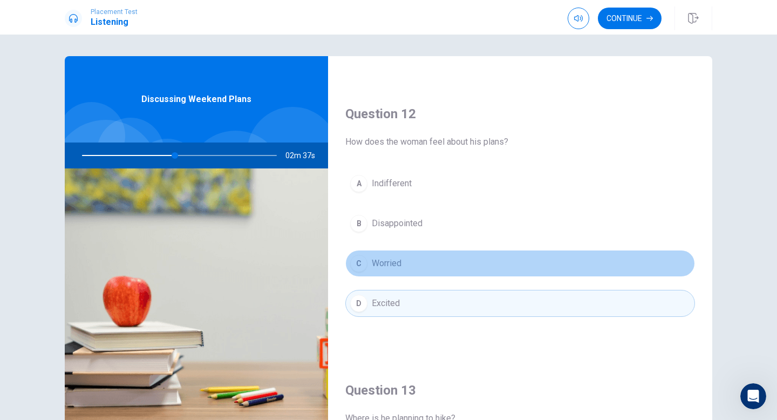
click at [436, 267] on button "C Worried" at bounding box center [520, 263] width 350 height 27
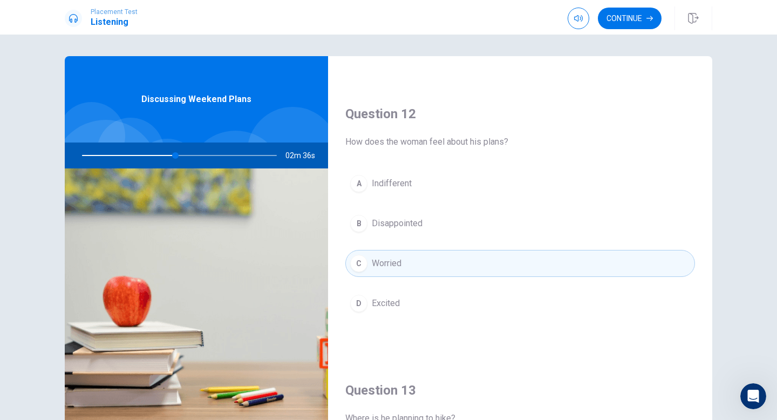
click at [449, 225] on button "B Disappointed" at bounding box center [520, 223] width 350 height 27
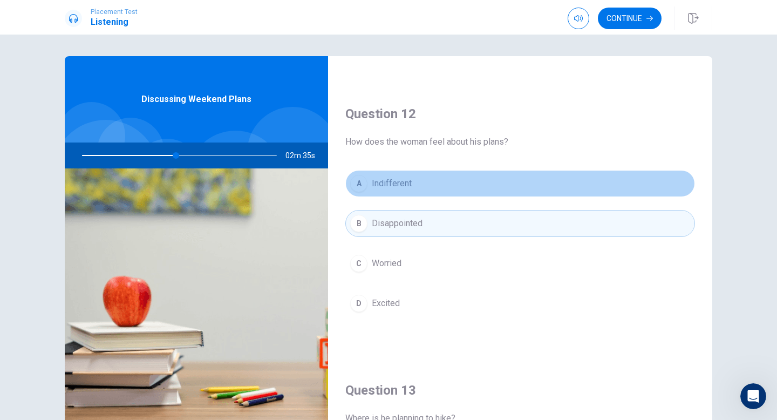
click at [447, 172] on button "A Indifferent" at bounding box center [520, 183] width 350 height 27
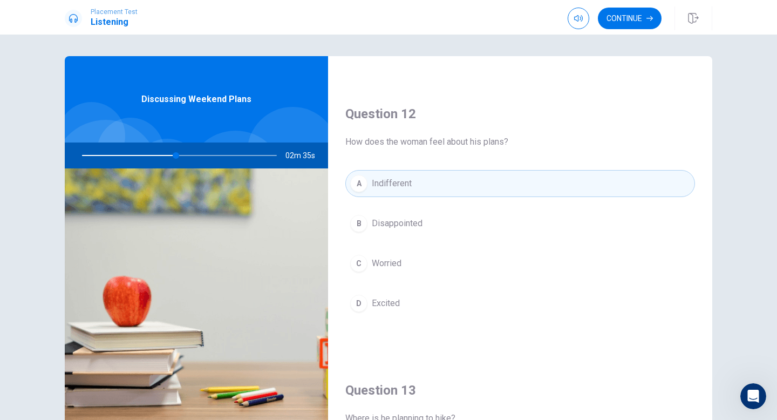
click at [481, 340] on div "Question 12 How does the woman feel about his plans? A Indifferent B Disappoint…" at bounding box center [520, 222] width 384 height 276
click at [478, 307] on button "D Excited" at bounding box center [520, 303] width 350 height 27
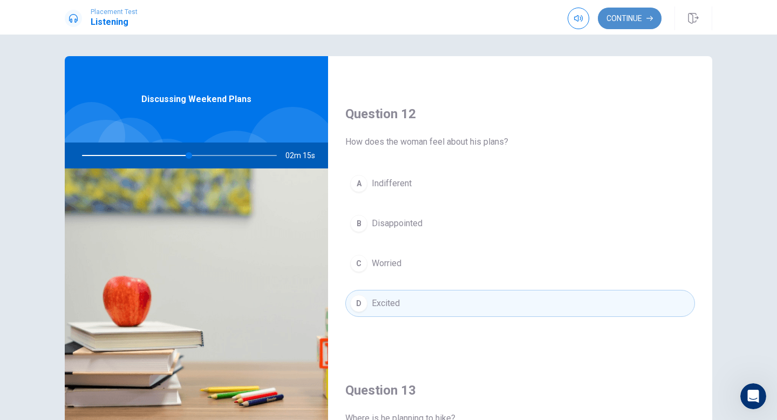
click at [633, 16] on button "Continue" at bounding box center [630, 19] width 64 height 22
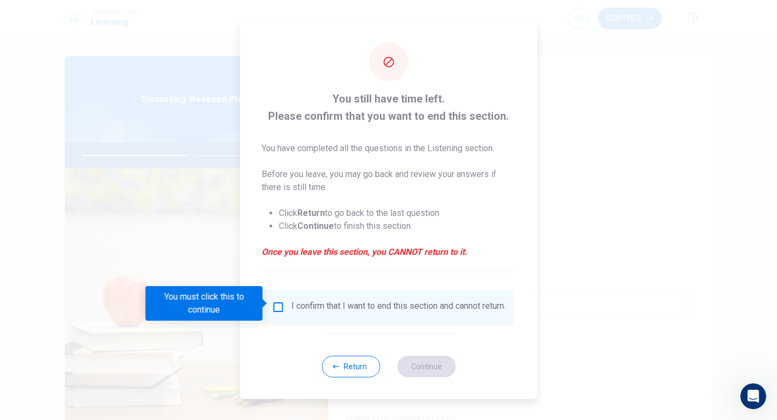
click at [273, 308] on input "You must click this to continue" at bounding box center [278, 307] width 13 height 13
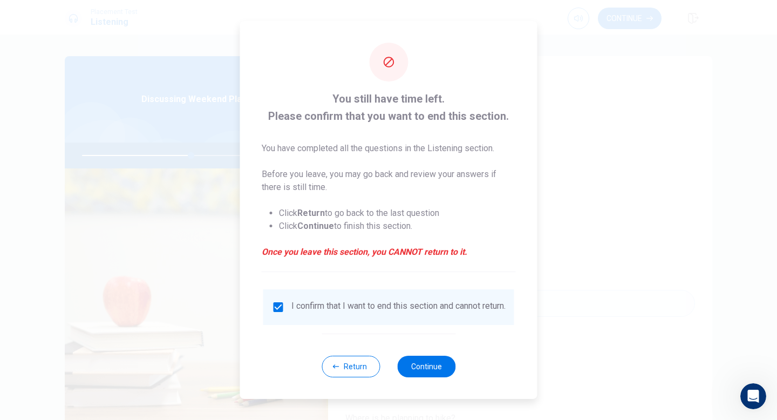
click at [459, 369] on div "You still have time left. Please confirm that you want to end this section. You…" at bounding box center [388, 210] width 297 height 378
click at [444, 369] on button "Continue" at bounding box center [426, 367] width 58 height 22
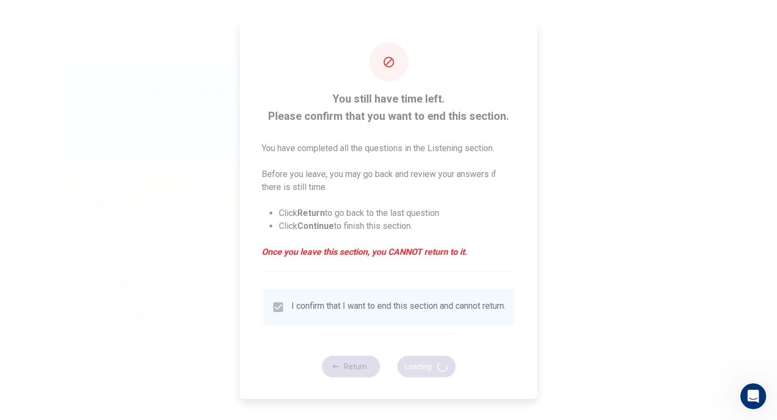
type input "57"
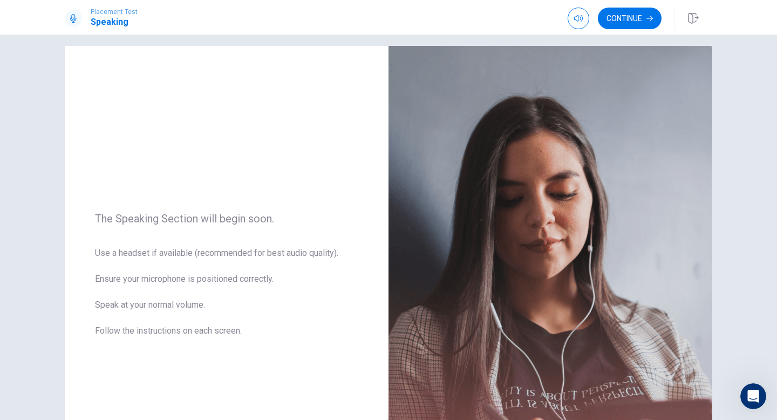
scroll to position [0, 0]
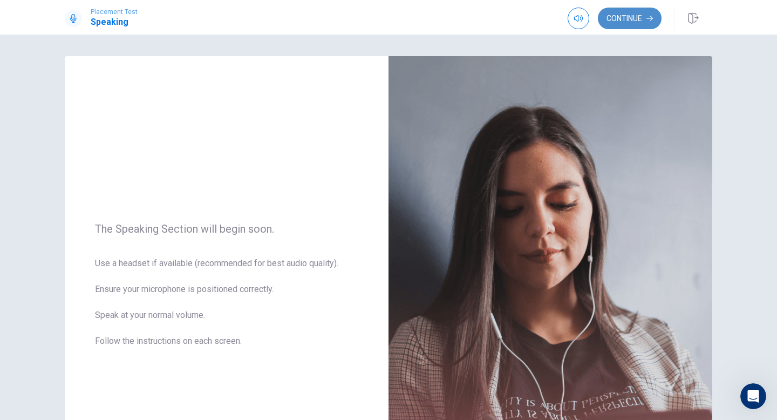
click at [642, 22] on button "Continue" at bounding box center [630, 19] width 64 height 22
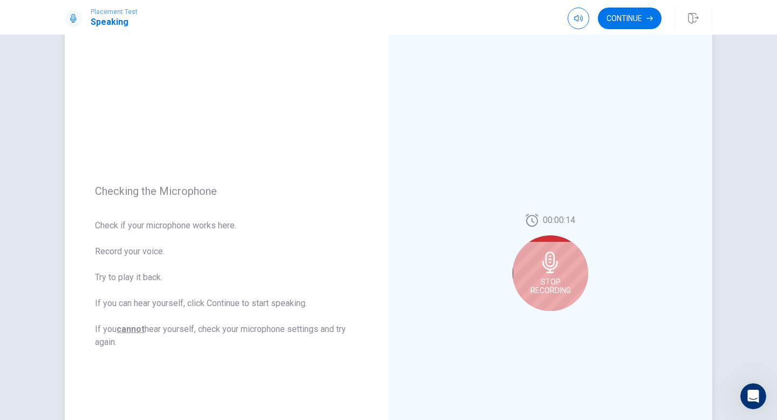
scroll to position [25, 0]
click at [556, 292] on span "Stop Recording" at bounding box center [551, 285] width 40 height 17
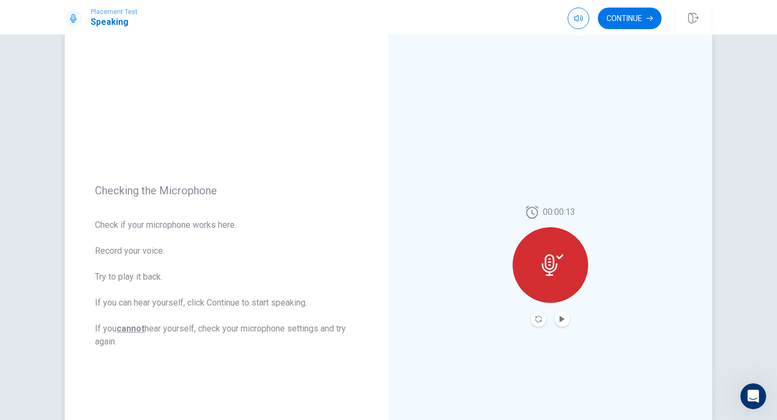
click at [562, 284] on div at bounding box center [551, 265] width 76 height 76
click at [566, 321] on button "Play Audio" at bounding box center [562, 318] width 15 height 15
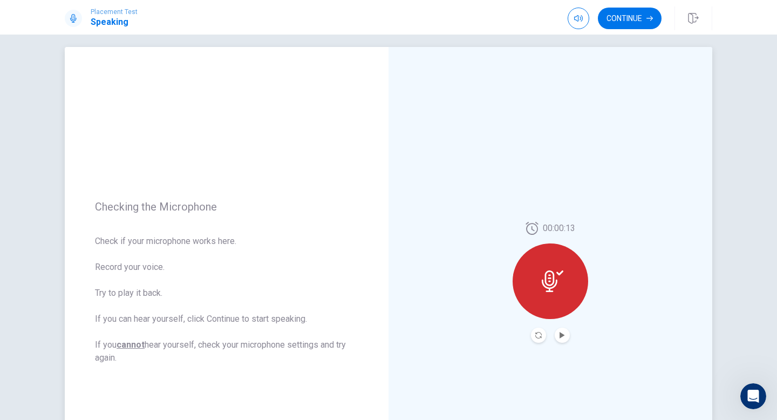
scroll to position [10, 0]
click at [641, 22] on button "Continue" at bounding box center [630, 19] width 64 height 22
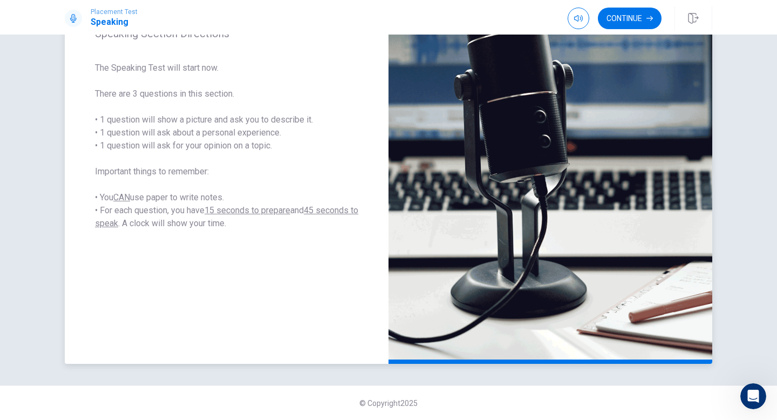
scroll to position [70, 0]
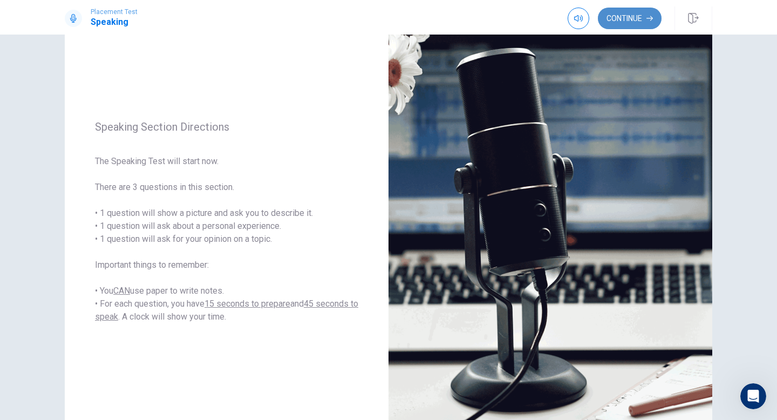
click at [623, 11] on button "Continue" at bounding box center [630, 19] width 64 height 22
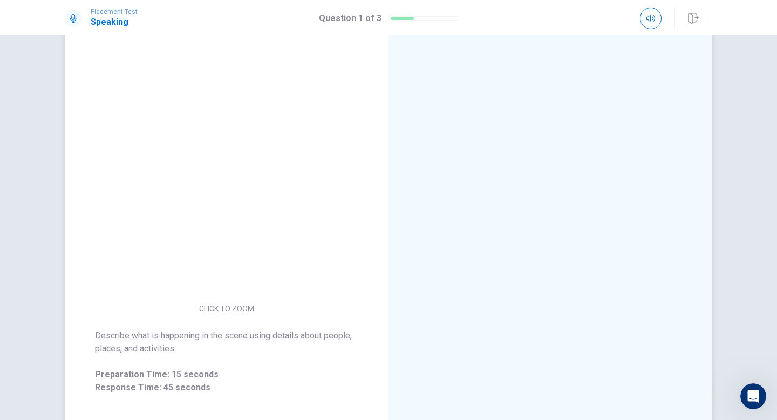
scroll to position [57, 0]
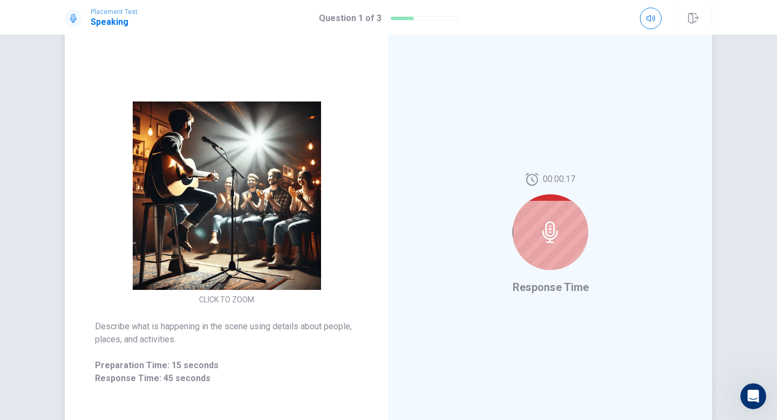
click at [567, 247] on div at bounding box center [551, 232] width 76 height 76
click at [582, 250] on div at bounding box center [551, 232] width 76 height 76
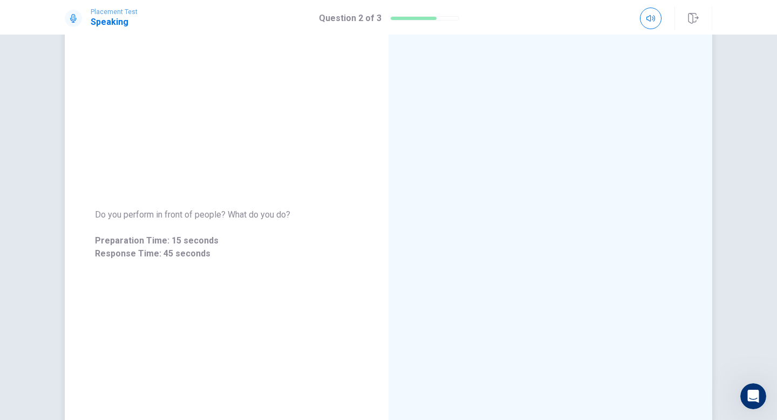
scroll to position [0, 0]
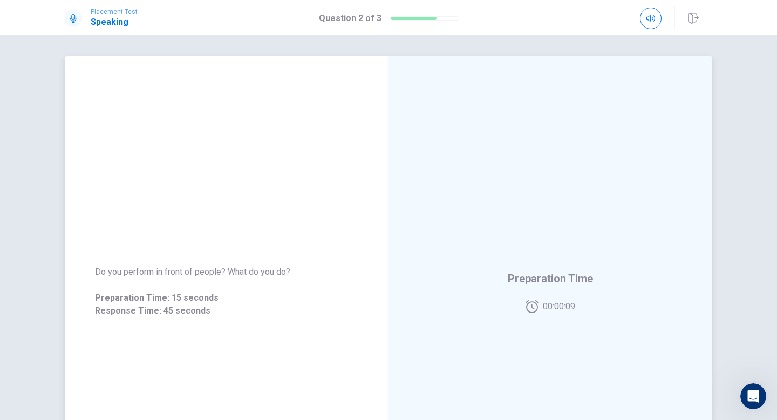
drag, startPoint x: 294, startPoint y: 269, endPoint x: 285, endPoint y: 272, distance: 9.6
click at [285, 272] on span "Do you perform in front of people? What do you do?" at bounding box center [226, 272] width 263 height 13
drag, startPoint x: 290, startPoint y: 267, endPoint x: 70, endPoint y: 257, distance: 221.0
click at [70, 257] on div "Do you perform in front of people? What do you do? Preparation Time: 15 seconds…" at bounding box center [227, 292] width 324 height 78
drag, startPoint x: 94, startPoint y: 273, endPoint x: 116, endPoint y: 269, distance: 21.5
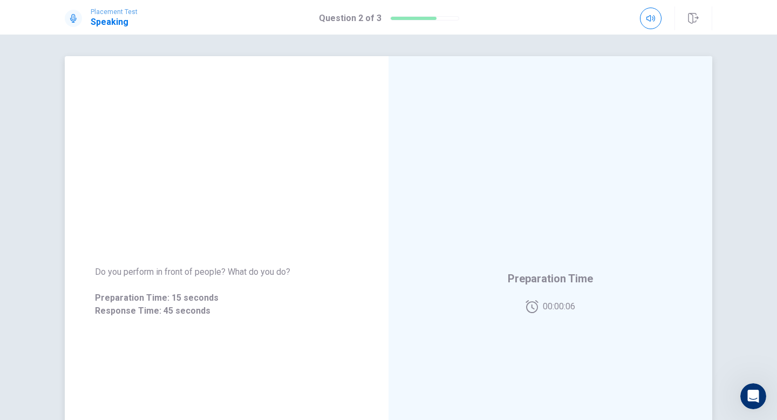
click at [116, 269] on div "Do you perform in front of people? What do you do? Preparation Time: 15 seconds…" at bounding box center [227, 292] width 324 height 78
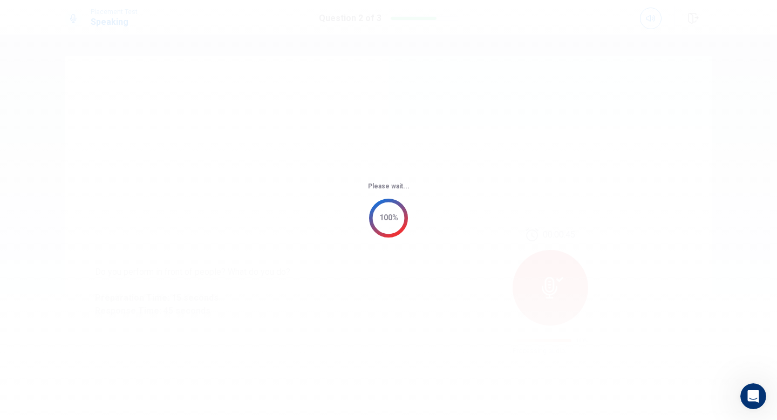
click at [356, 235] on div "Please wait... 100%" at bounding box center [388, 210] width 777 height 420
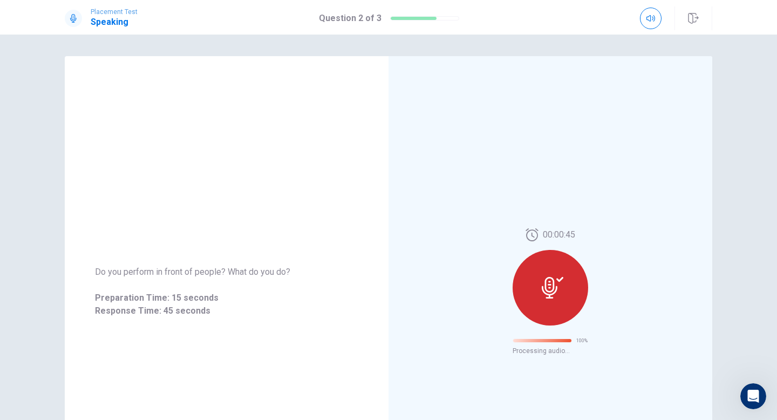
click at [356, 235] on div "Do you perform in front of people? What do you do? Preparation Time: 15 seconds…" at bounding box center [227, 291] width 324 height 471
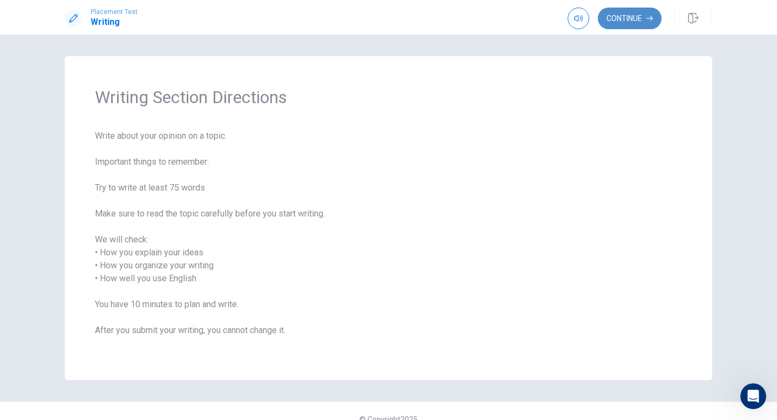
click at [635, 8] on button "Continue" at bounding box center [630, 19] width 64 height 22
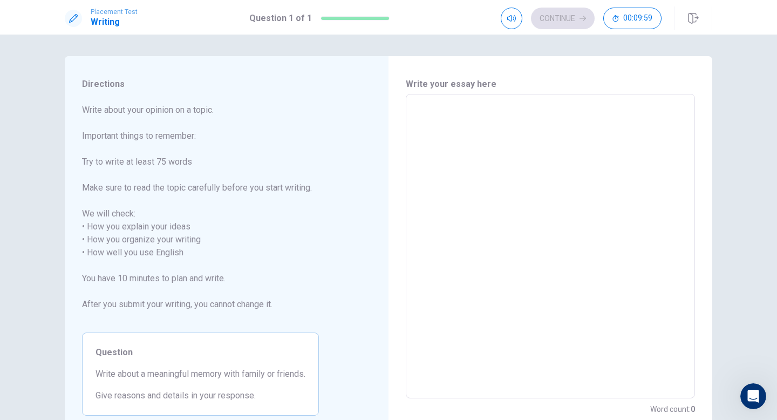
click at [437, 139] on textarea at bounding box center [550, 246] width 274 height 287
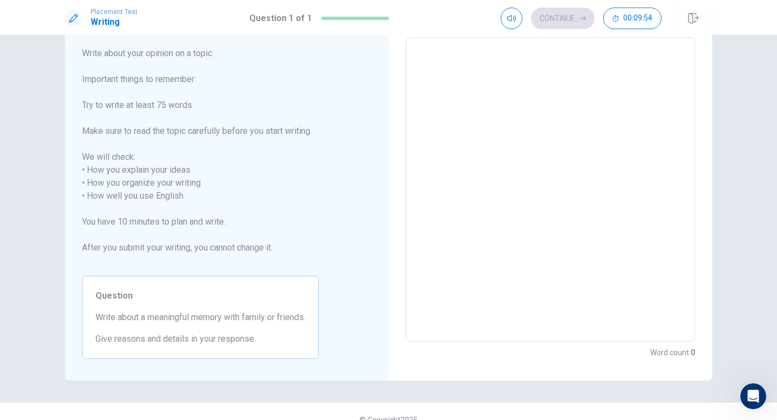
scroll to position [73, 0]
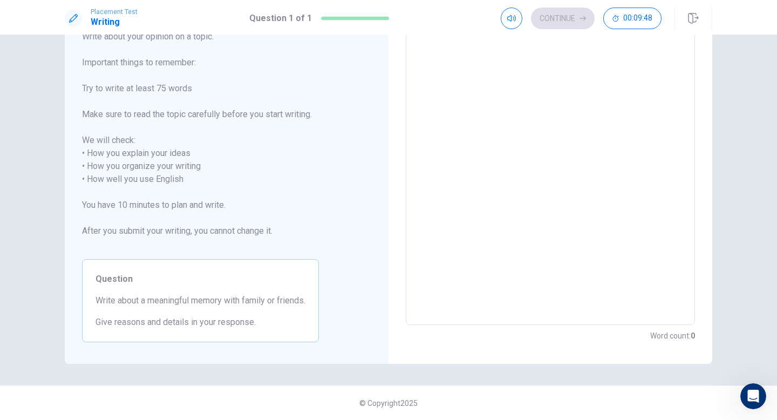
drag, startPoint x: 260, startPoint y: 319, endPoint x: 145, endPoint y: 306, distance: 115.7
click at [145, 306] on div "Question Write about a meaningful memory with family or friends. Give reasons a…" at bounding box center [200, 300] width 237 height 83
drag, startPoint x: 257, startPoint y: 323, endPoint x: 231, endPoint y: 328, distance: 26.8
click at [231, 328] on span "Give reasons and details in your response." at bounding box center [201, 322] width 210 height 13
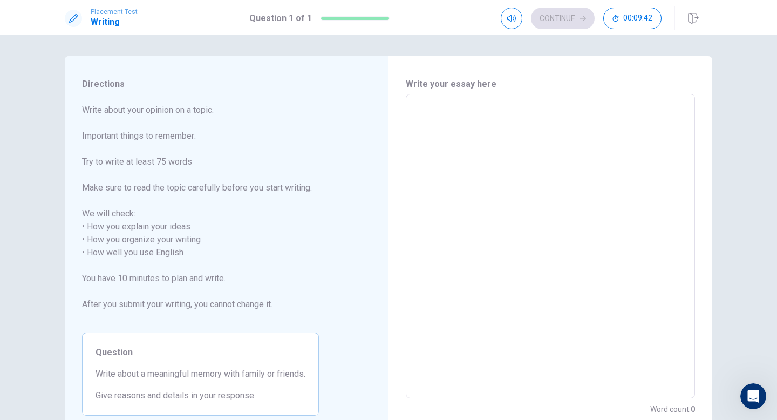
click at [433, 126] on textarea at bounding box center [550, 246] width 274 height 287
type textarea "I"
type textarea "x"
type textarea "I"
type textarea "x"
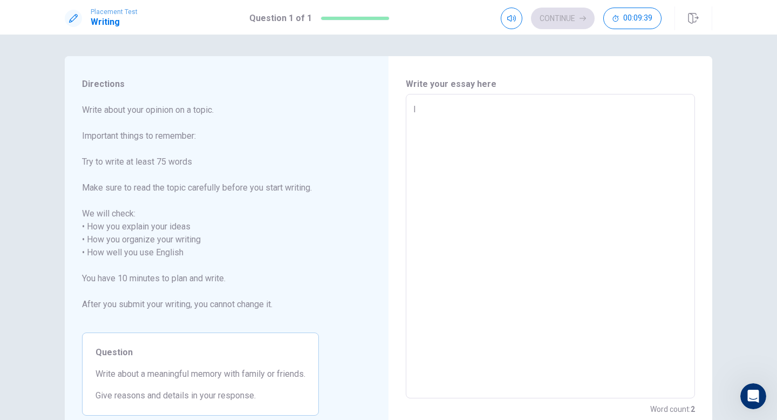
type textarea "I t"
type textarea "x"
type textarea "I th"
type textarea "x"
type textarea "I thi"
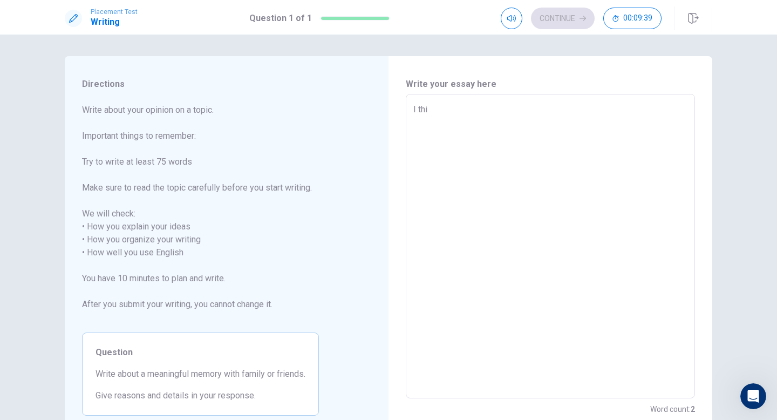
type textarea "x"
type textarea "I thin"
type textarea "x"
type textarea "I think"
type textarea "x"
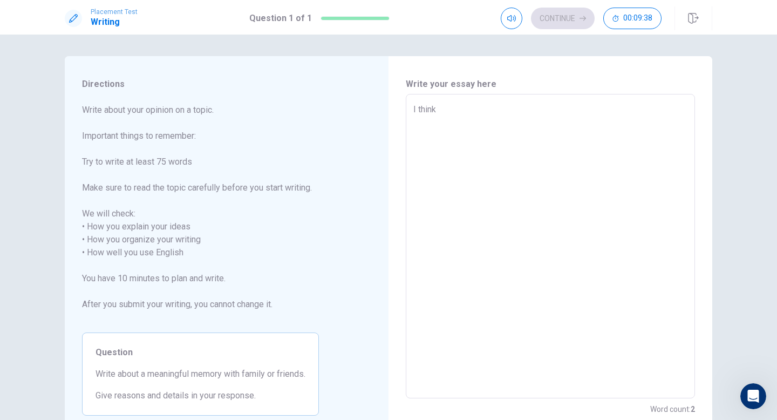
type textarea "I think"
type textarea "x"
type textarea "I think"
type textarea "x"
type textarea "I thin"
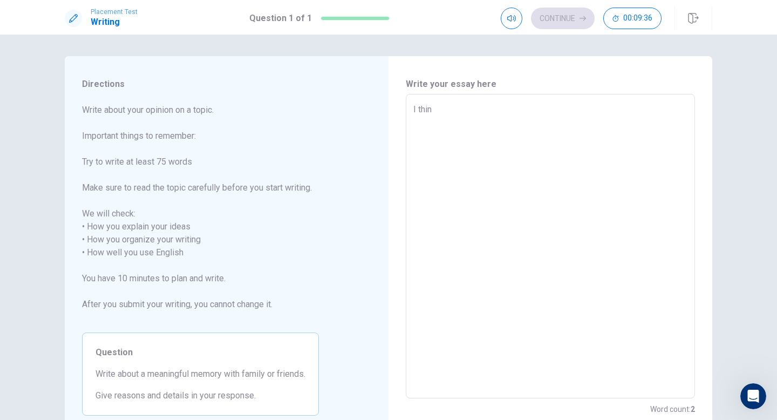
type textarea "x"
type textarea "I thi"
type textarea "x"
type textarea "I th"
type textarea "x"
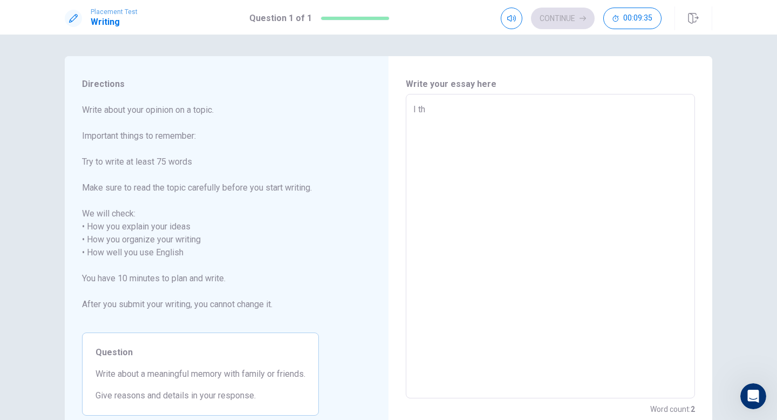
type textarea "I t"
type textarea "x"
type textarea "I"
type textarea "x"
type textarea "I"
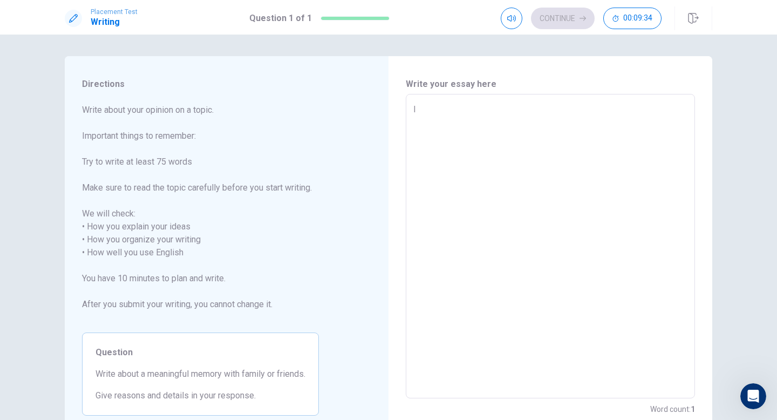
type textarea "x"
type textarea "I"
type textarea "x"
type textarea "I"
type textarea "x"
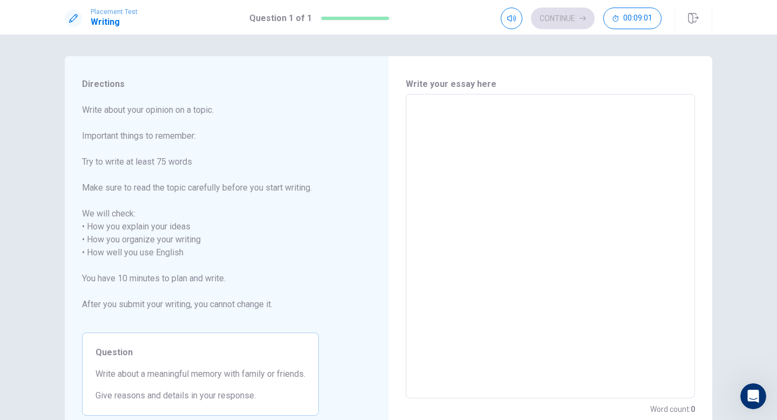
type textarea "T"
type textarea "x"
type textarea "Th"
type textarea "x"
type textarea "The"
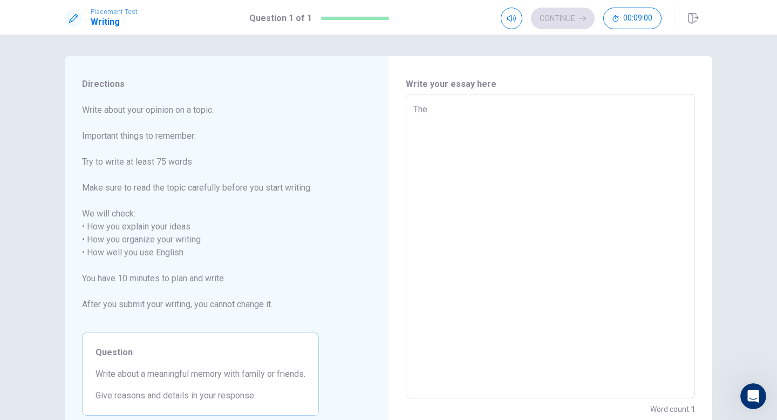
type textarea "x"
type textarea "The"
type textarea "x"
type textarea "The m"
type textarea "x"
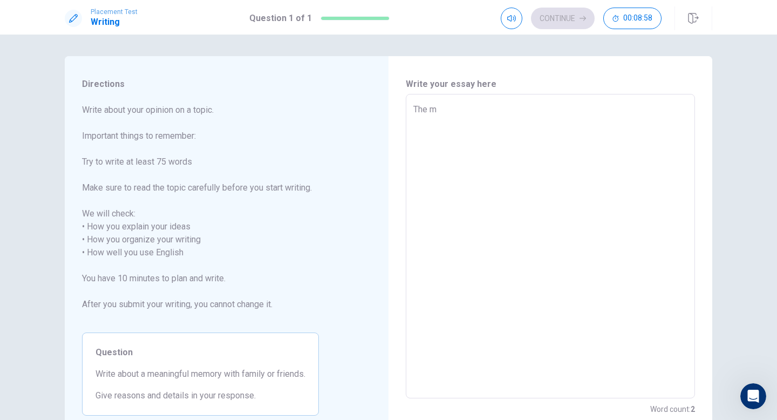
type textarea "The mi"
type textarea "x"
type textarea "The min"
type textarea "x"
type textarea "The mi"
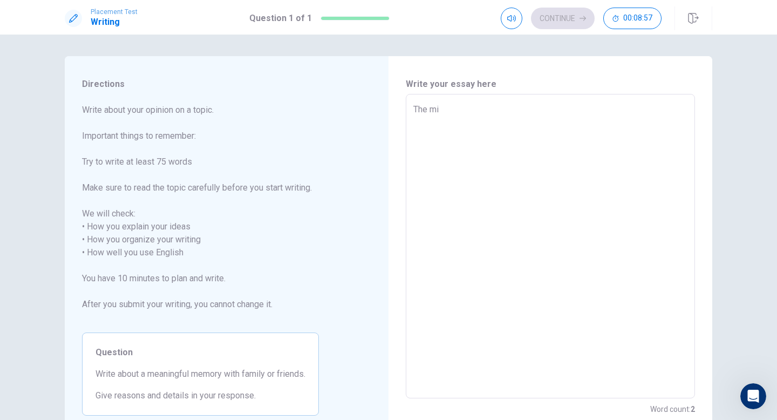
type textarea "x"
type textarea "The m"
type textarea "x"
type textarea "The"
type textarea "x"
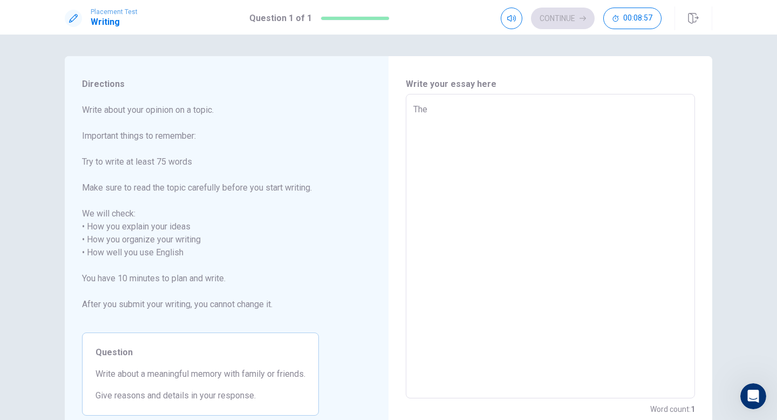
type textarea "The"
type textarea "x"
type textarea "The"
type textarea "x"
type textarea "The m"
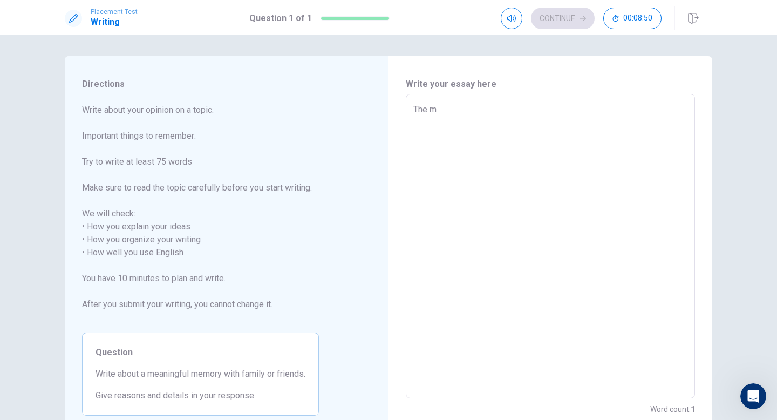
type textarea "x"
type textarea "The me"
type textarea "x"
type textarea "The mea"
type textarea "x"
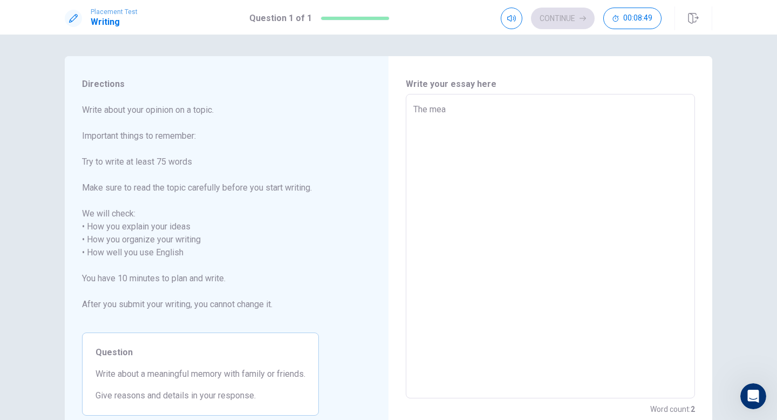
type textarea "The mean"
type textarea "x"
type textarea "The meani"
type textarea "x"
type textarea "The meanin"
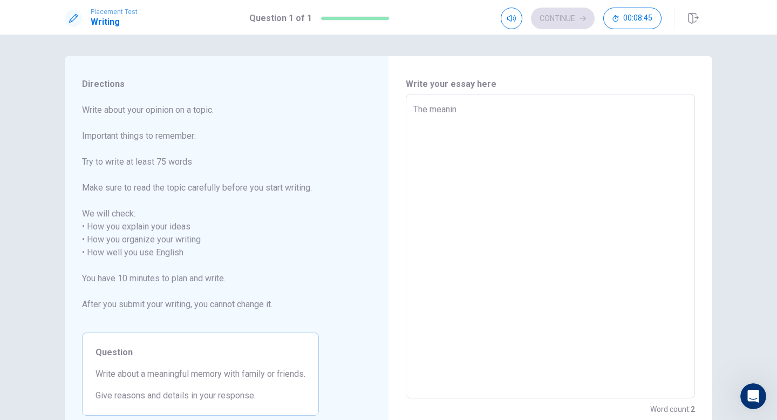
type textarea "x"
type textarea "The meaning"
type textarea "x"
type textarea "The meaning"
type textarea "x"
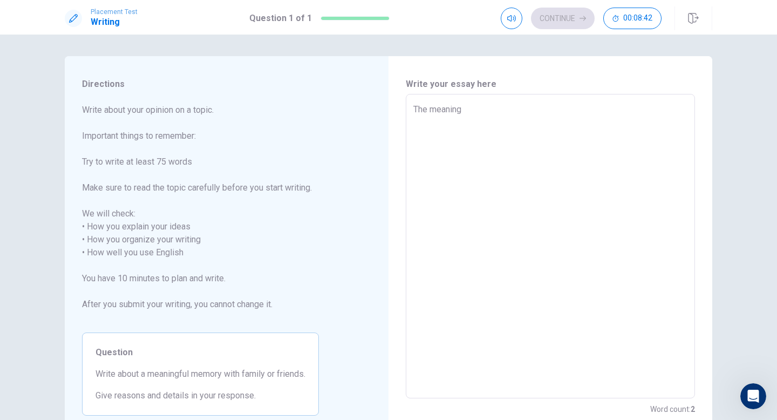
type textarea "The meaning"
type textarea "x"
type textarea "The meaningf"
type textarea "x"
type textarea "The meaningfu"
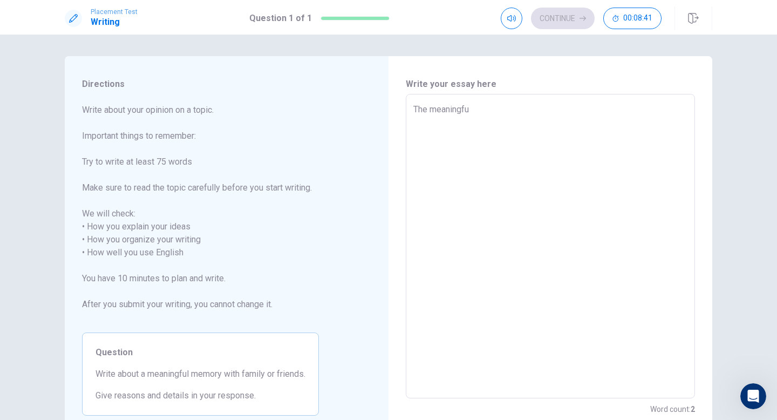
type textarea "x"
type textarea "The meaningful"
type textarea "x"
type textarea "The meaningful"
type textarea "x"
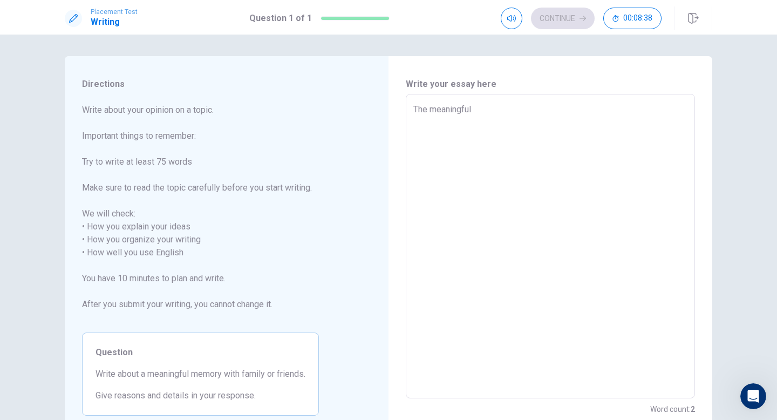
type textarea "The meaningful m"
type textarea "x"
type textarea "The meaningful me"
type textarea "x"
type textarea "The meaningful men"
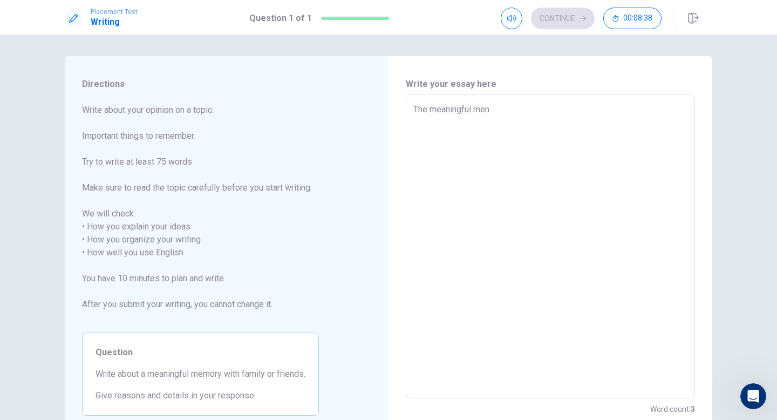
type textarea "x"
type textarea "The meaningful me"
type textarea "x"
type textarea "The meaningful mem"
type textarea "x"
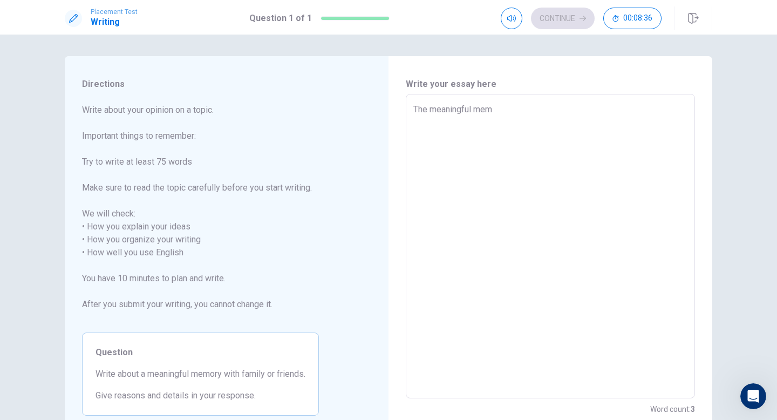
type textarea "The meaningful mem"
type textarea "x"
type textarea "The meaningful mem"
type textarea "x"
type textarea "The meaningful memo"
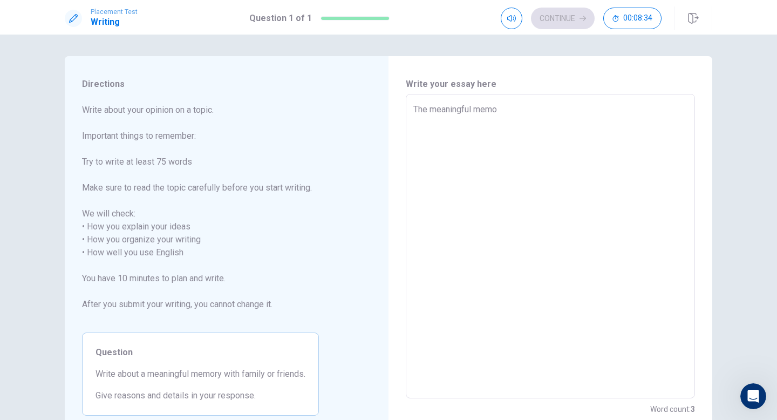
type textarea "x"
type textarea "The meaningful memor"
type textarea "x"
type textarea "The meaningful memory"
type textarea "x"
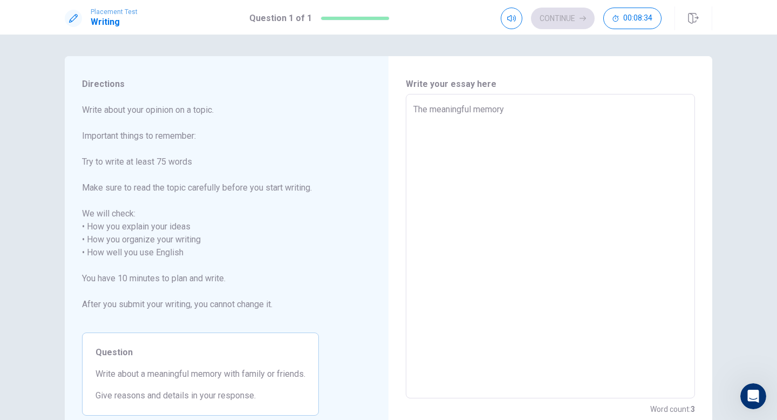
type textarea "The meaningful memory"
type textarea "x"
type textarea "The meaningful memory w"
type textarea "x"
type textarea "The meaningful memory wi"
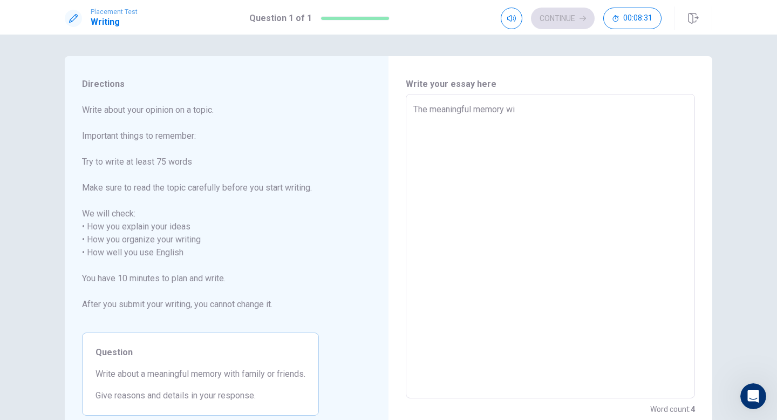
type textarea "x"
type textarea "The meaningful memory wiy"
type textarea "x"
type textarea "The meaningful memory wi"
type textarea "x"
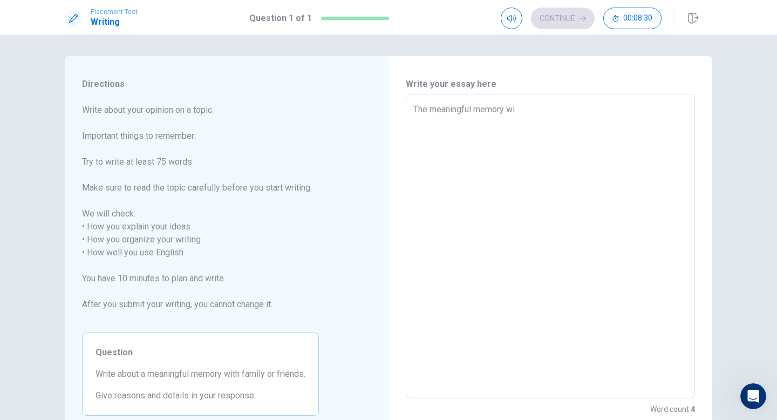
type textarea "The meaningful memory wit"
type textarea "x"
type textarea "The meaningful memory with"
type textarea "x"
type textarea "The meaningful memory with"
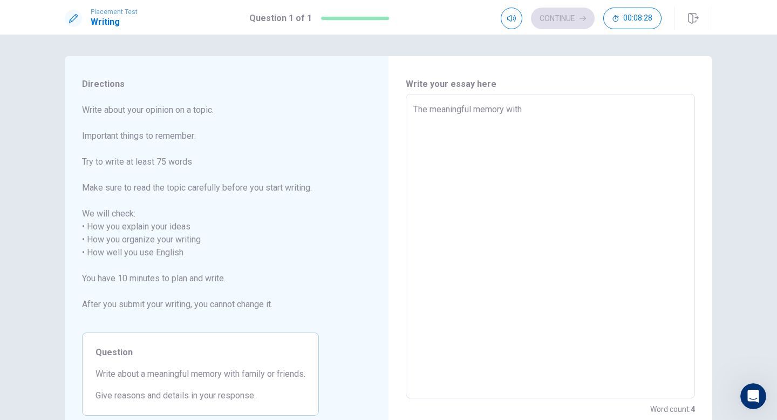
type textarea "x"
type textarea "The meaningful memory with f"
type textarea "x"
type textarea "The meaningful memory with fa"
type textarea "x"
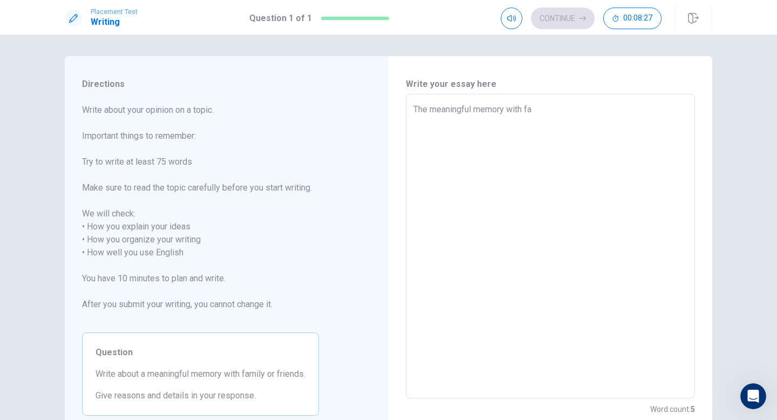
type textarea "The meaningful memory with fam"
type textarea "x"
type textarea "The meaningful memory with fami"
type textarea "x"
type textarea "The meaningful memory with famil"
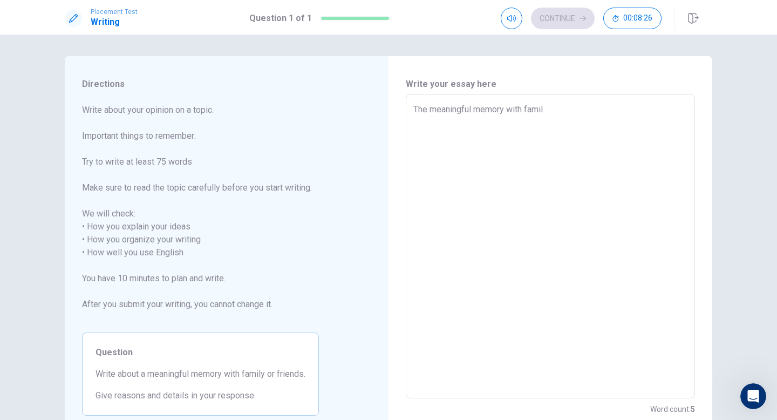
type textarea "x"
type textarea "The meaningful memory with family"
type textarea "x"
type textarea "The meaningful memory with family"
type textarea "x"
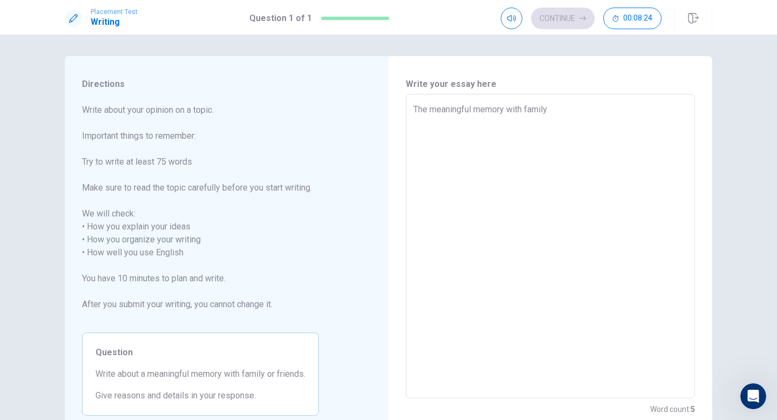
type textarea "The meaningful memory with family o"
type textarea "x"
type textarea "The meaningful memory with family or"
type textarea "x"
type textarea "The meaningful memory with family or"
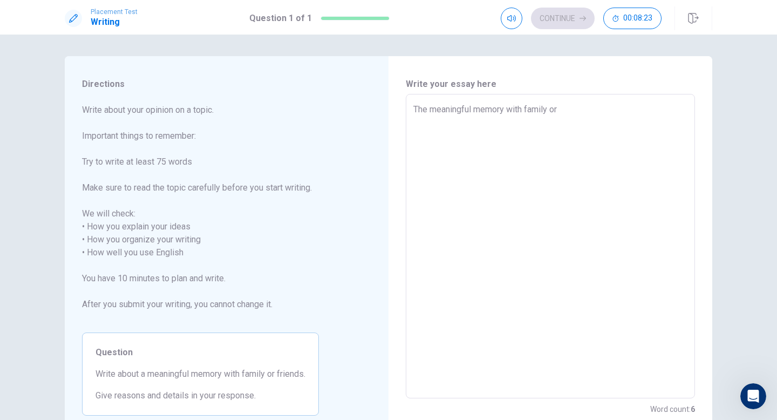
type textarea "x"
type textarea "The meaningful memory with family or f"
type textarea "x"
type textarea "The meaningful memory with family or fr"
type textarea "x"
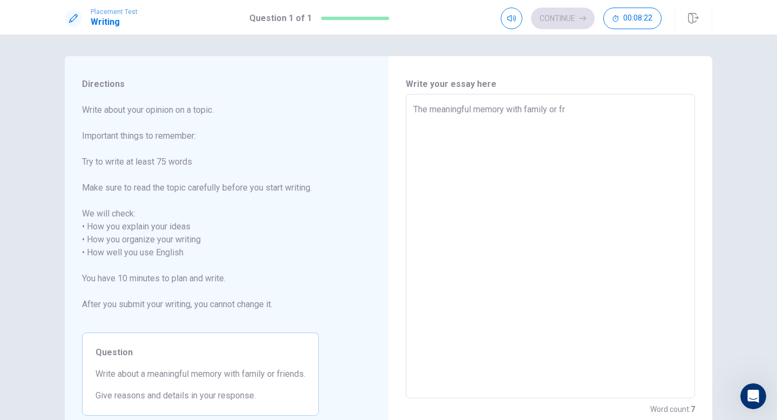
type textarea "The meaningful memory with family or fri"
type textarea "x"
type textarea "The meaningful memory with family or frie"
type textarea "x"
type textarea "The meaningful memory with family or frien"
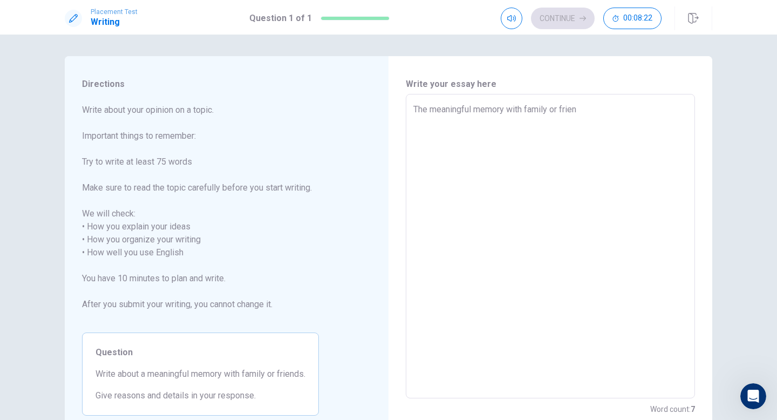
type textarea "x"
type textarea "The meaningful memory with family or friend"
type textarea "x"
type textarea "The meaningful memory with family or friends"
type textarea "x"
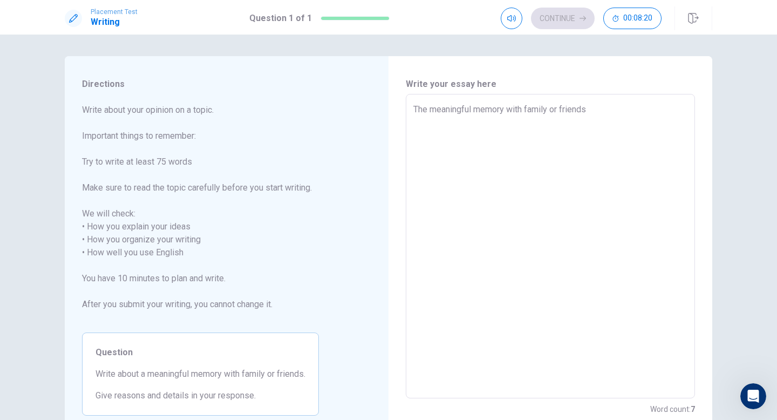
type textarea "The meaningful memory with family or friends"
type textarea "x"
type textarea "The meaningful memory with family or friends i"
type textarea "x"
type textarea "The meaningful memory with family or friends is"
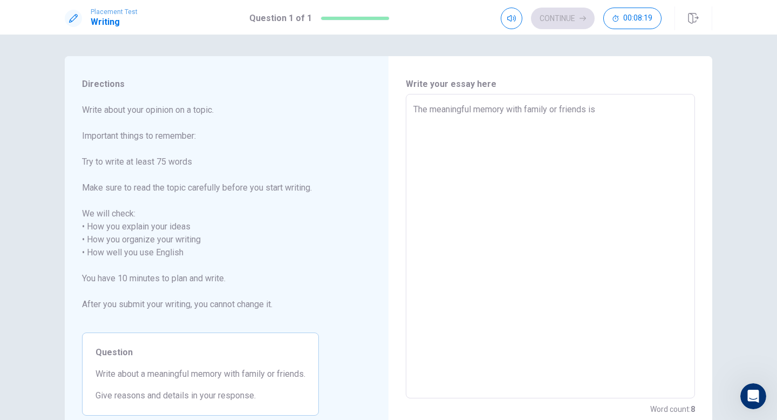
type textarea "x"
type textarea "The meaningful memory with family or friends is"
type textarea "x"
type textarea "The meaningful memory with family or friends is v"
type textarea "x"
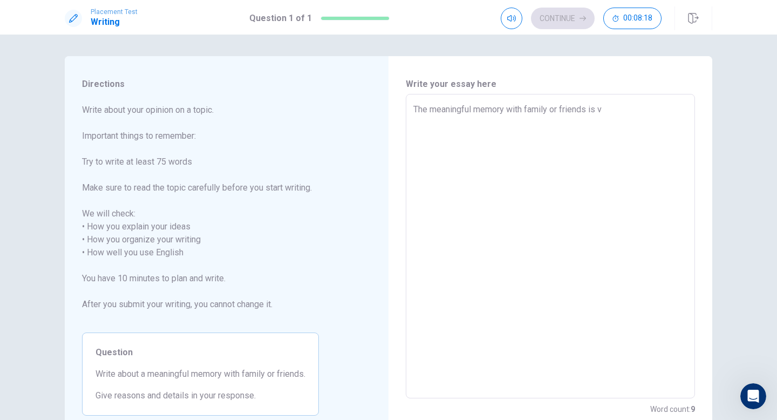
type textarea "The meaningful memory with family or friends is ve"
type textarea "x"
type textarea "The meaningful memory with family or friends is ver"
type textarea "x"
type textarea "The meaningful memory with family or friends is very"
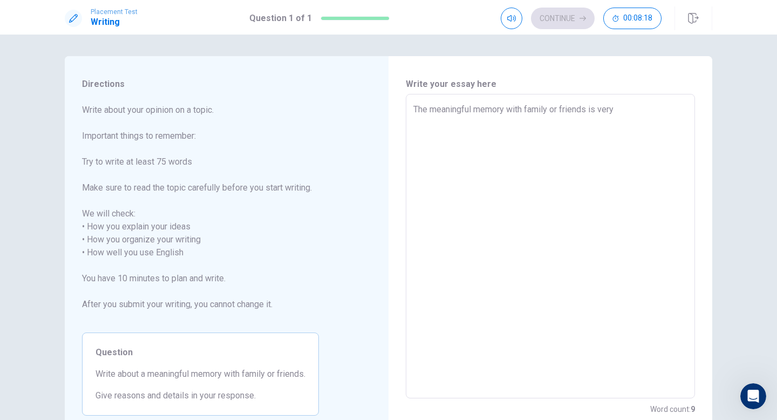
type textarea "x"
type textarea "The meaningful memory with family or friends is very"
type textarea "x"
type textarea "The meaningful memory with family or friends is very i"
type textarea "x"
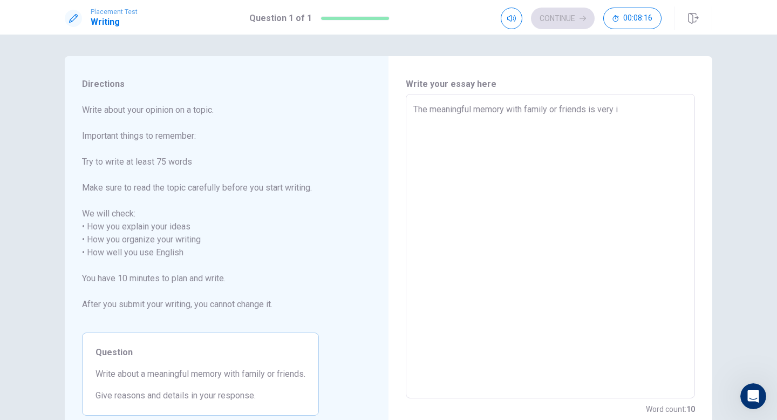
type textarea "The meaningful memory with family or friends is very im"
type textarea "x"
type textarea "The meaningful memory with family or friends is very imp"
type textarea "x"
type textarea "The meaningful memory with family or friends is very impo"
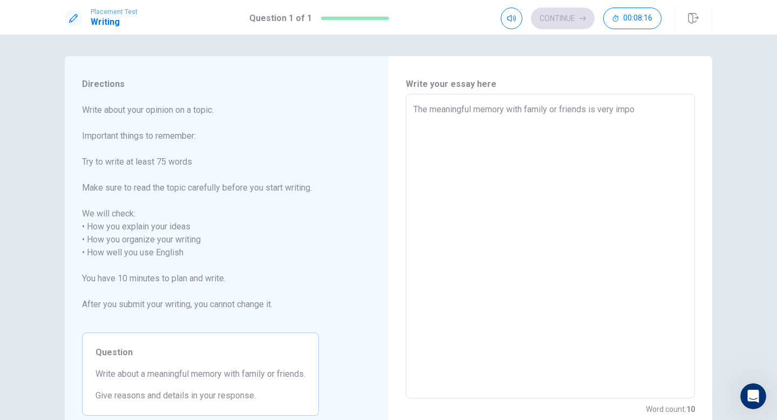
type textarea "x"
type textarea "The meaningful memory with family or friends is very impor"
type textarea "x"
type textarea "The meaningful memory with family or friends is very import"
type textarea "x"
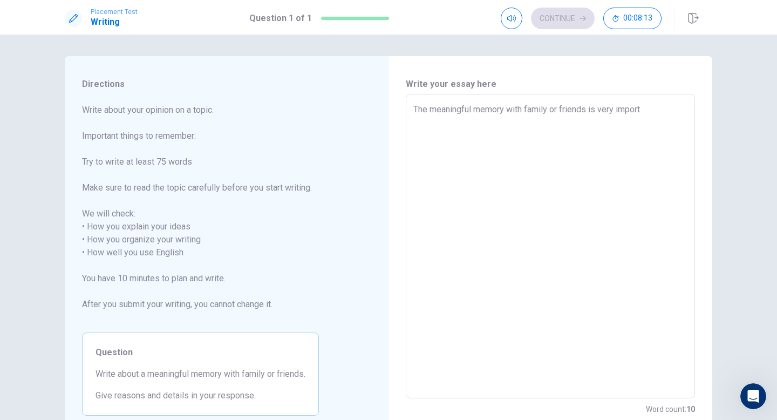
type textarea "The meaningful memory with family or friends is very importa"
type textarea "x"
type textarea "The meaningful memory with family or friends is very importan"
type textarea "x"
type textarea "The meaningful memory with family or friends is very important"
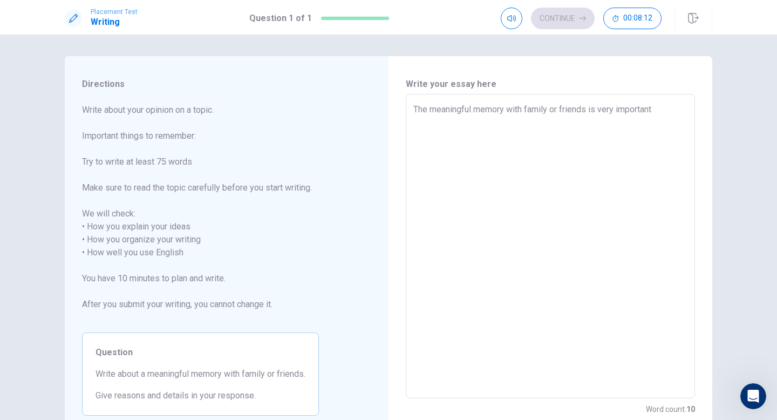
type textarea "x"
type textarea "The meaningful memory with family or friends is very important"
type textarea "x"
type textarea "The meaningful memory with family or friends is very important b"
type textarea "x"
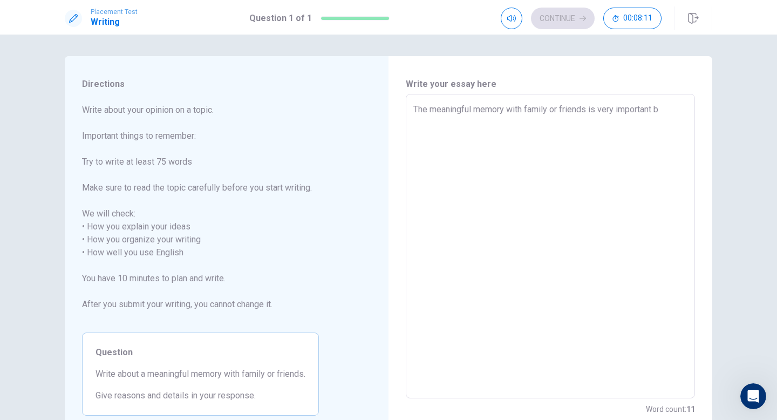
type textarea "The meaningful memory with family or friends is very important be"
type textarea "x"
type textarea "The meaningful memory with family or friends is very important bec"
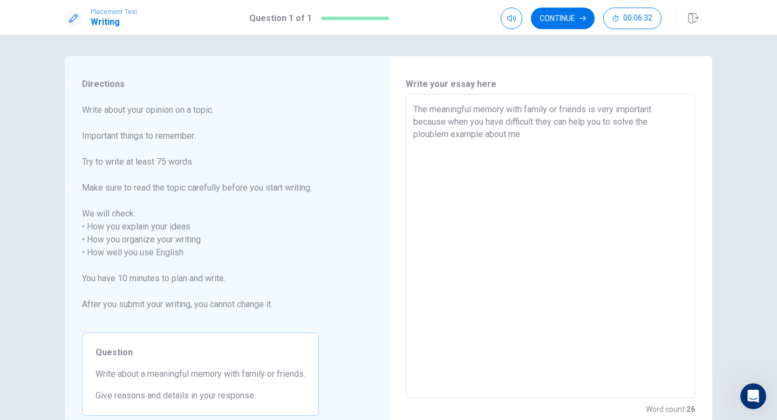
click at [448, 140] on textarea "The meaningful memory with family or friends is very important because when you…" at bounding box center [550, 246] width 274 height 287
click at [456, 139] on textarea "The meaningful memory with family or friends is very important because when you…" at bounding box center [550, 246] width 274 height 287
click at [448, 136] on textarea "The meaningful memory with family or friends is very important because when you…" at bounding box center [550, 246] width 274 height 287
click at [415, 119] on textarea "The meaningful memory with family or friends is very important because when you…" at bounding box center [550, 246] width 274 height 287
click at [531, 133] on textarea "The meaningful memory with family or friends is very important ,because when yo…" at bounding box center [550, 246] width 274 height 287
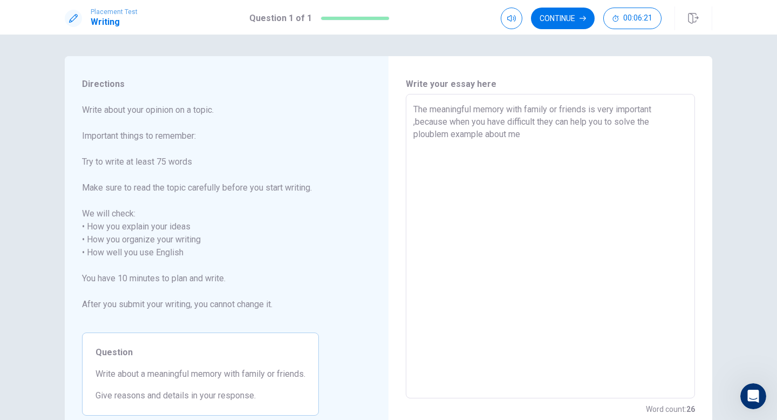
click at [511, 131] on textarea "The meaningful memory with family or friends is very important ,because when yo…" at bounding box center [550, 246] width 274 height 287
click at [497, 131] on textarea "The meaningful memory with family or friends is very important ,because when yo…" at bounding box center [550, 246] width 274 height 287
click at [492, 145] on textarea "The meaningful memory with family or friends is very important ,because when yo…" at bounding box center [550, 246] width 274 height 287
click at [499, 145] on textarea "The meaningful memory with family or friends is very important ,because when yo…" at bounding box center [550, 246] width 274 height 287
click at [517, 150] on textarea "The meaningful memory with family or friends is very important ,because when yo…" at bounding box center [550, 246] width 274 height 287
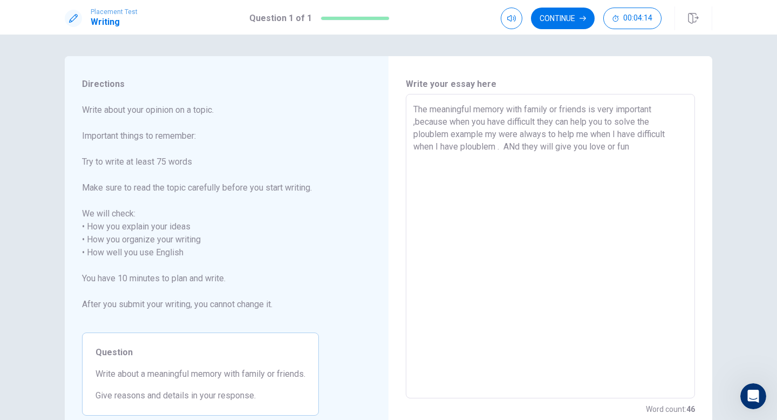
click at [517, 145] on textarea "The meaningful memory with family or friends is very important ,because when yo…" at bounding box center [550, 246] width 274 height 287
click at [649, 156] on textarea "The meaningful memory with family or friends is very important ,because when yo…" at bounding box center [550, 246] width 274 height 287
click at [442, 133] on textarea "The meaningful memory with family or friends is very important ,because when yo…" at bounding box center [550, 246] width 274 height 287
click at [453, 134] on textarea "The meaningful memory with family or friends is very important ,because when yo…" at bounding box center [550, 246] width 274 height 287
click at [447, 134] on textarea "The meaningful memory with family or friends is very important ,because when yo…" at bounding box center [550, 246] width 274 height 287
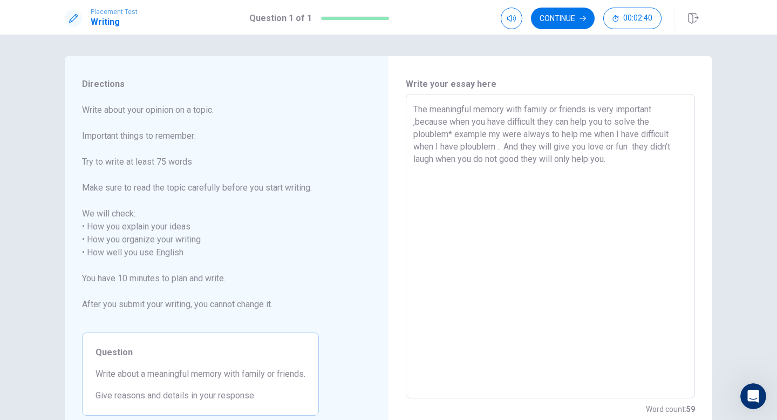
click at [621, 167] on textarea "The meaningful memory with family or friends is very important ,because when yo…" at bounding box center [550, 246] width 274 height 287
click at [413, 221] on textarea "The meaningful memory with family or friends is very important ,because when yo…" at bounding box center [550, 246] width 274 height 287
click at [417, 334] on textarea "The meaningful memory with family or friends is very important ,because when yo…" at bounding box center [550, 246] width 274 height 287
click at [631, 157] on textarea "The meaningful memory with family or friends is very important ,because when yo…" at bounding box center [550, 246] width 274 height 287
click at [420, 111] on textarea "The meaningful memory with family or friends is very important ,because when yo…" at bounding box center [550, 246] width 274 height 287
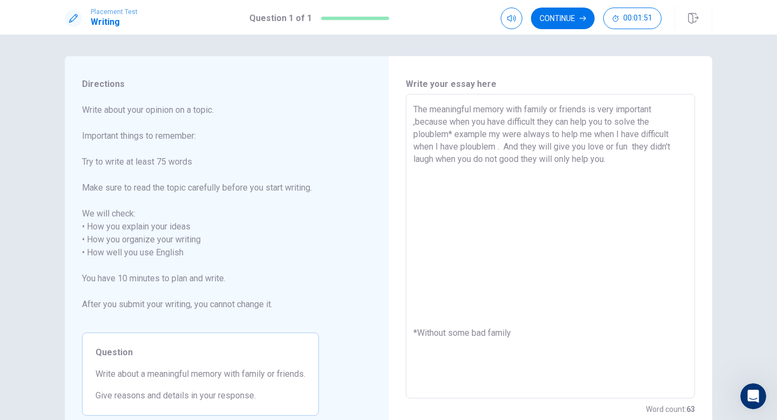
click at [445, 108] on textarea "The meaningful memory with family or friends is very important ,because when yo…" at bounding box center [550, 246] width 274 height 287
click at [488, 107] on textarea "The meaningful memory with family or friends is very important ,because when yo…" at bounding box center [550, 246] width 274 height 287
click at [533, 108] on textarea "The meaningful memory with family or friends is very important ,because when yo…" at bounding box center [550, 246] width 274 height 287
click at [520, 108] on textarea "The meaningful memory with family or friends is very important ,because when yo…" at bounding box center [550, 246] width 274 height 287
click at [552, 114] on textarea "The meaningful memory with family or friends is very important ,because when yo…" at bounding box center [550, 246] width 274 height 287
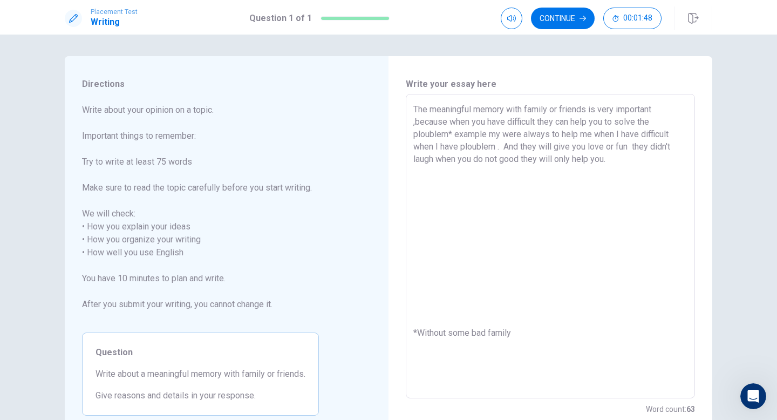
click at [575, 113] on textarea "The meaningful memory with family or friends is very important ,because when yo…" at bounding box center [550, 246] width 274 height 287
click at [606, 113] on textarea "The meaningful memory with family or friends is very important ,because when yo…" at bounding box center [550, 246] width 274 height 287
click at [622, 108] on textarea "The meaningful memory with family or friends is very important ,because when yo…" at bounding box center [550, 246] width 274 height 287
click at [440, 121] on textarea "The meaningful memory with family or friends is very important ,because when yo…" at bounding box center [550, 246] width 274 height 287
click at [457, 122] on textarea "The meaningful memory with family or friends is very important ,because when yo…" at bounding box center [550, 246] width 274 height 287
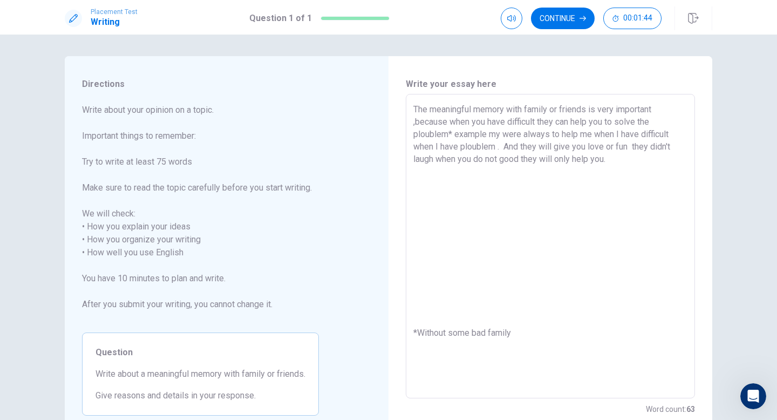
click at [491, 123] on textarea "The meaningful memory with family or friends is very important ,because when yo…" at bounding box center [550, 246] width 274 height 287
click at [485, 123] on textarea "The meaningful memory with family or friends is very important ,because when yo…" at bounding box center [550, 246] width 274 height 287
click at [524, 123] on textarea "The meaningful memory with family or friends is very important ,because when yo…" at bounding box center [550, 246] width 274 height 287
click at [542, 125] on textarea "The meaningful memory with family or friends is very important ,because when yo…" at bounding box center [550, 246] width 274 height 287
click at [564, 125] on textarea "The meaningful memory with family or friends is very important ,because when yo…" at bounding box center [550, 246] width 274 height 287
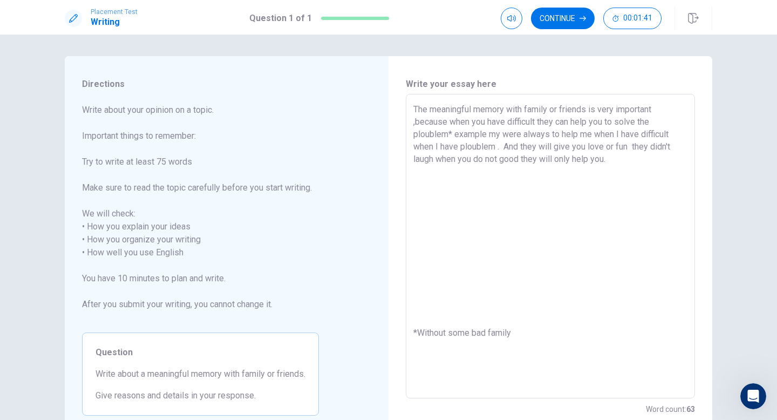
click at [587, 126] on textarea "The meaningful memory with family or friends is very important ,because when yo…" at bounding box center [550, 246] width 274 height 287
click at [605, 126] on textarea "The meaningful memory with family or friends is very important ,because when yo…" at bounding box center [550, 246] width 274 height 287
click at [615, 126] on textarea "The meaningful memory with family or friends is very important ,because when yo…" at bounding box center [550, 246] width 274 height 287
click at [623, 126] on textarea "The meaningful memory with family or friends is very important ,because when yo…" at bounding box center [550, 246] width 274 height 287
click at [647, 126] on textarea "The meaningful memory with family or friends is very important ,because when yo…" at bounding box center [550, 246] width 274 height 287
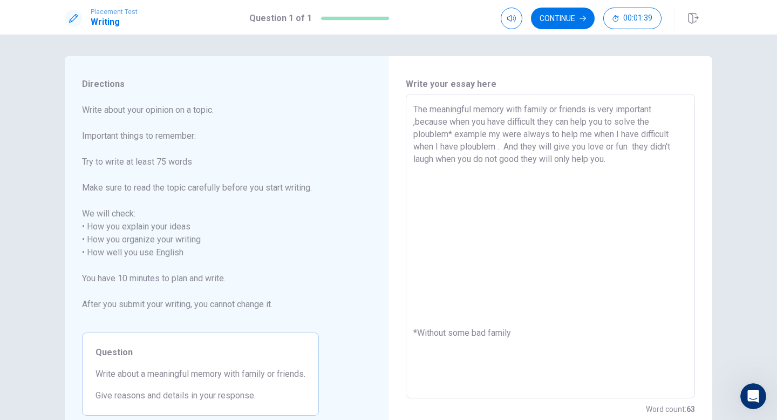
click at [430, 131] on textarea "The meaningful memory with family or friends is very important ,because when yo…" at bounding box center [550, 246] width 274 height 287
click at [470, 132] on textarea "The meaningful memory with family or friends is very important ,because when yo…" at bounding box center [550, 246] width 274 height 287
click at [500, 141] on textarea "The meaningful memory with family or friends is very important ,because when yo…" at bounding box center [550, 246] width 274 height 287
click at [508, 136] on textarea "The meaningful memory with family or friends is very important ,because when yo…" at bounding box center [550, 246] width 274 height 287
click at [535, 136] on textarea "The meaningful memory with family or friends is very important ,because when yo…" at bounding box center [550, 246] width 274 height 287
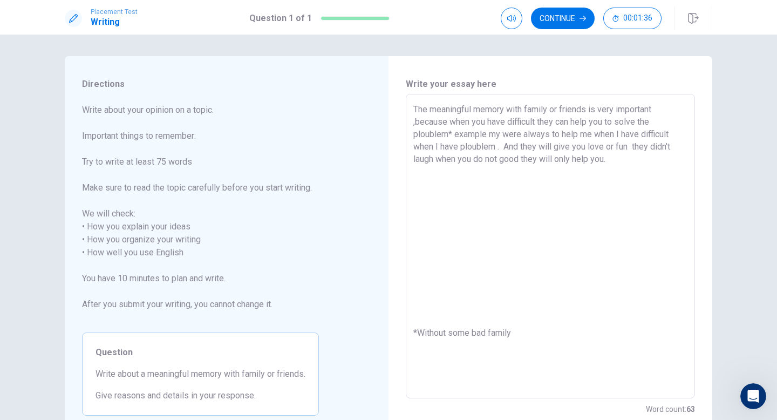
click at [555, 136] on textarea "The meaningful memory with family or friends is very important ,because when yo…" at bounding box center [550, 246] width 274 height 287
click at [569, 135] on textarea "The meaningful memory with family or friends is very important ,because when yo…" at bounding box center [550, 246] width 274 height 287
click at [592, 130] on textarea "The meaningful memory with family or friends is very important ,because when yo…" at bounding box center [550, 246] width 274 height 287
click at [606, 130] on textarea "The meaningful memory with family or friends is very important ,because when yo…" at bounding box center [550, 246] width 274 height 287
click at [625, 131] on textarea "The meaningful memory with family or friends is very important ,because when yo…" at bounding box center [550, 246] width 274 height 287
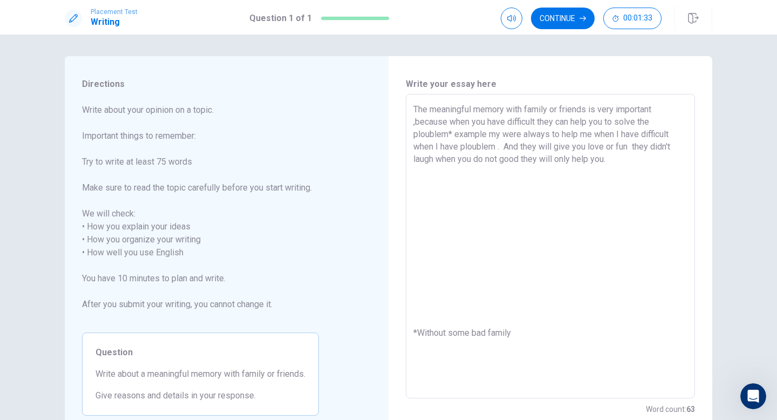
click at [633, 131] on textarea "The meaningful memory with family or friends is very important ,because when yo…" at bounding box center [550, 246] width 274 height 287
click at [659, 131] on textarea "The meaningful memory with family or friends is very important ,because when yo…" at bounding box center [550, 246] width 274 height 287
click at [419, 151] on textarea "The meaningful memory with family or friends is very important ,because when yo…" at bounding box center [550, 246] width 274 height 287
click at [450, 151] on textarea "The meaningful memory with family or friends is very important ,because when yo…" at bounding box center [550, 246] width 274 height 287
click at [530, 145] on textarea "The meaningful memory with family or friends is very important ,because when yo…" at bounding box center [550, 246] width 274 height 287
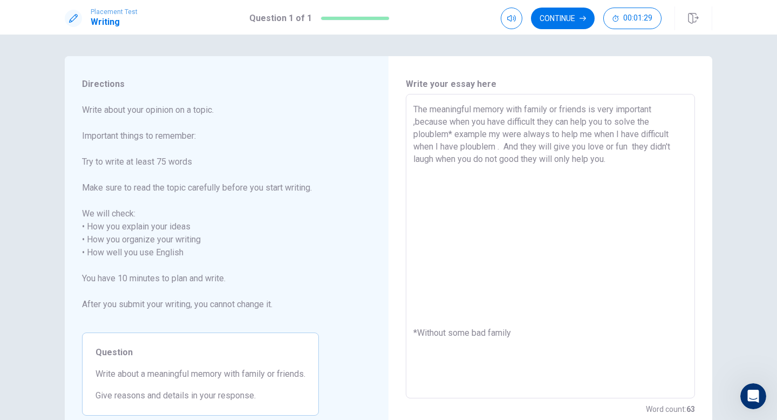
click at [552, 147] on textarea "The meaningful memory with family or friends is very important ,because when yo…" at bounding box center [550, 246] width 274 height 287
click at [565, 147] on textarea "The meaningful memory with family or friends is very important ,because when yo…" at bounding box center [550, 246] width 274 height 287
click at [580, 147] on textarea "The meaningful memory with family or friends is very important ,because when yo…" at bounding box center [550, 246] width 274 height 287
click at [595, 148] on textarea "The meaningful memory with family or friends is very important ,because when yo…" at bounding box center [550, 246] width 274 height 287
click at [618, 148] on textarea "The meaningful memory with family or friends is very important ,because when yo…" at bounding box center [550, 246] width 274 height 287
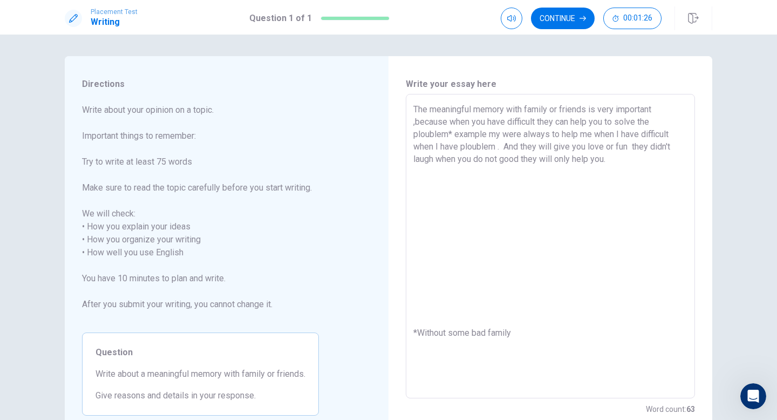
click at [624, 146] on textarea "The meaningful memory with family or friends is very important ,because when yo…" at bounding box center [550, 246] width 274 height 287
click at [644, 147] on textarea "The meaningful memory with family or friends is very important ,because when yo…" at bounding box center [550, 246] width 274 height 287
click at [663, 147] on textarea "The meaningful memory with family or friends is very important ,because when yo…" at bounding box center [550, 246] width 274 height 287
click at [413, 160] on textarea "The meaningful memory with family or friends is very important ,because when yo…" at bounding box center [550, 246] width 274 height 287
click at [437, 160] on textarea "The meaningful memory with family or friends is very important ,because when yo…" at bounding box center [550, 246] width 274 height 287
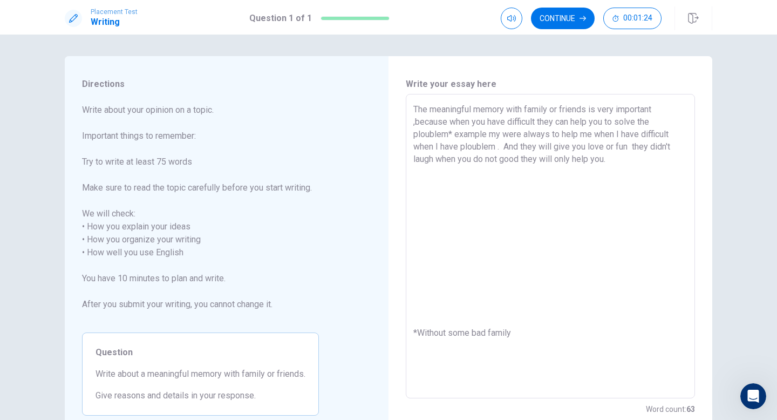
click at [476, 160] on textarea "The meaningful memory with family or friends is very important ,because when yo…" at bounding box center [550, 246] width 274 height 287
click at [481, 160] on textarea "The meaningful memory with family or friends is very important ,because when yo…" at bounding box center [550, 246] width 274 height 287
click at [491, 160] on textarea "The meaningful memory with family or friends is very important ,because when yo…" at bounding box center [550, 246] width 274 height 287
click at [504, 160] on textarea "The meaningful memory with family or friends is very important ,because when yo…" at bounding box center [550, 246] width 274 height 287
click at [530, 162] on textarea "The meaningful memory with family or friends is very important ,because when yo…" at bounding box center [550, 246] width 274 height 287
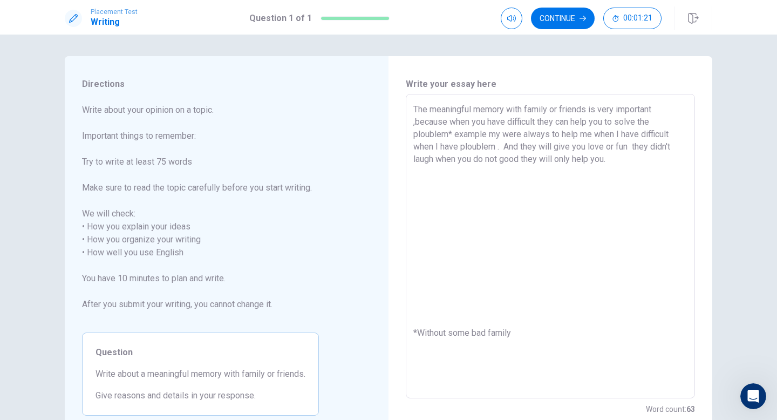
click at [549, 162] on textarea "The meaningful memory with family or friends is very important ,because when yo…" at bounding box center [550, 246] width 274 height 287
click at [567, 164] on textarea "The meaningful memory with family or friends is very important ,because when yo…" at bounding box center [550, 246] width 274 height 287
click at [579, 163] on textarea "The meaningful memory with family or friends is very important ,because when yo…" at bounding box center [550, 246] width 274 height 287
click at [599, 163] on textarea "The meaningful memory with family or friends is very important ,because when yo…" at bounding box center [550, 246] width 274 height 287
click at [614, 162] on textarea "The meaningful memory with family or friends is very important ,because when yo…" at bounding box center [550, 246] width 274 height 287
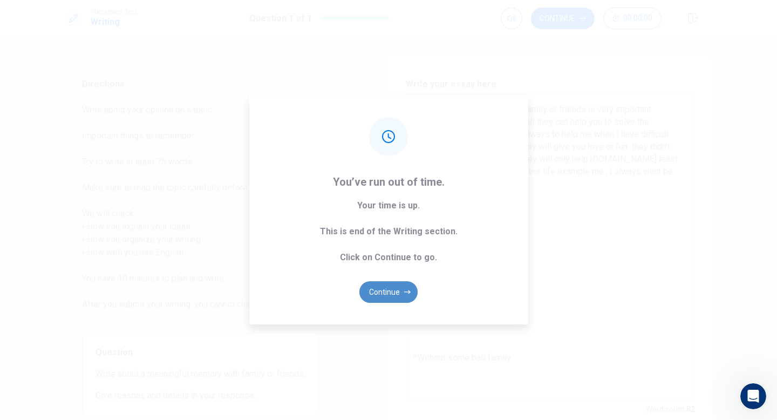
click at [412, 287] on button "Continue" at bounding box center [388, 292] width 58 height 22
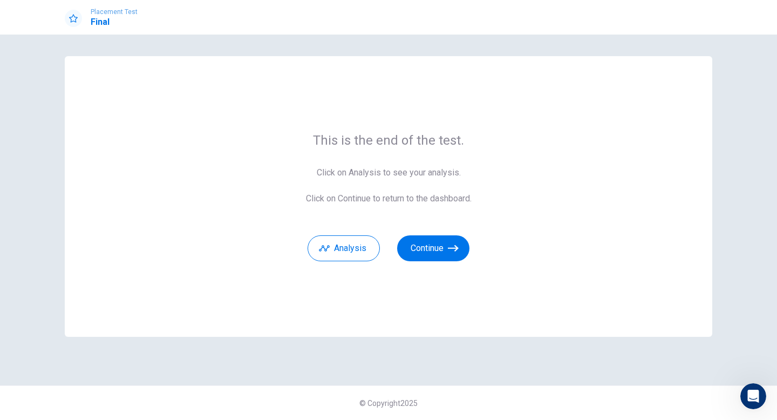
click at [427, 267] on div "This is the end of the test. Click on Analysis to see your analysis. Click on C…" at bounding box center [389, 196] width 648 height 281
click at [427, 251] on button "Continue" at bounding box center [433, 248] width 72 height 26
